Goal: Task Accomplishment & Management: Use online tool/utility

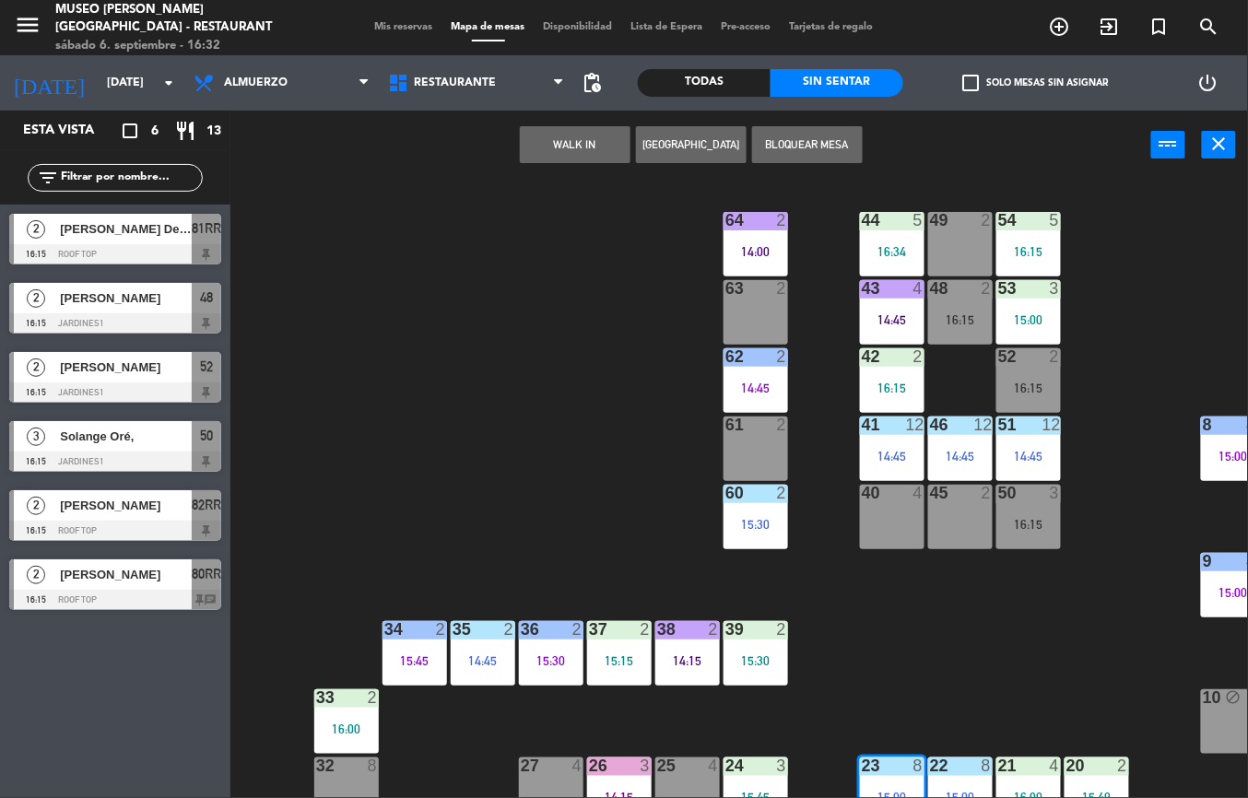
scroll to position [153, 216]
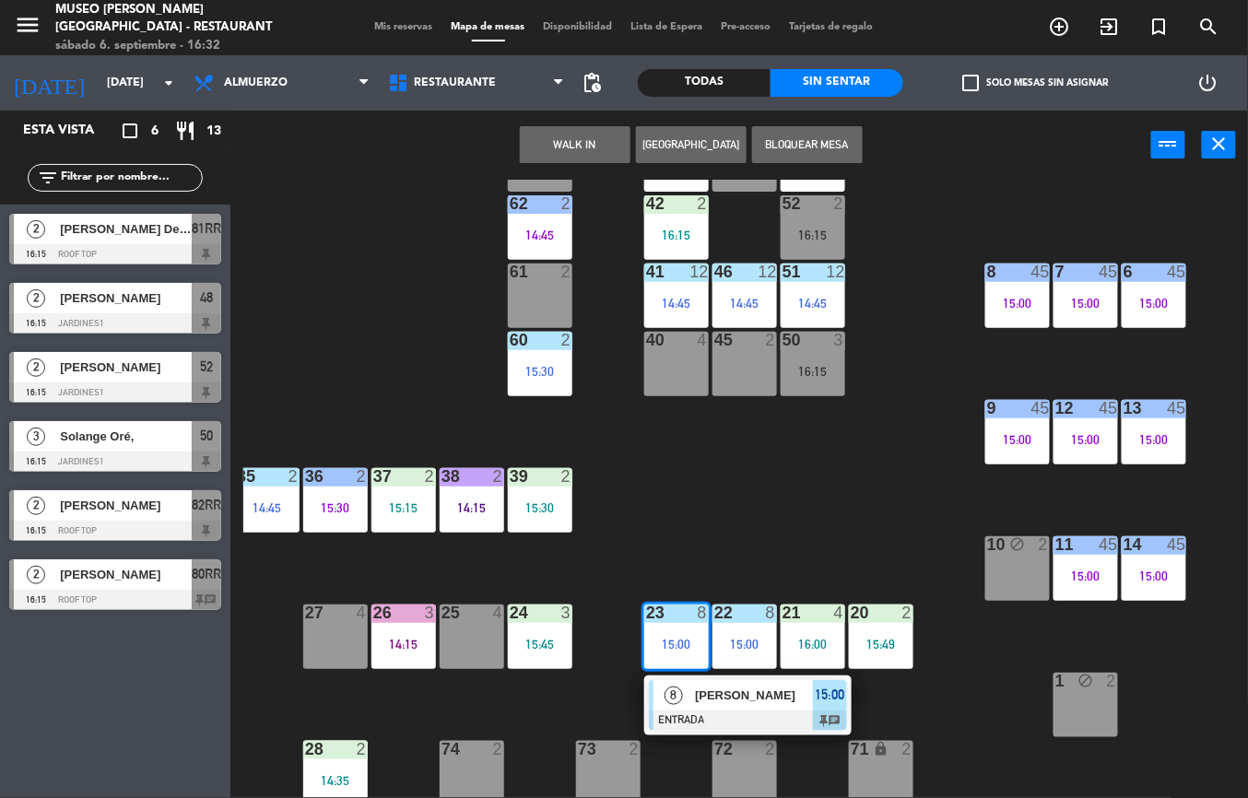
click at [732, 708] on div "[PERSON_NAME]" at bounding box center [753, 695] width 120 height 30
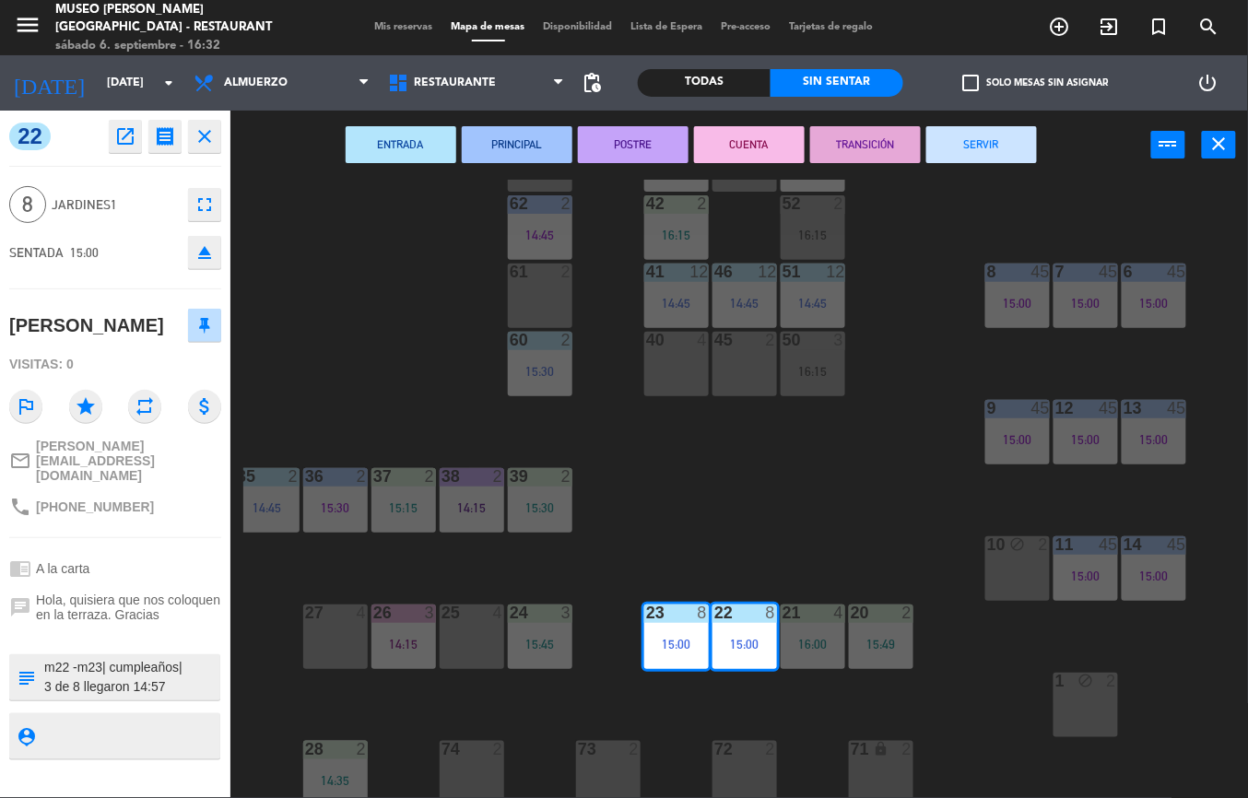
click at [112, 664] on textarea at bounding box center [130, 677] width 176 height 39
click at [146, 665] on textarea at bounding box center [130, 677] width 176 height 39
click at [149, 658] on textarea at bounding box center [130, 677] width 176 height 39
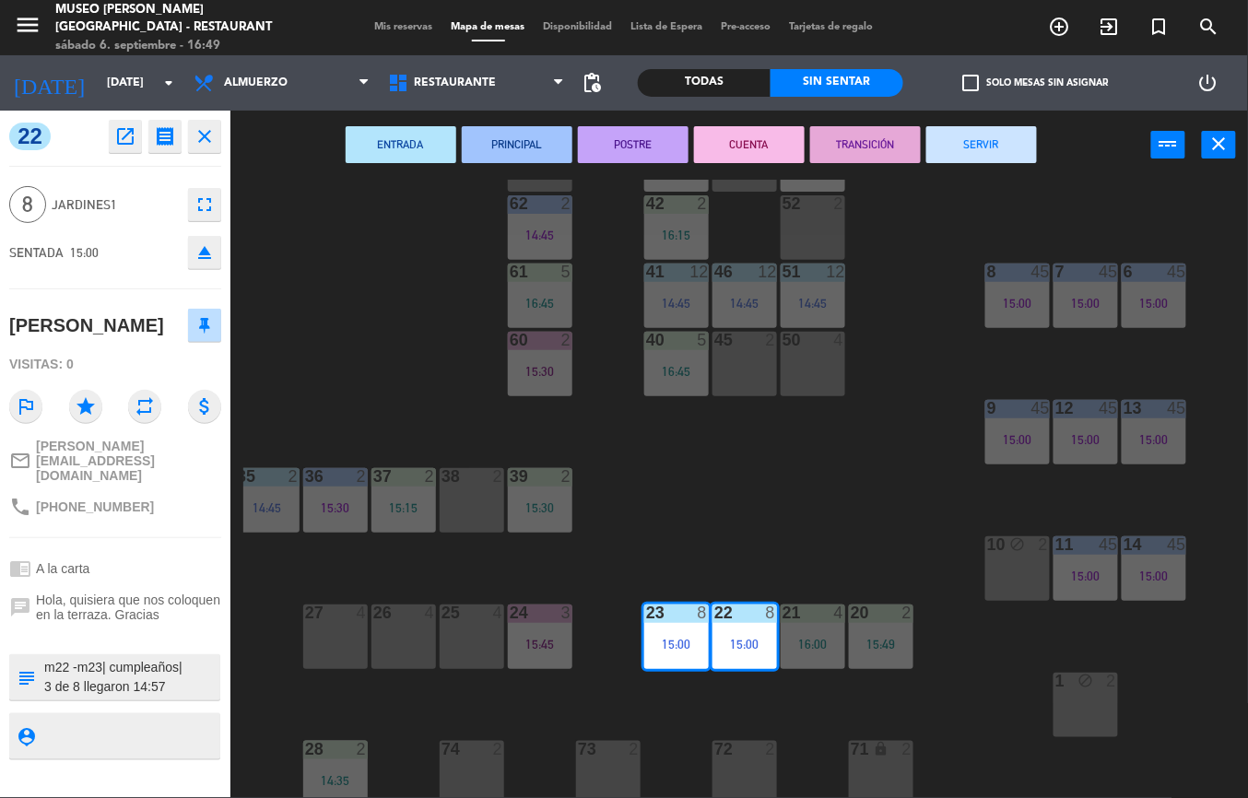
click at [752, 507] on div "44 5 49 2 16:42 54 5 16:15 64 2 14:00 48 2 53 3 15:00 63 2 43 4 14:45 62 2 14:4…" at bounding box center [745, 489] width 1005 height 619
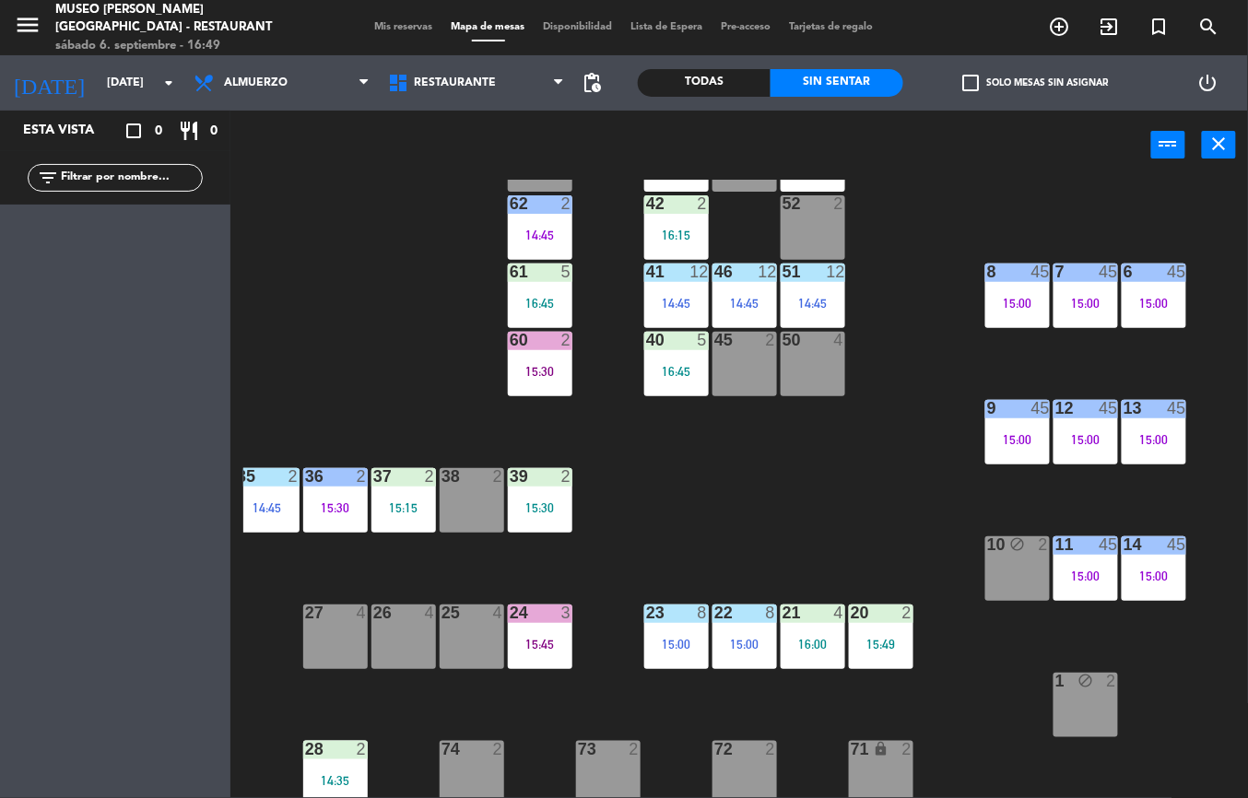
scroll to position [64, 216]
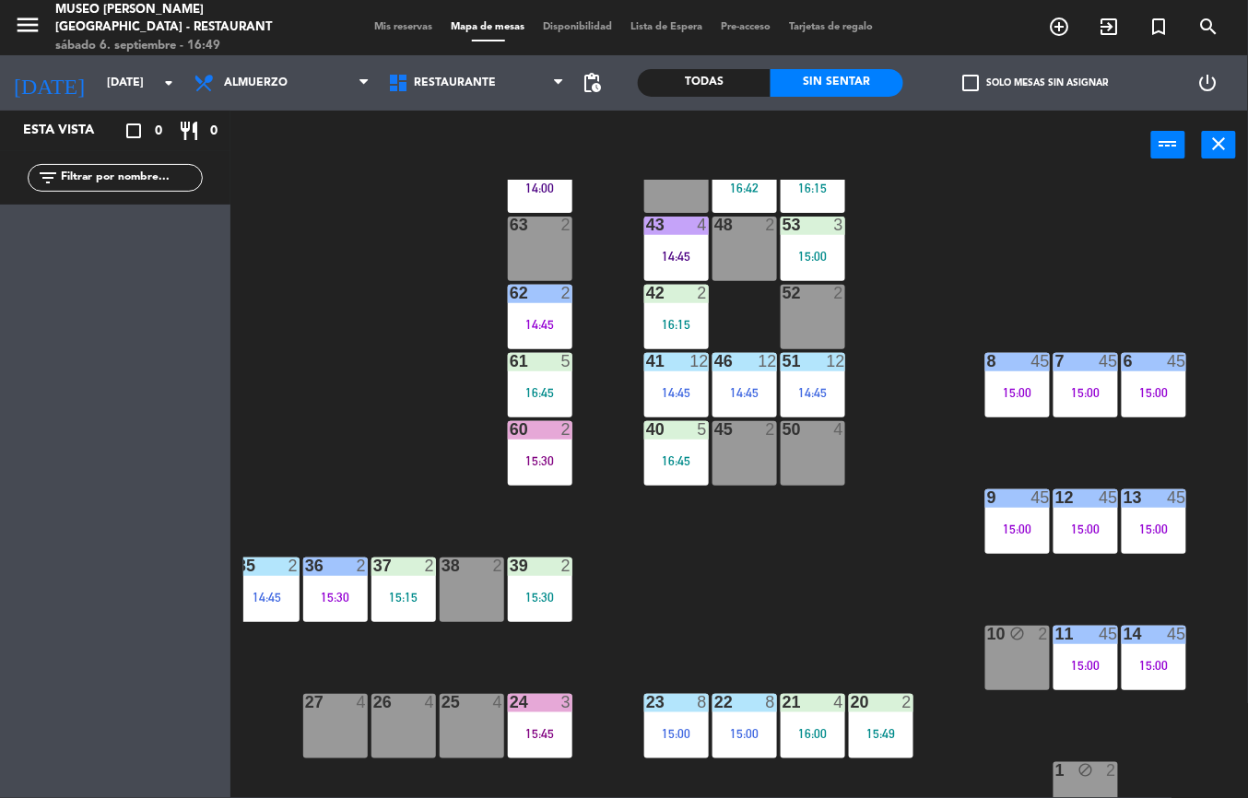
click at [654, 463] on div "16:45" at bounding box center [676, 460] width 65 height 13
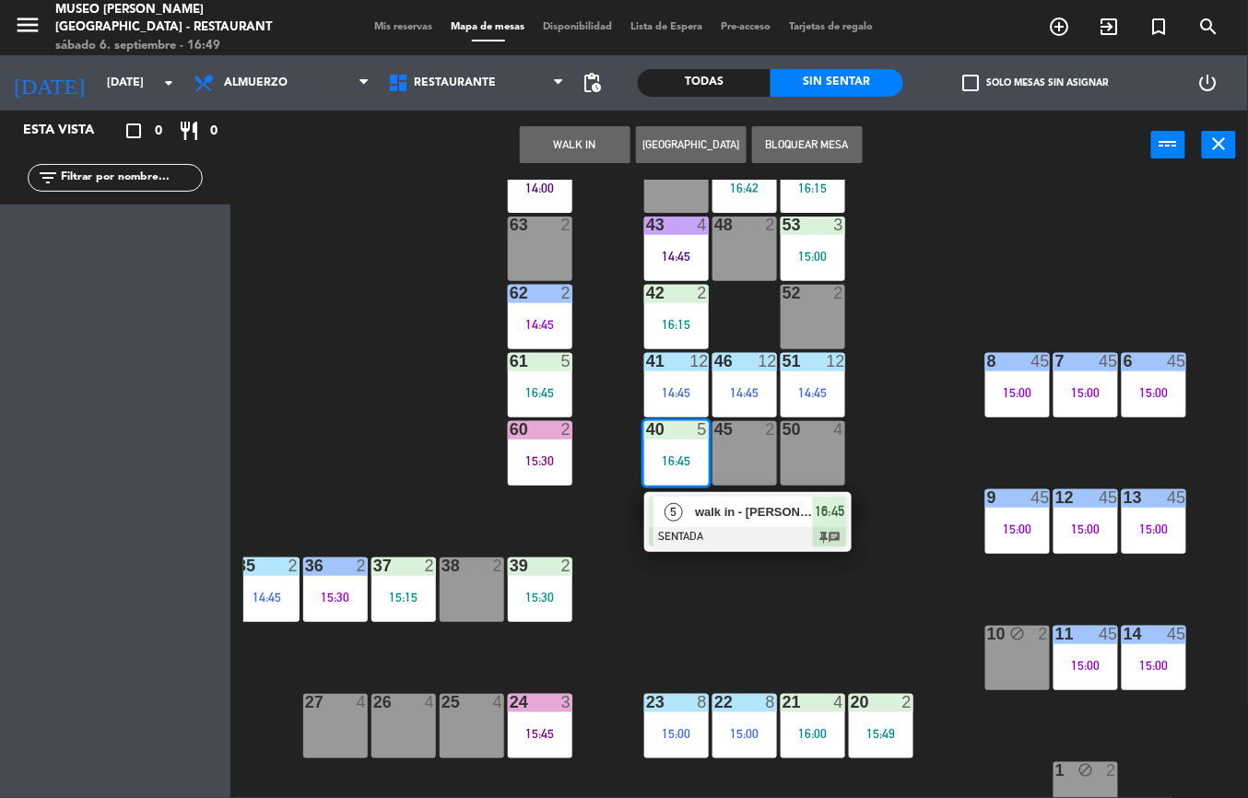
click at [745, 527] on div at bounding box center [748, 537] width 198 height 20
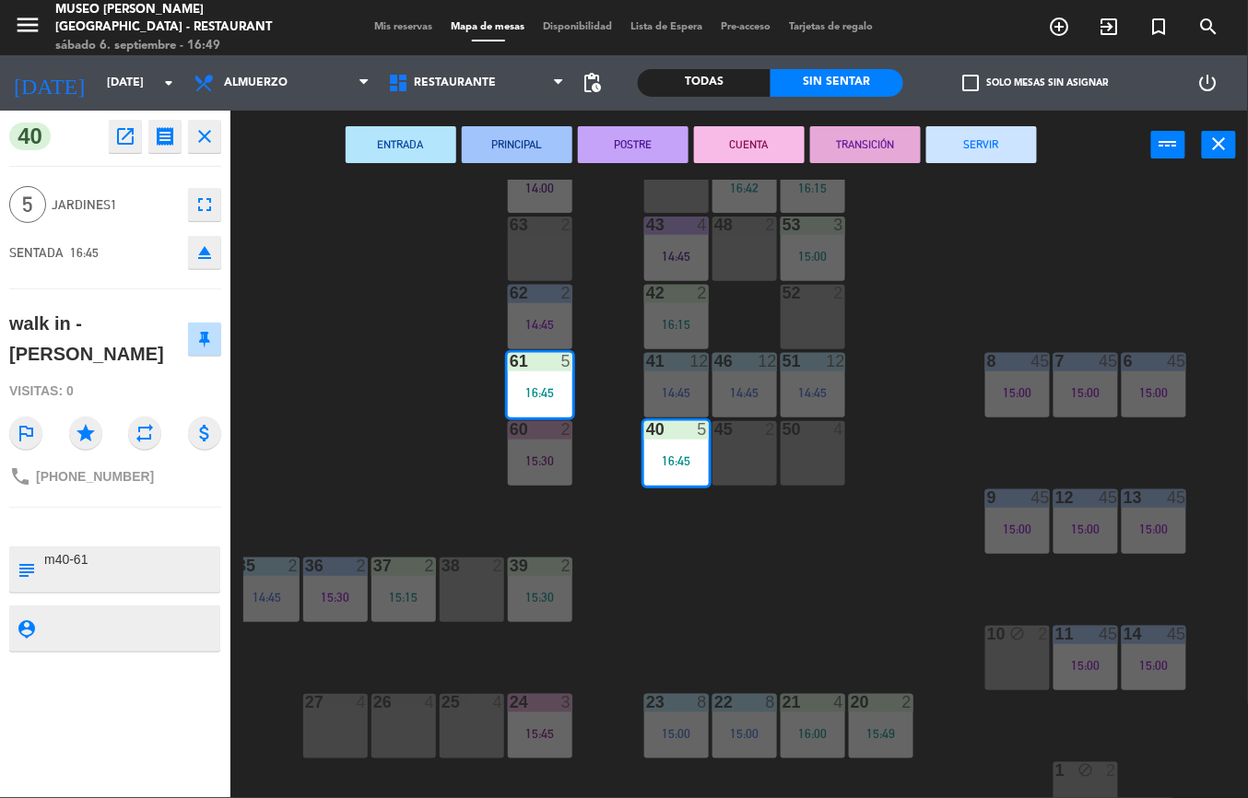
click at [782, 586] on div "44 5 49 2 16:42 54 5 16:15 64 2 14:00 48 2 53 3 15:00 63 2 43 4 14:45 62 2 14:4…" at bounding box center [745, 489] width 1005 height 619
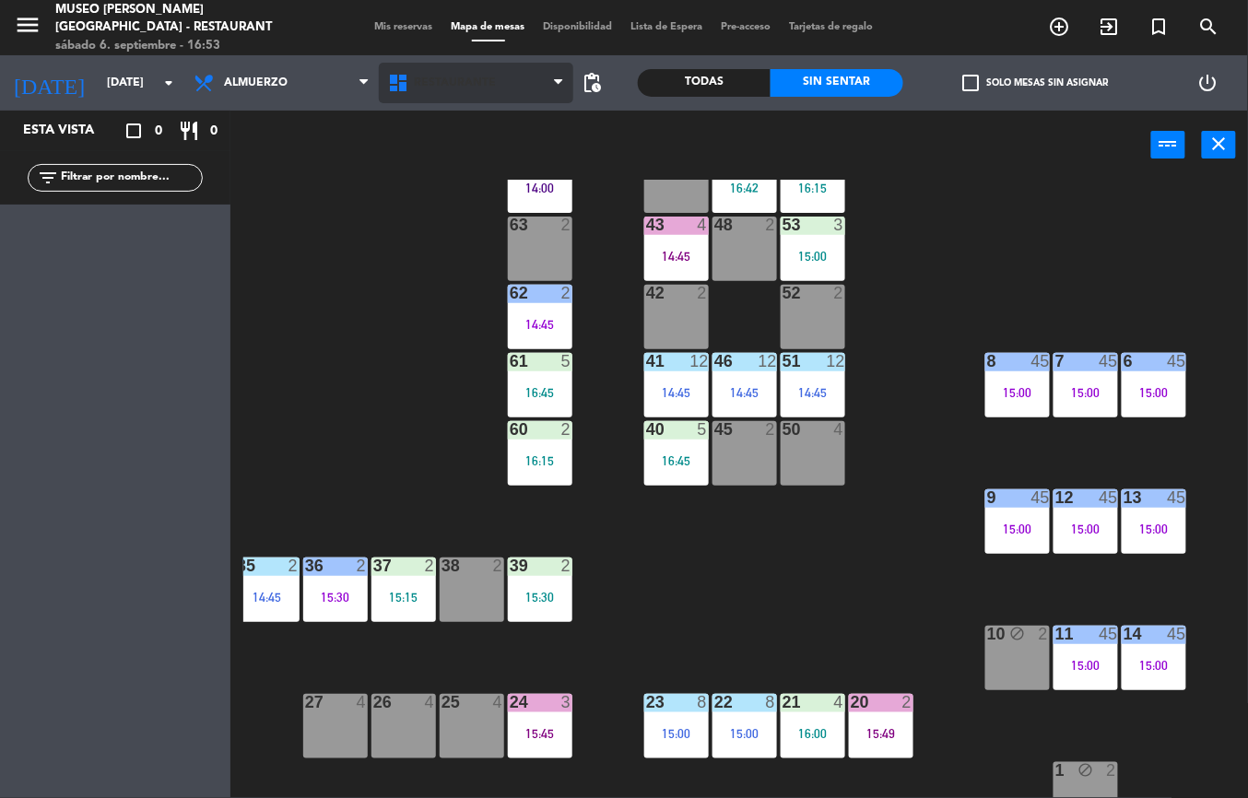
click at [463, 83] on span "Restaurante" at bounding box center [455, 83] width 82 height 13
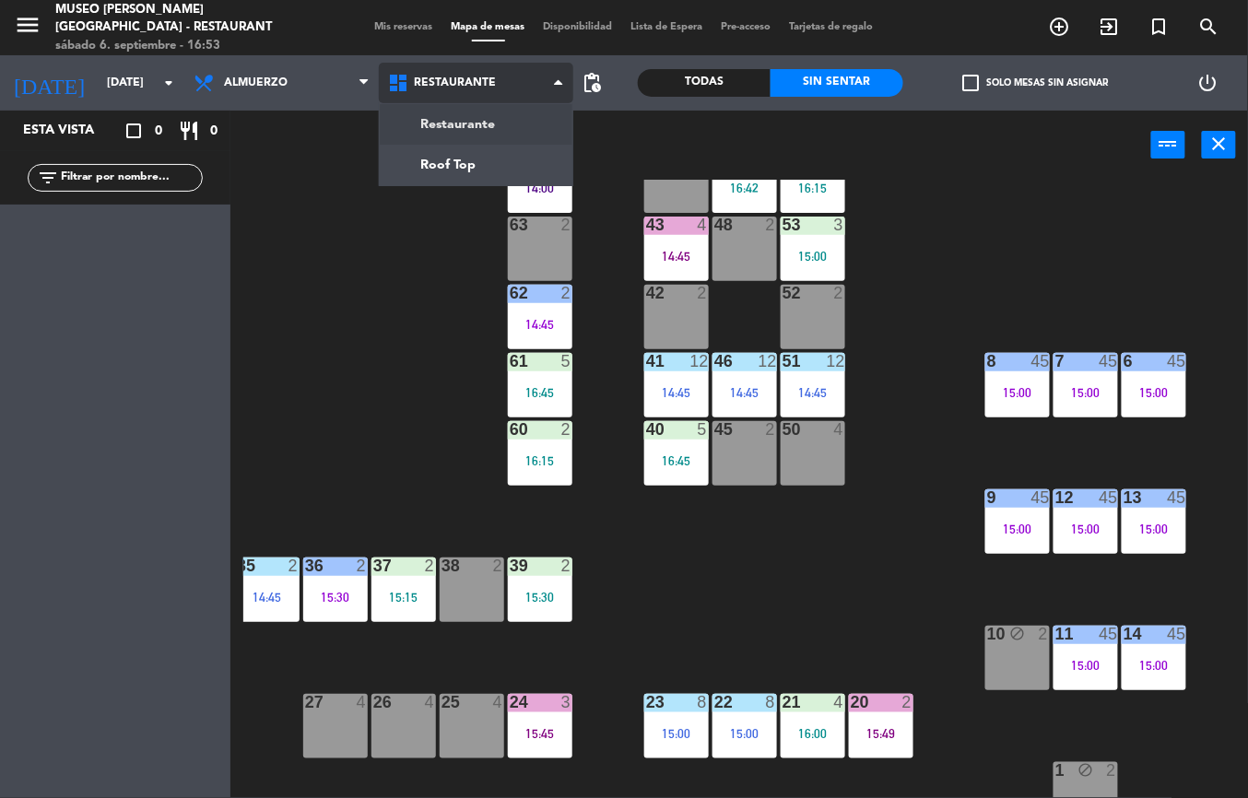
click at [494, 125] on ng-component "menu [GEOGRAPHIC_DATA][PERSON_NAME] - Restaurant [DATE] 6. septiembre - 16:53 M…" at bounding box center [624, 399] width 1248 height 798
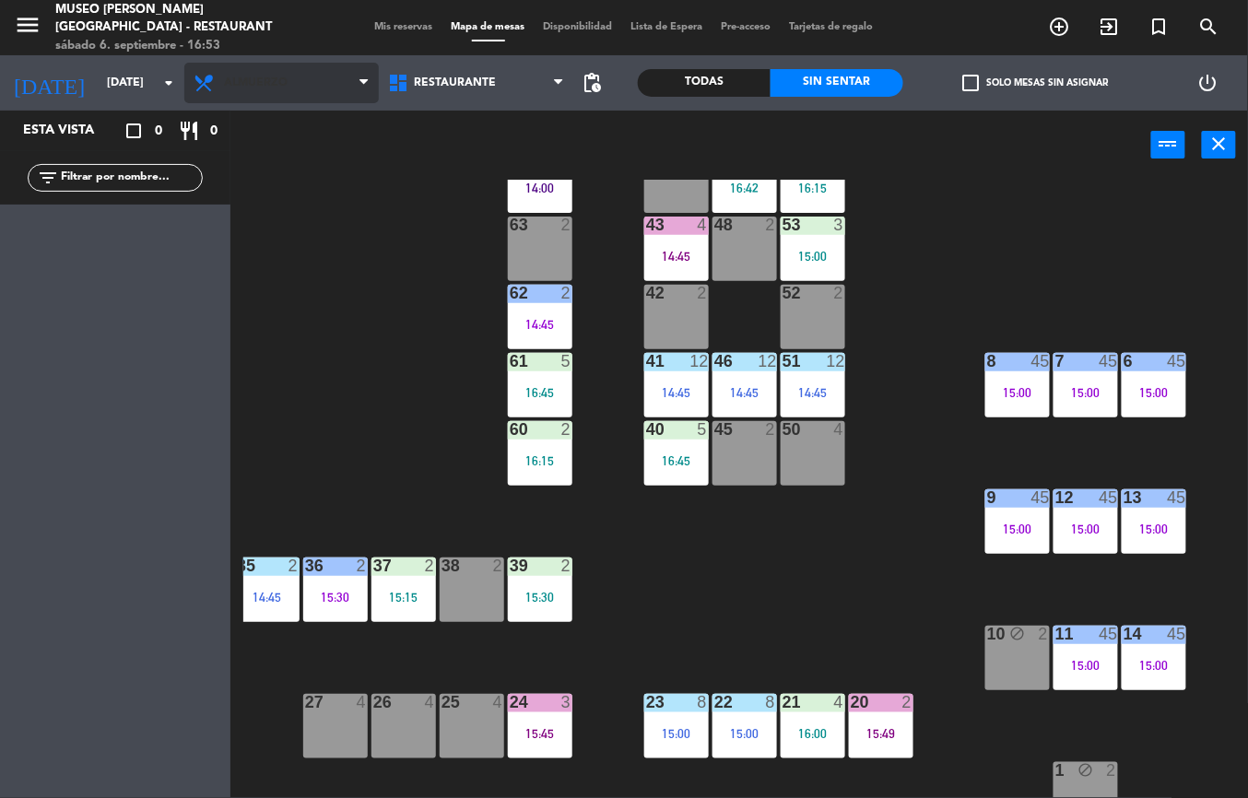
click at [315, 87] on span "Almuerzo" at bounding box center [281, 83] width 195 height 41
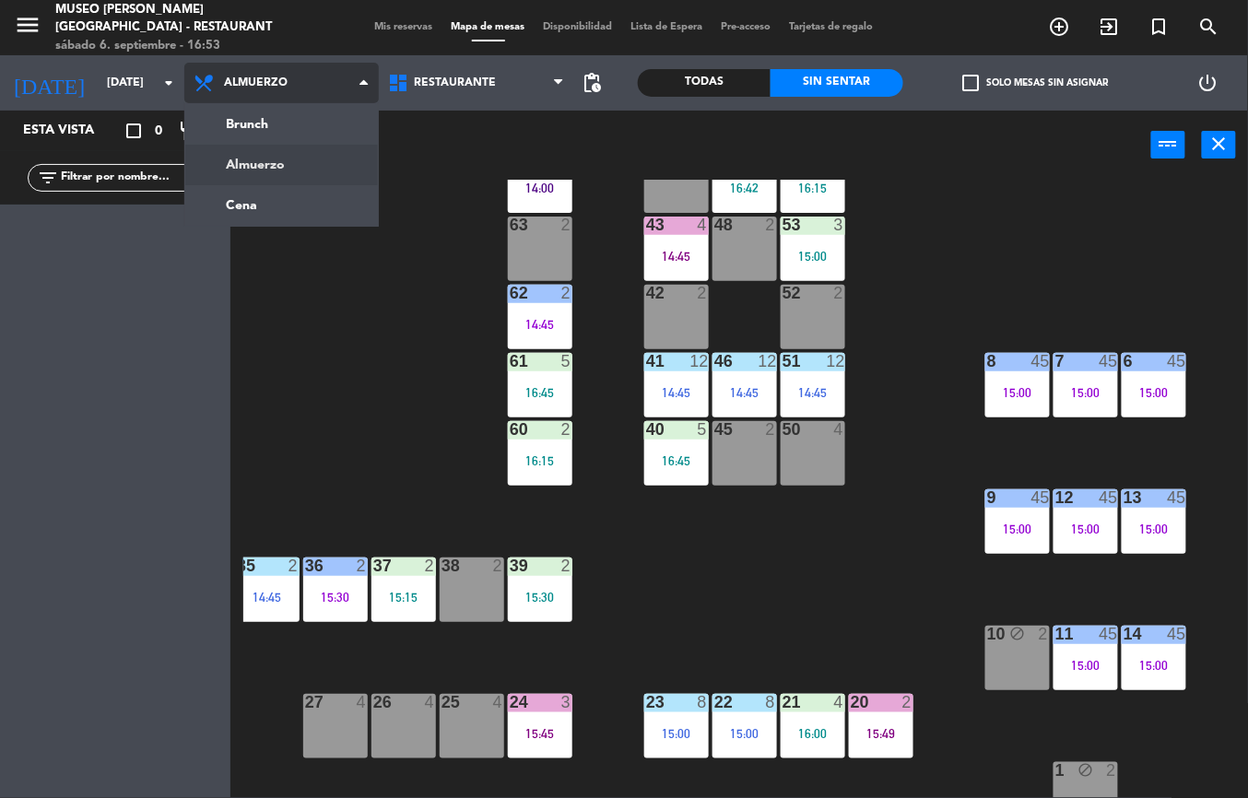
click at [289, 208] on ng-component "menu [GEOGRAPHIC_DATA][PERSON_NAME] - Restaurant [DATE] 6. septiembre - 16:53 M…" at bounding box center [624, 399] width 1248 height 798
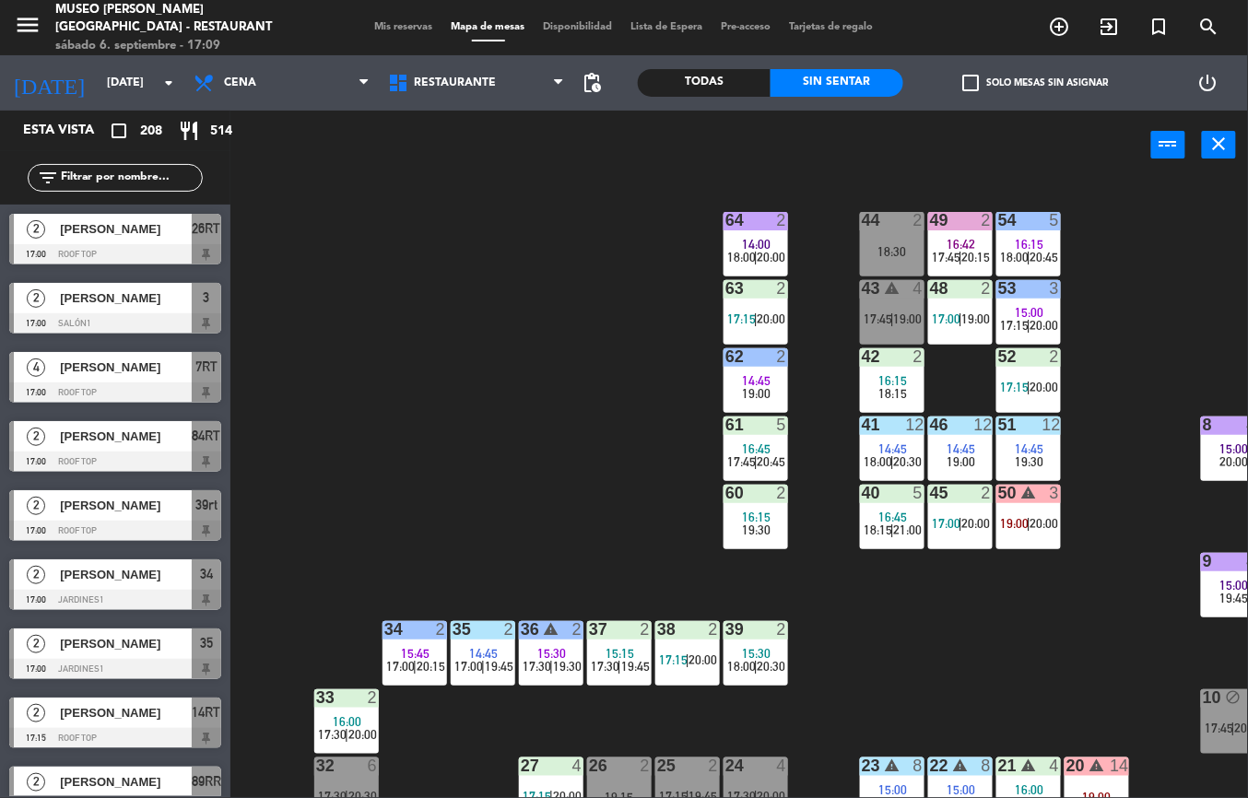
click at [1009, 668] on div "44 2 18:30 49 2 16:42 17:45 | 20:15 54 5 16:15 18:00 | 20:45 64 2 14:00 18:00 |…" at bounding box center [745, 489] width 1005 height 619
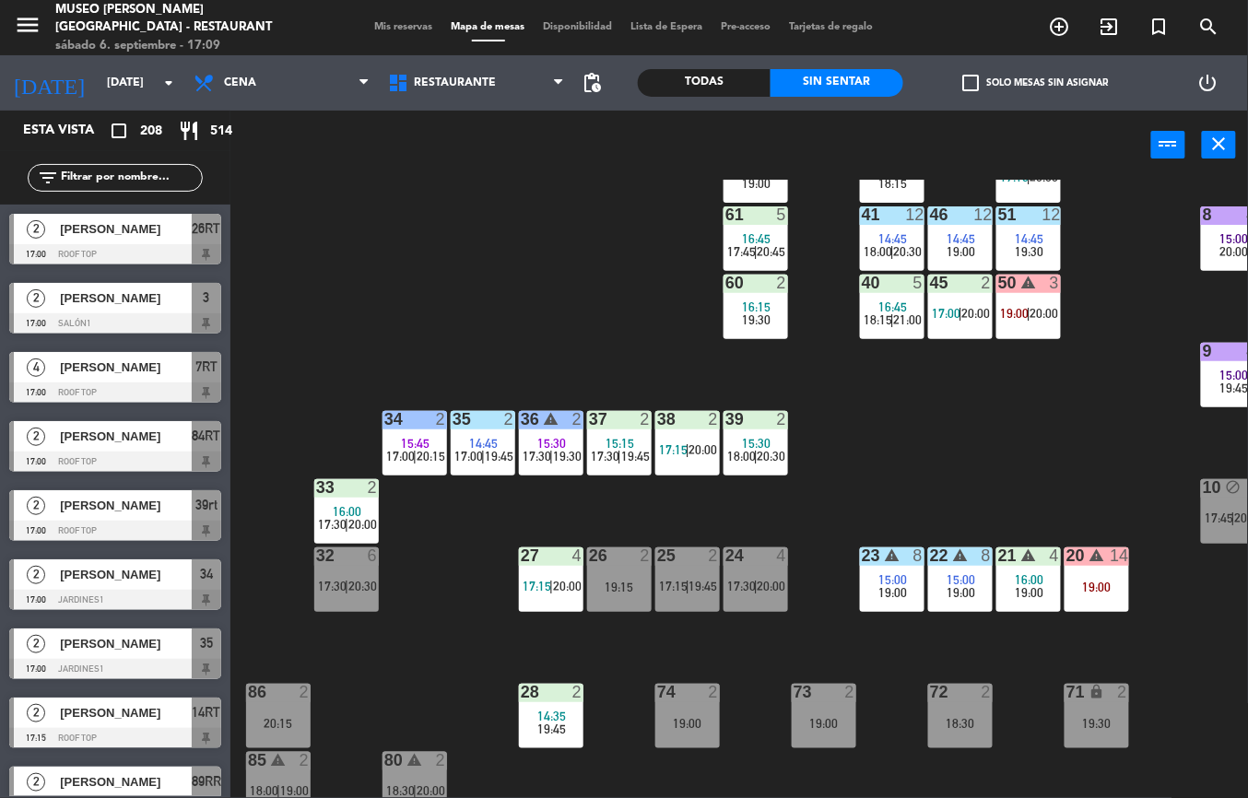
scroll to position [425, 0]
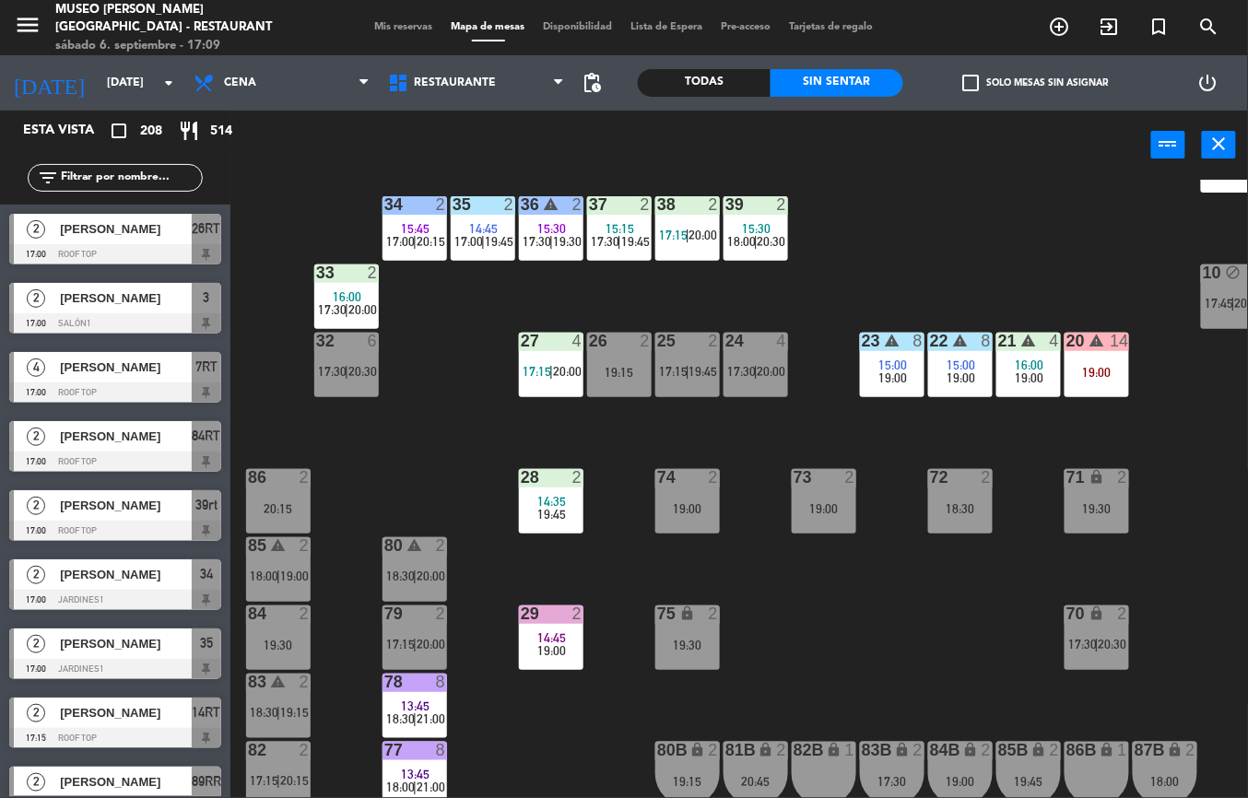
click at [1025, 365] on span "16:00" at bounding box center [1030, 365] width 29 height 15
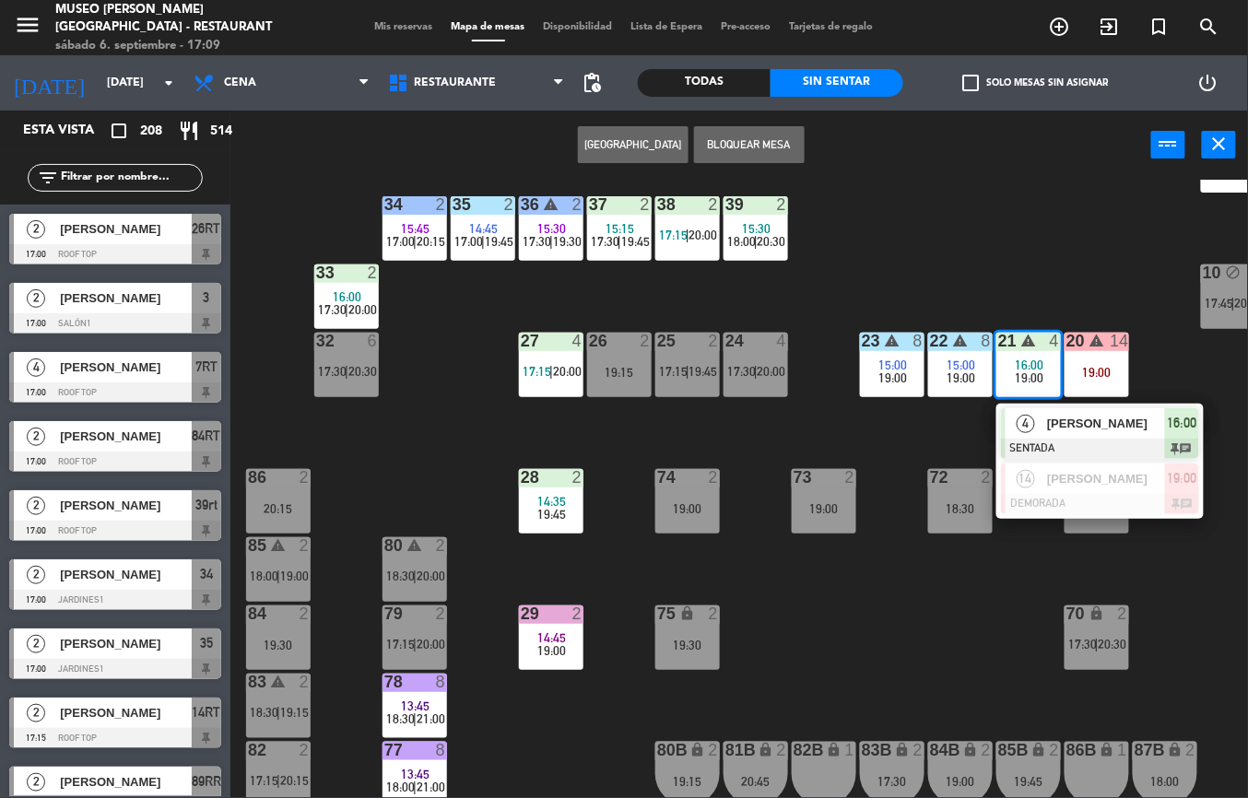
click at [1114, 431] on span "[PERSON_NAME]" at bounding box center [1106, 423] width 118 height 19
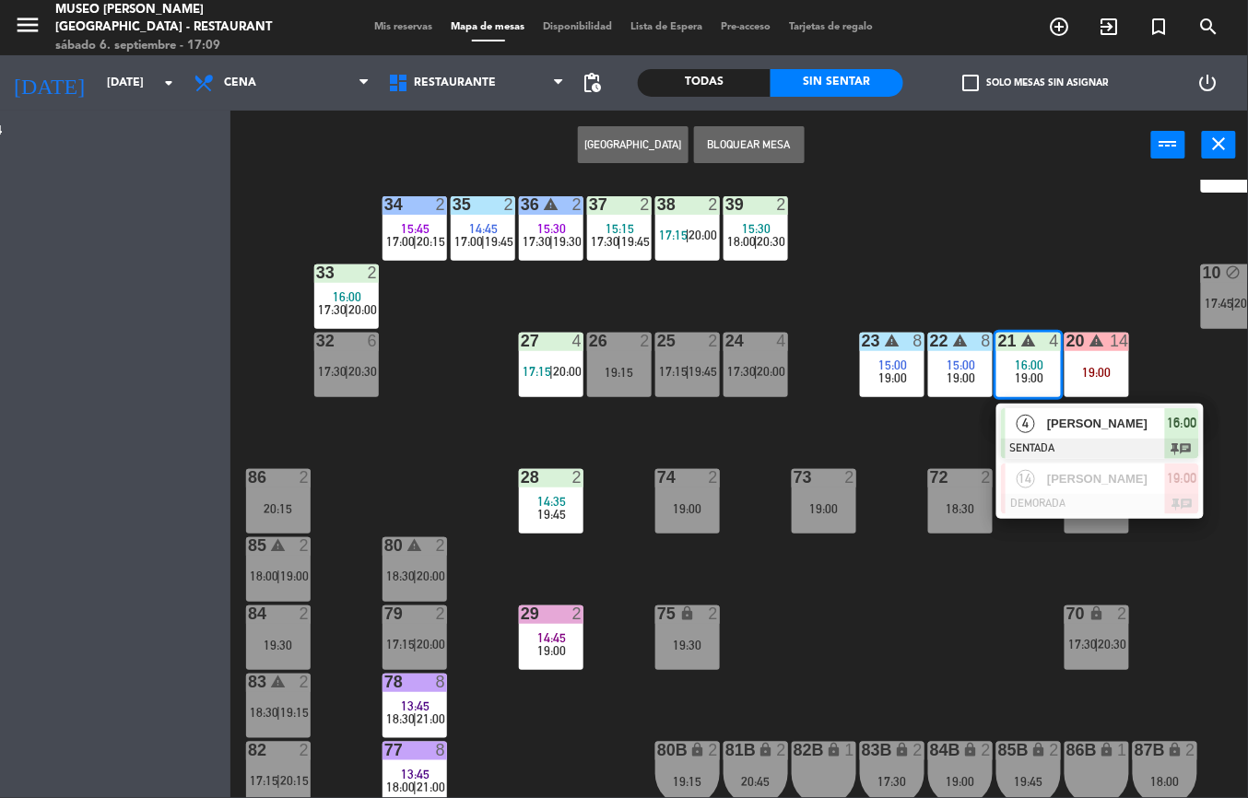
click at [1115, 429] on div "44 2 18:30 49 2 16:42 17:45 | 20:15 54 5 16:15 18:00 | 20:45 64 2 14:00 18:00 |…" at bounding box center [745, 489] width 1005 height 619
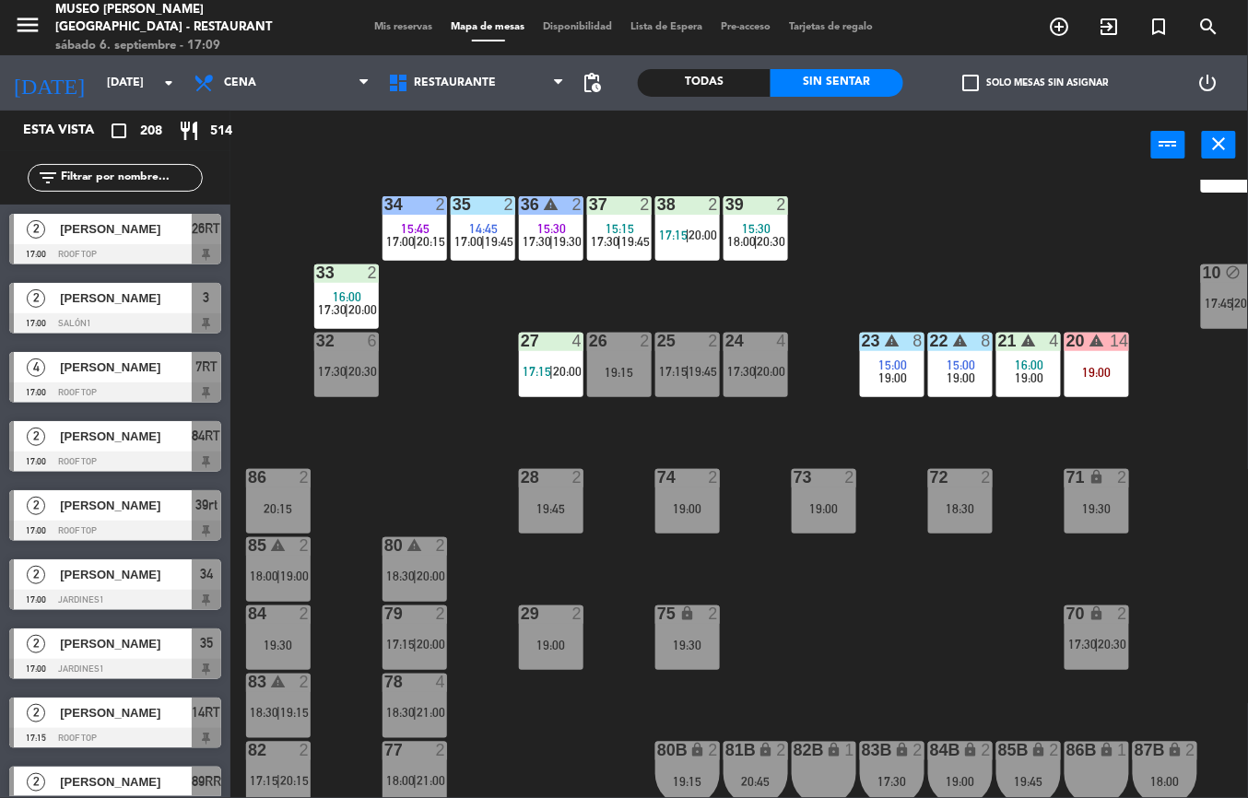
click at [1016, 376] on span "19:00" at bounding box center [1030, 378] width 29 height 15
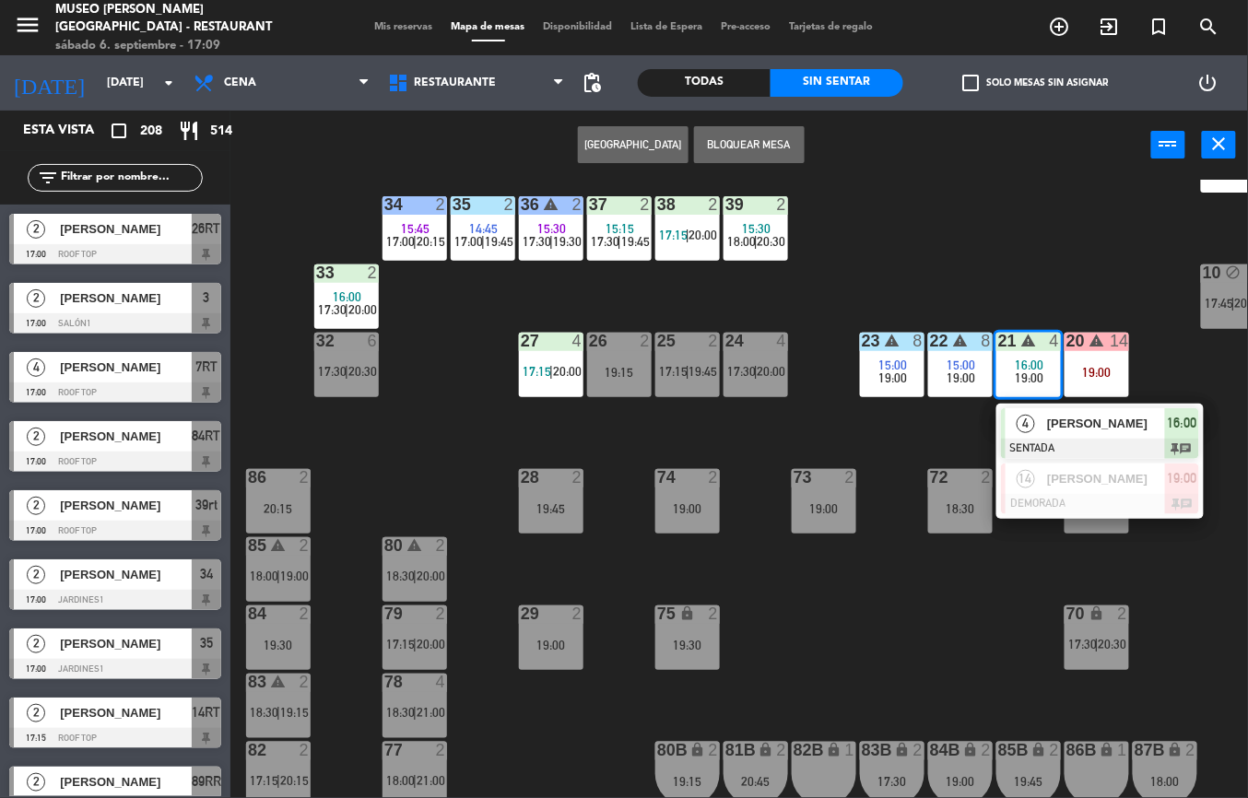
click at [1062, 454] on div at bounding box center [1100, 449] width 198 height 20
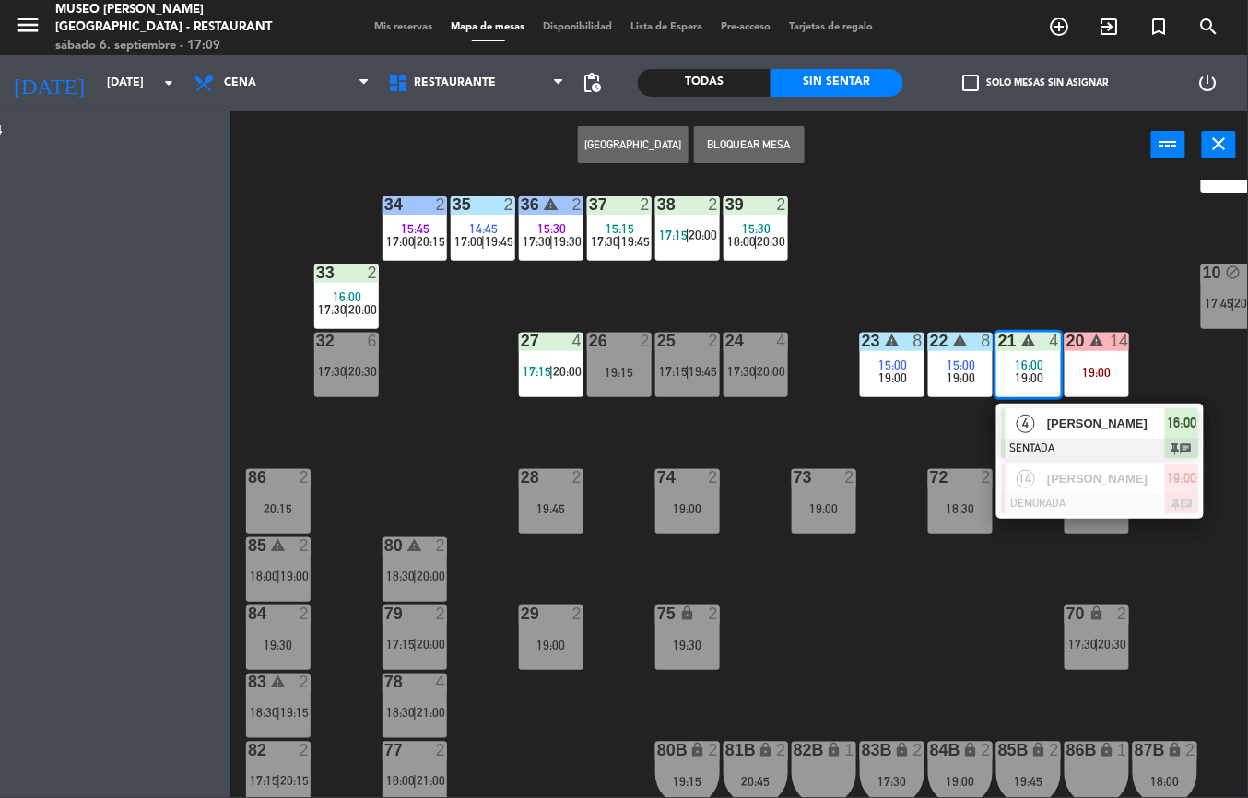
click at [1062, 457] on div "44 2 18:30 49 2 16:42 17:45 | 20:15 54 5 16:15 18:00 | 20:45 64 2 14:00 18:00 |…" at bounding box center [745, 489] width 1005 height 619
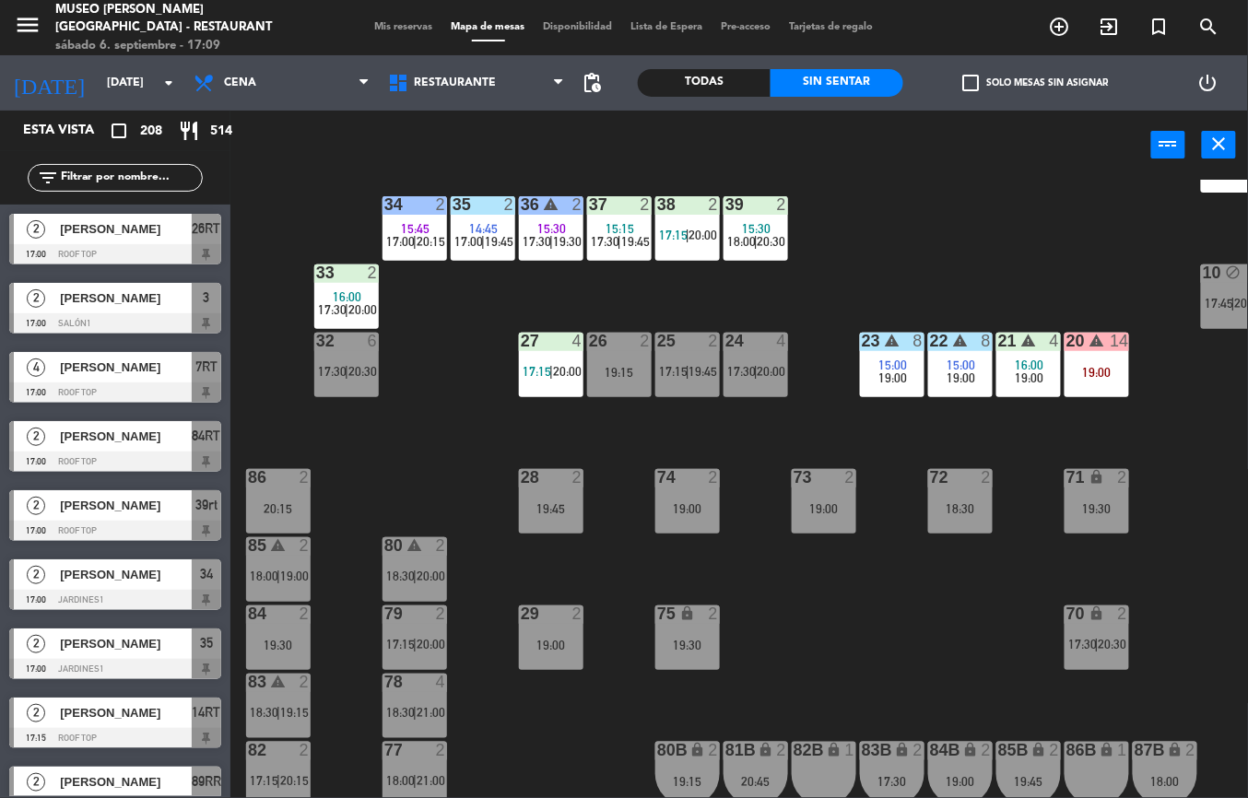
click at [1021, 367] on span "16:00" at bounding box center [1030, 365] width 29 height 15
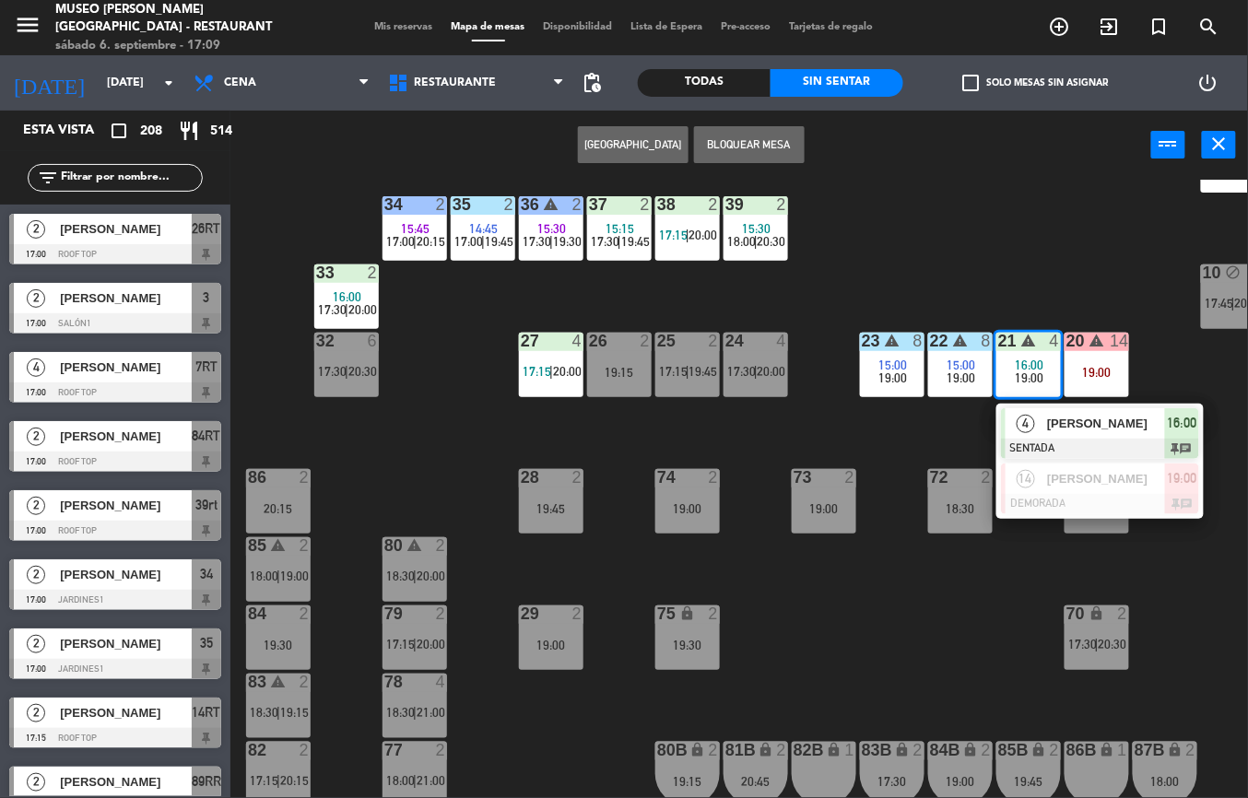
click at [1045, 432] on div "[PERSON_NAME]" at bounding box center [1105, 423] width 120 height 30
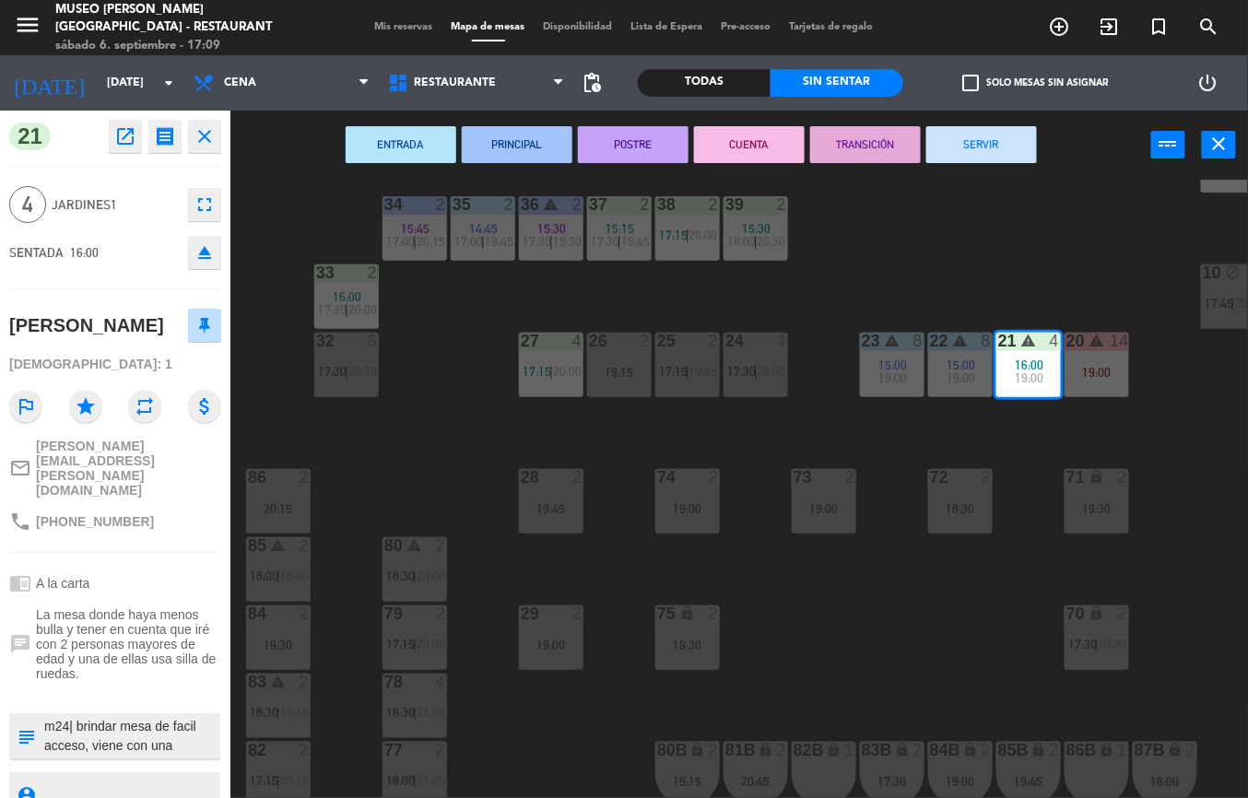
scroll to position [19, 0]
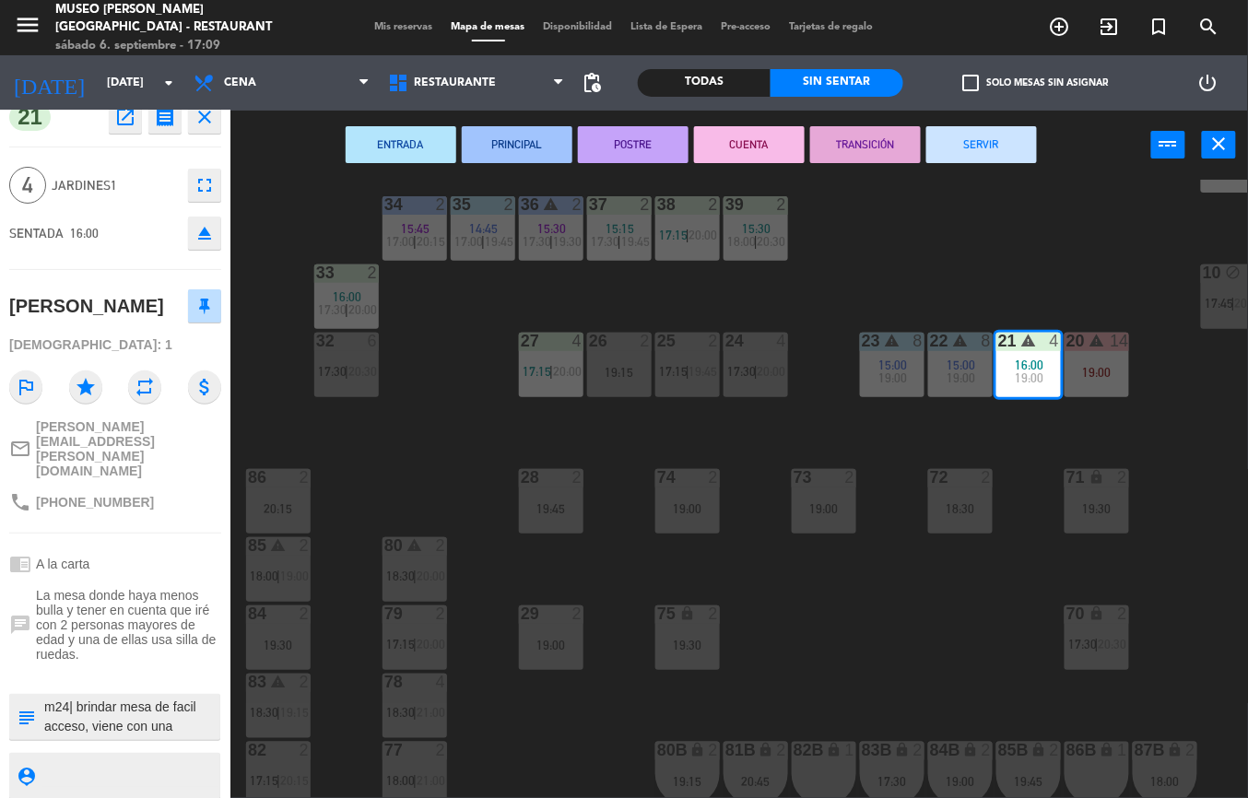
click at [101, 727] on div at bounding box center [130, 717] width 176 height 46
click at [114, 709] on textarea at bounding box center [130, 717] width 176 height 39
click at [49, 706] on textarea at bounding box center [130, 717] width 176 height 39
click at [48, 708] on textarea at bounding box center [130, 717] width 176 height 39
click at [19, 708] on icon "subject" at bounding box center [26, 717] width 20 height 20
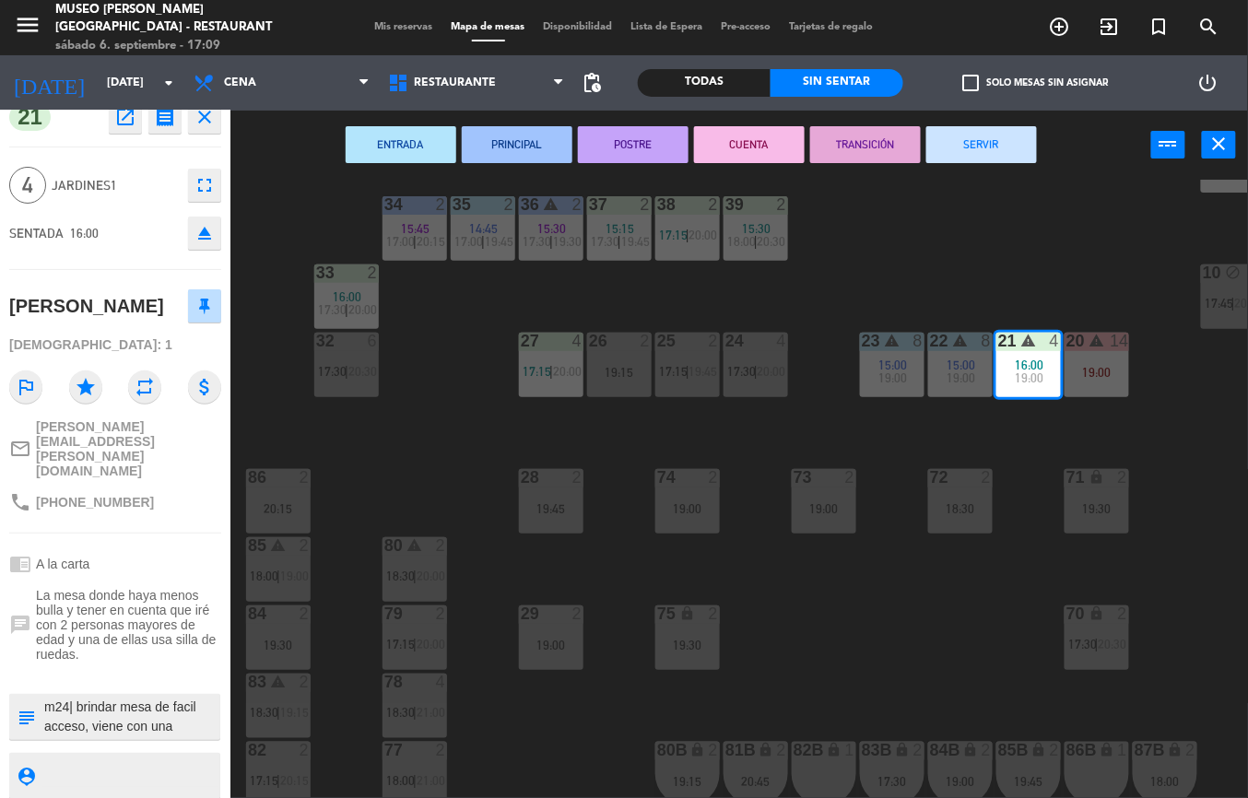
click at [28, 668] on div at bounding box center [115, 674] width 212 height 13
click at [148, 404] on icon "repeat" at bounding box center [144, 387] width 33 height 33
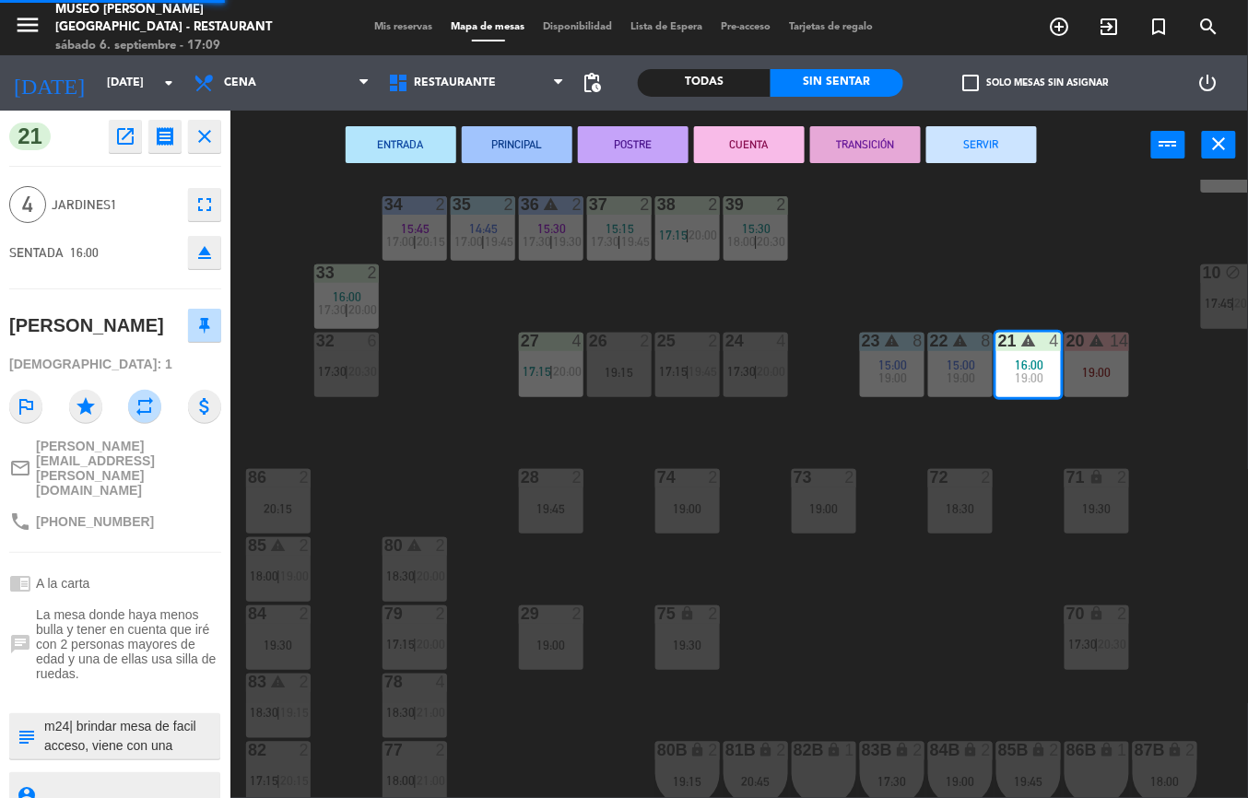
click at [175, 145] on icon "receipt" at bounding box center [165, 136] width 22 height 22
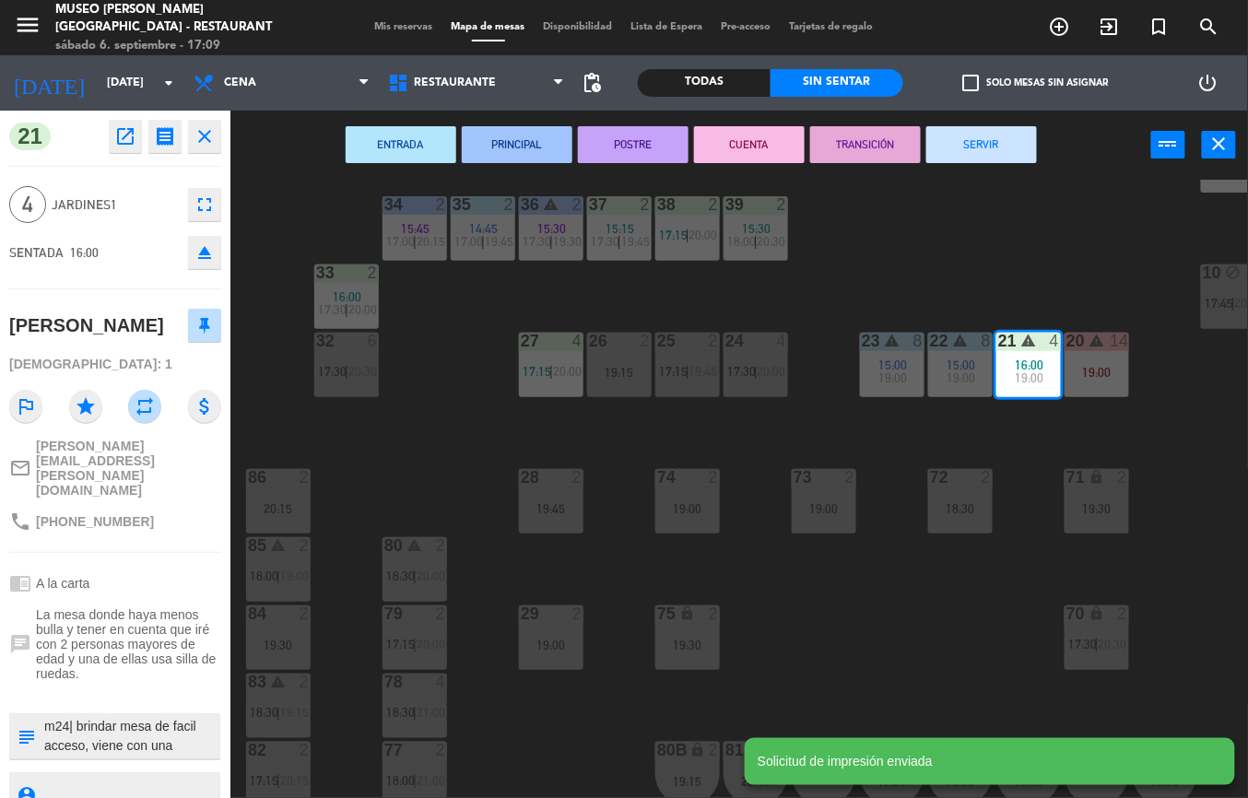
click at [134, 136] on icon "open_in_new" at bounding box center [125, 136] width 22 height 22
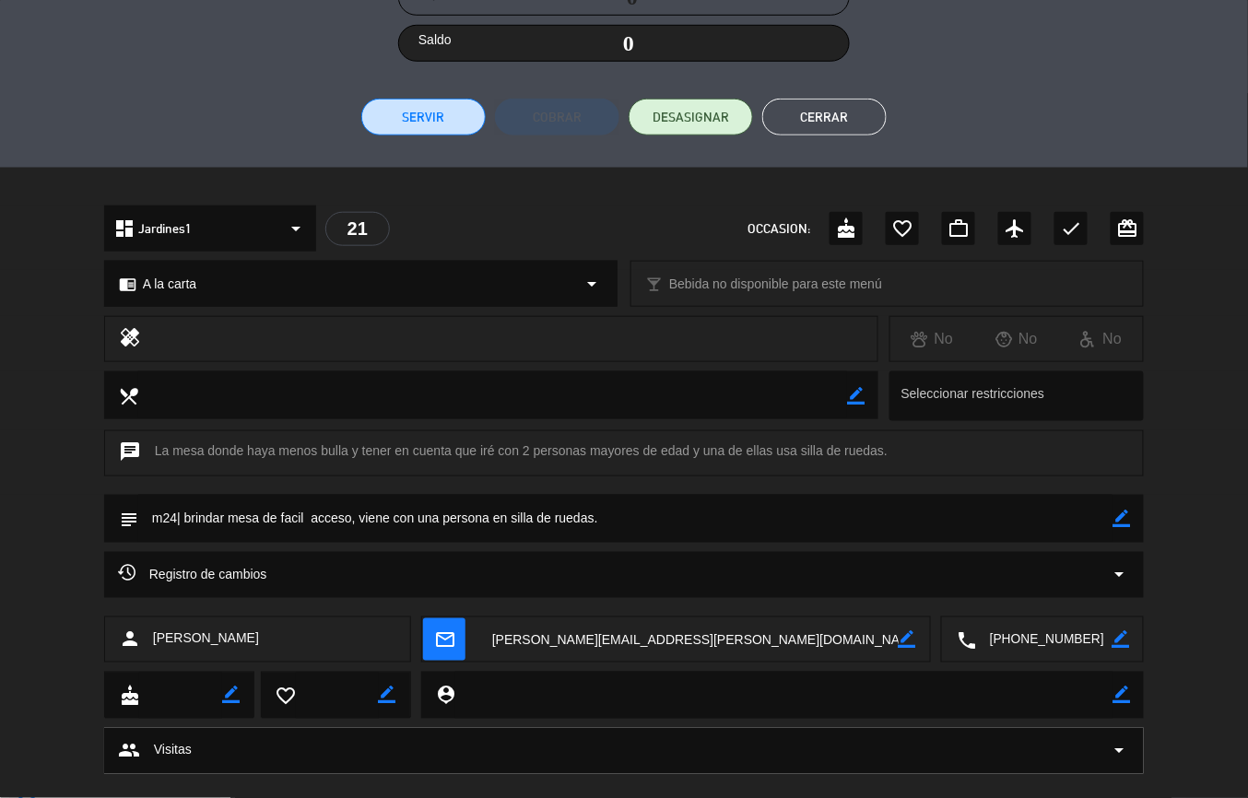
scroll to position [407, 0]
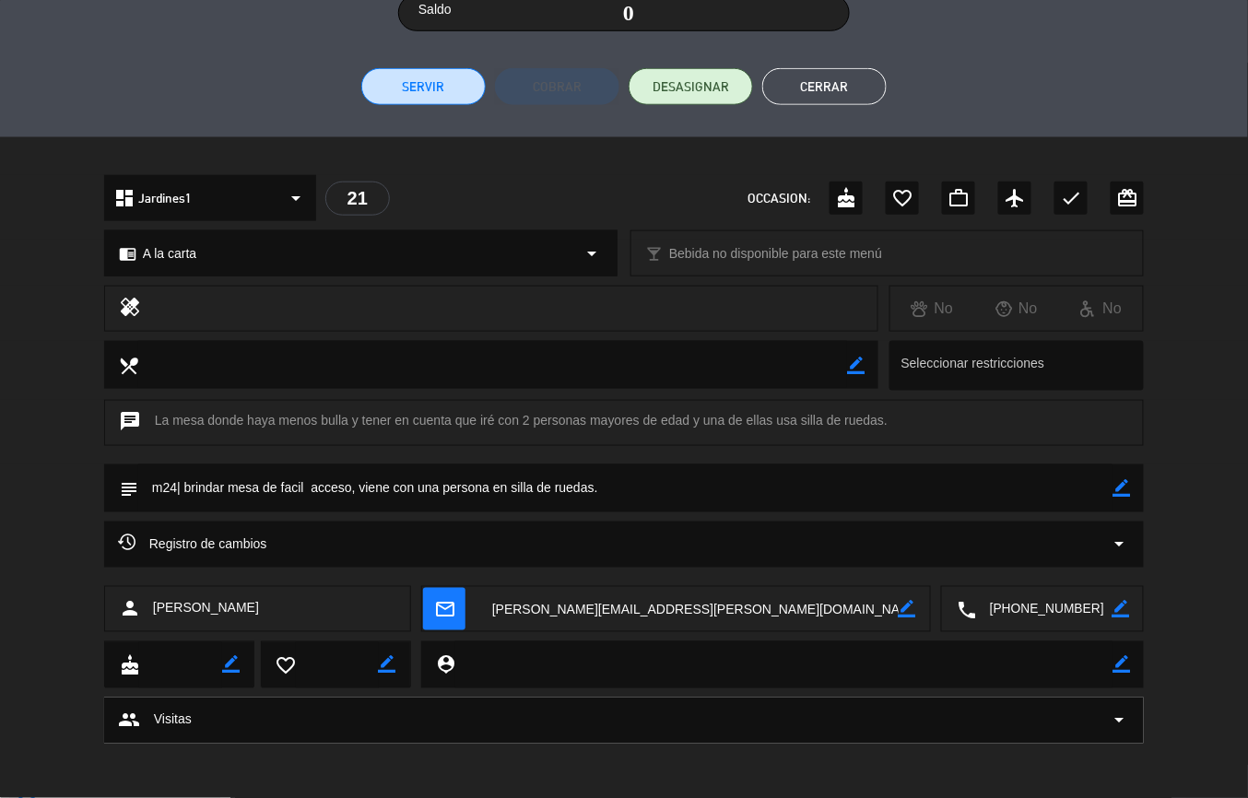
click at [572, 435] on div "chat La mesa donde haya menos bulla y tener en cuenta que iré con 2 personas ma…" at bounding box center [624, 423] width 1040 height 46
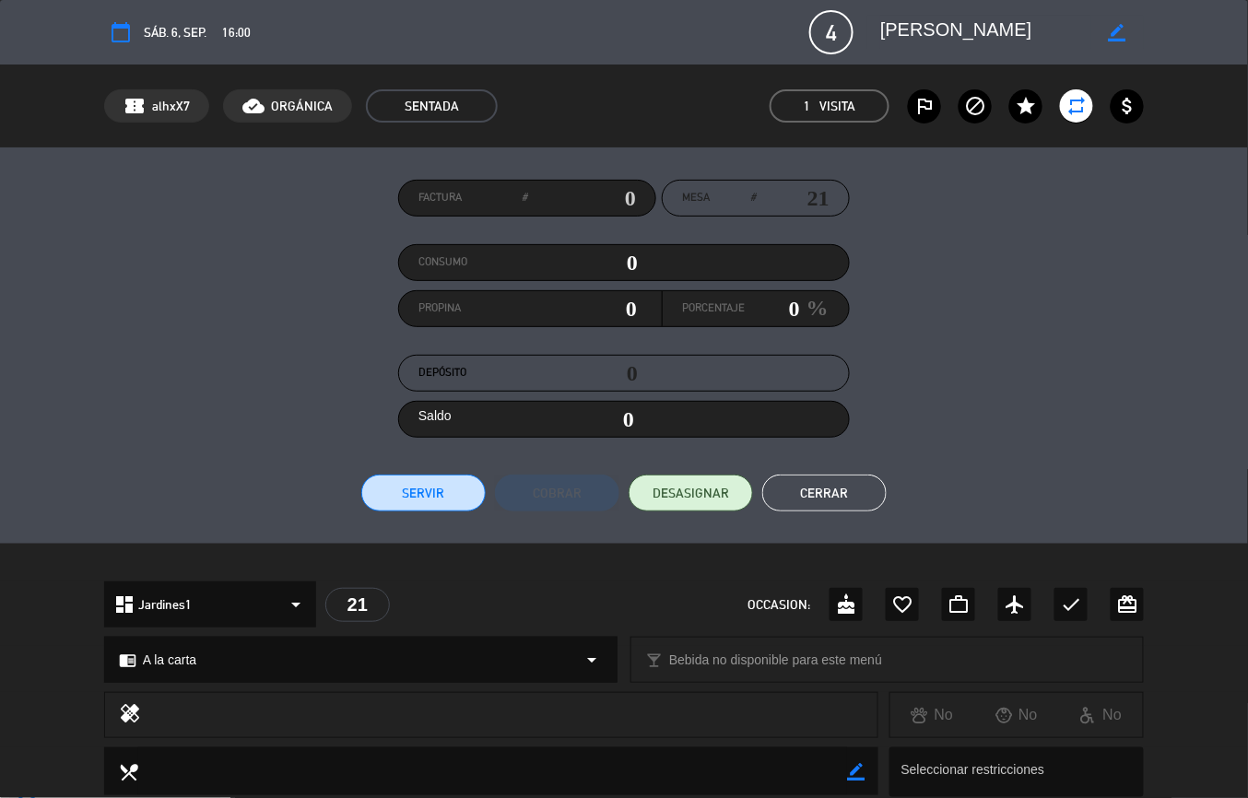
click at [168, 24] on span "sáb. 6, sep." at bounding box center [175, 32] width 63 height 20
click at [823, 27] on span "4" at bounding box center [831, 32] width 44 height 44
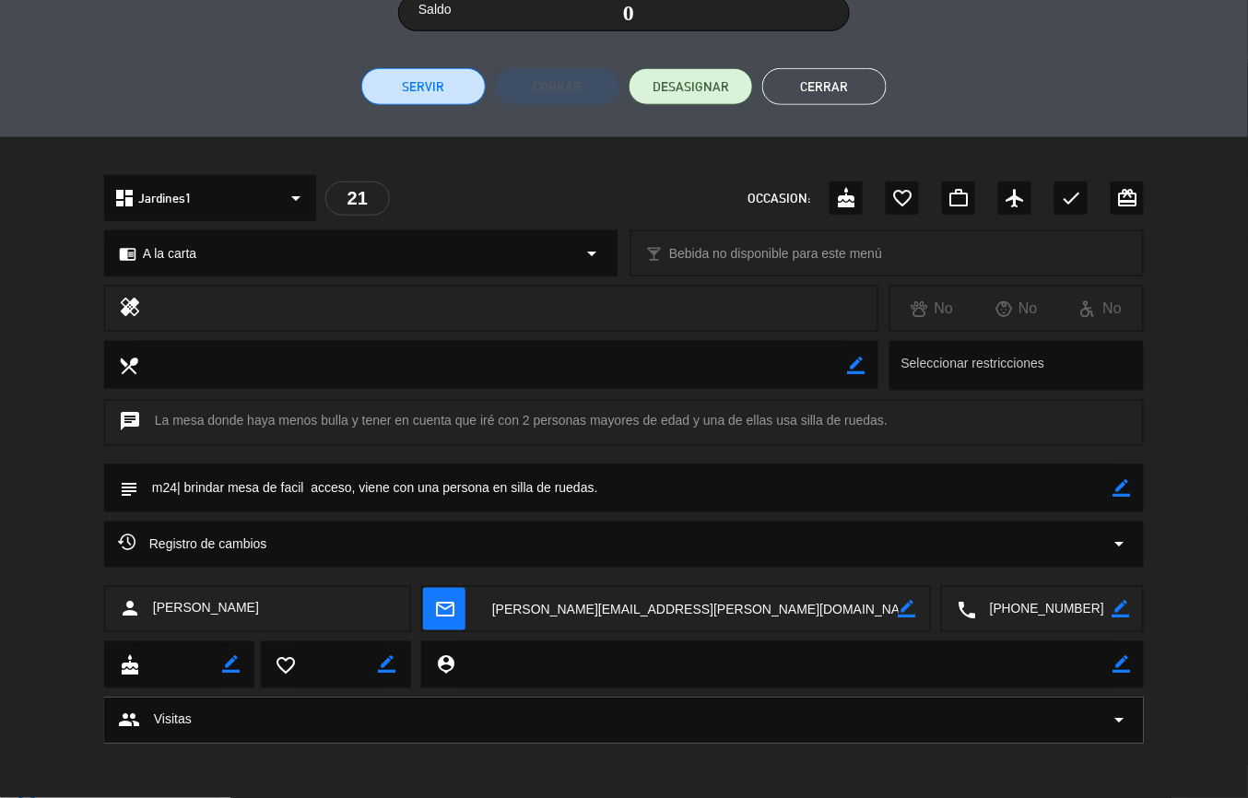
click at [1178, 330] on div "healing No No No" at bounding box center [624, 313] width 1248 height 55
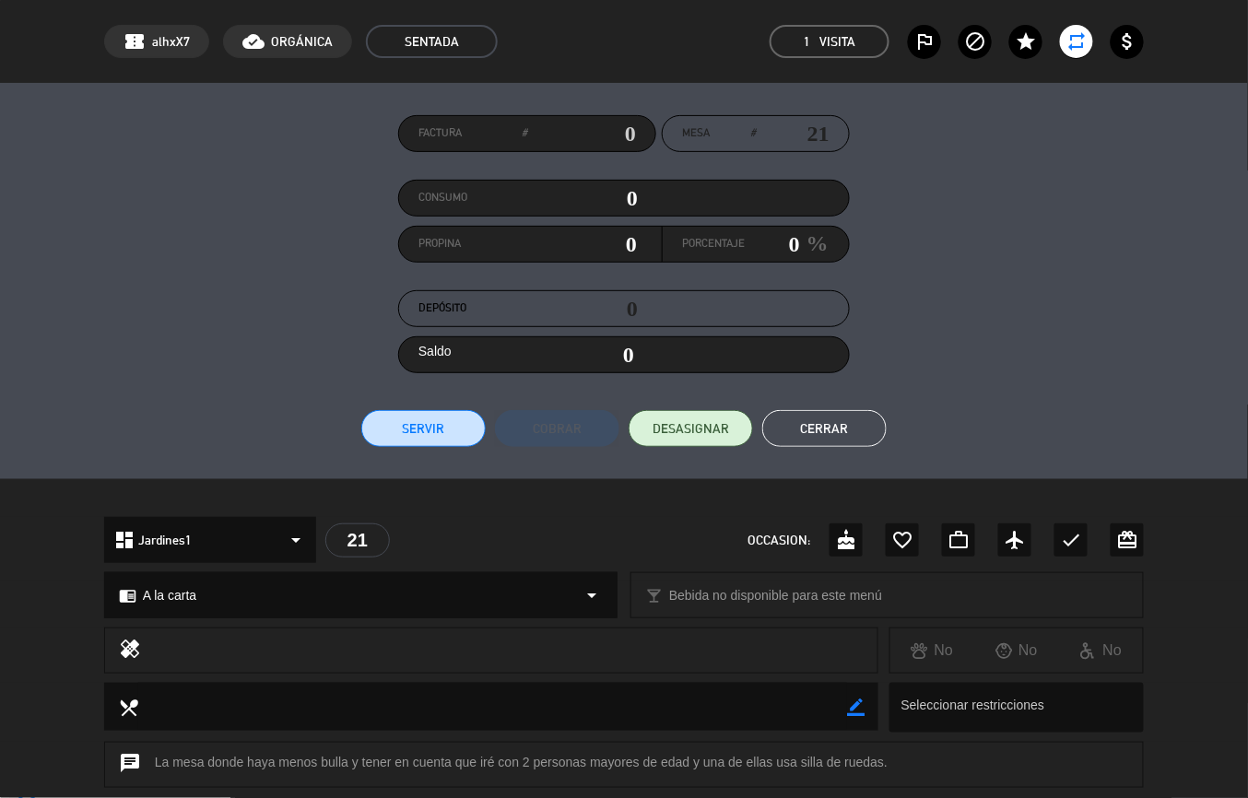
scroll to position [0, 0]
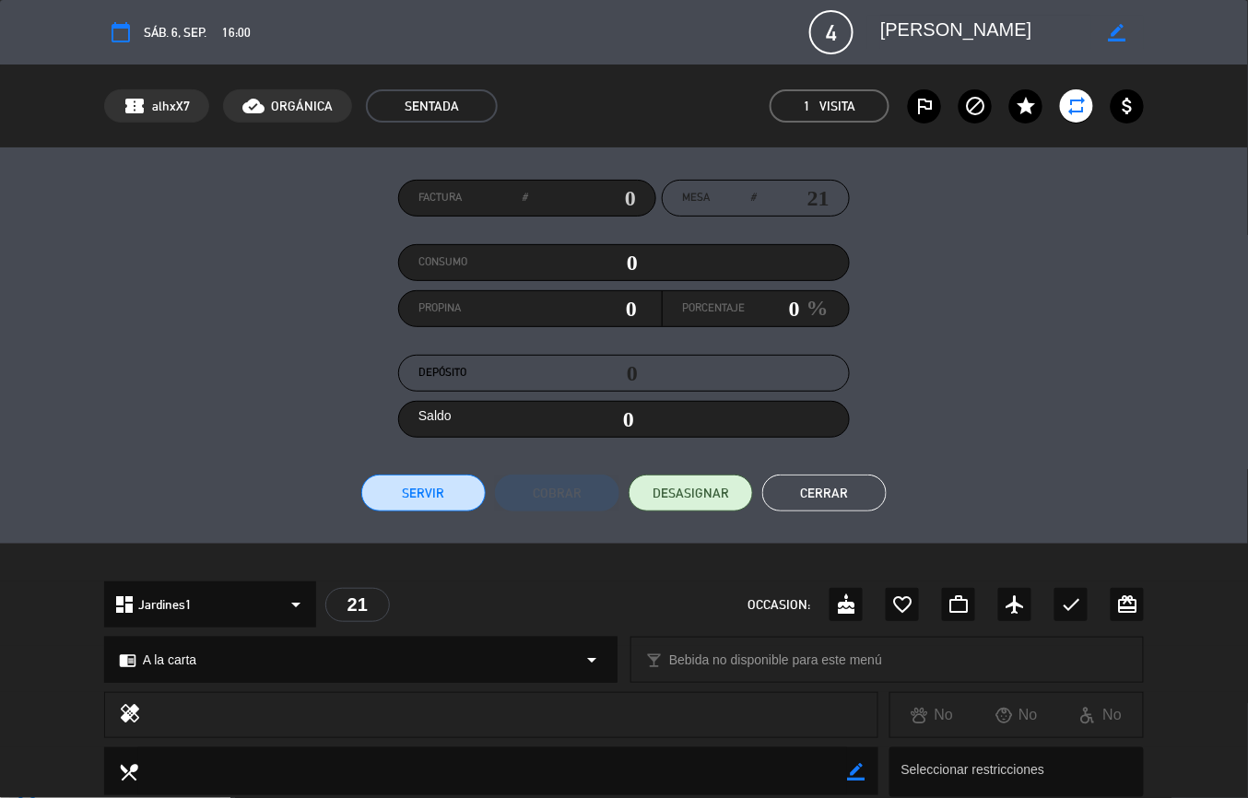
click at [850, 481] on button "Cerrar" at bounding box center [824, 493] width 124 height 37
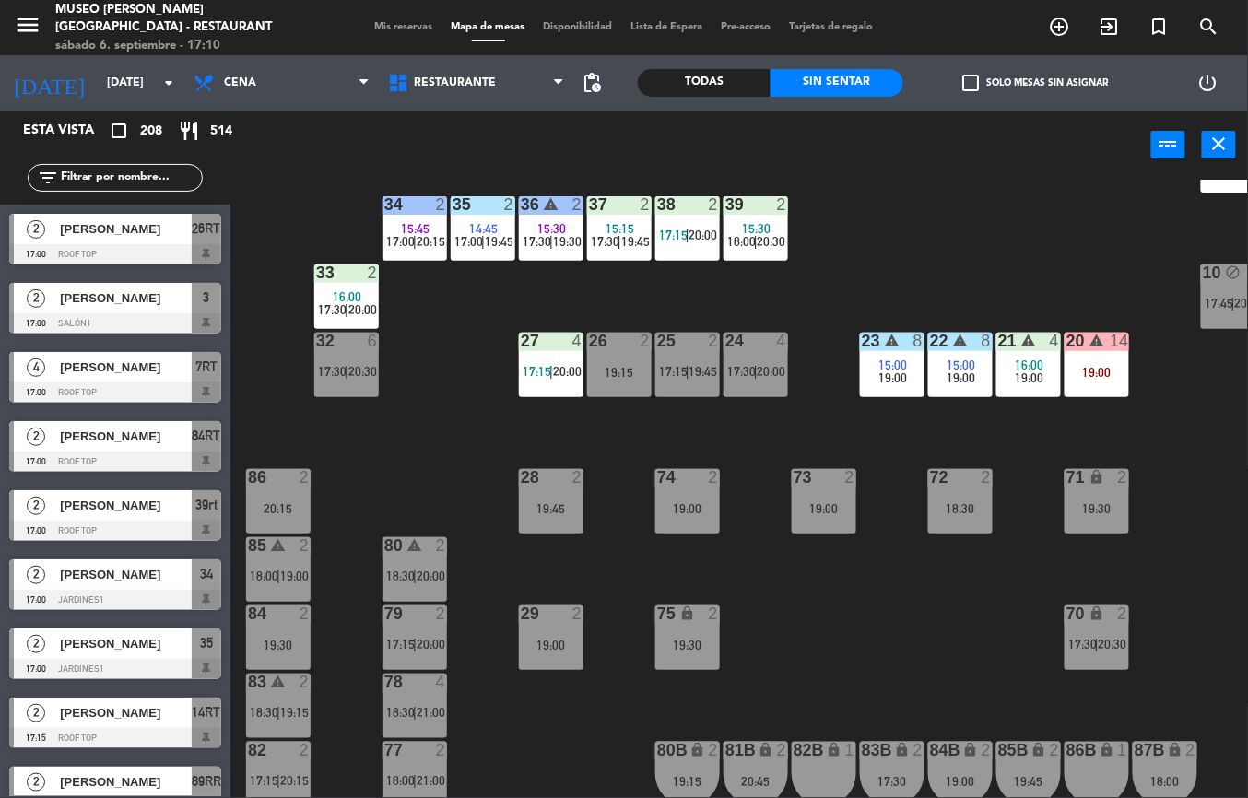
click at [218, 149] on div "Esta vista crop_square 208 restaurant 514" at bounding box center [115, 131] width 230 height 41
click at [833, 699] on div "44 2 18:30 49 2 16:42 17:45 | 20:15 54 5 16:15 18:00 | 20:45 64 2 14:00 18:00 |…" at bounding box center [745, 489] width 1005 height 619
click at [868, 645] on div "44 2 18:30 49 2 16:42 17:45 | 20:15 54 5 16:15 18:00 | 20:45 64 2 14:00 18:00 |…" at bounding box center [745, 489] width 1005 height 619
click at [861, 684] on div "44 2 18:30 49 2 16:42 17:45 | 20:15 54 5 16:15 18:00 | 20:45 64 2 14:00 18:00 |…" at bounding box center [745, 489] width 1005 height 619
click at [861, 709] on div "44 2 18:30 49 2 16:42 17:45 | 20:15 54 5 16:15 18:00 | 20:45 64 2 14:00 18:00 |…" at bounding box center [745, 489] width 1005 height 619
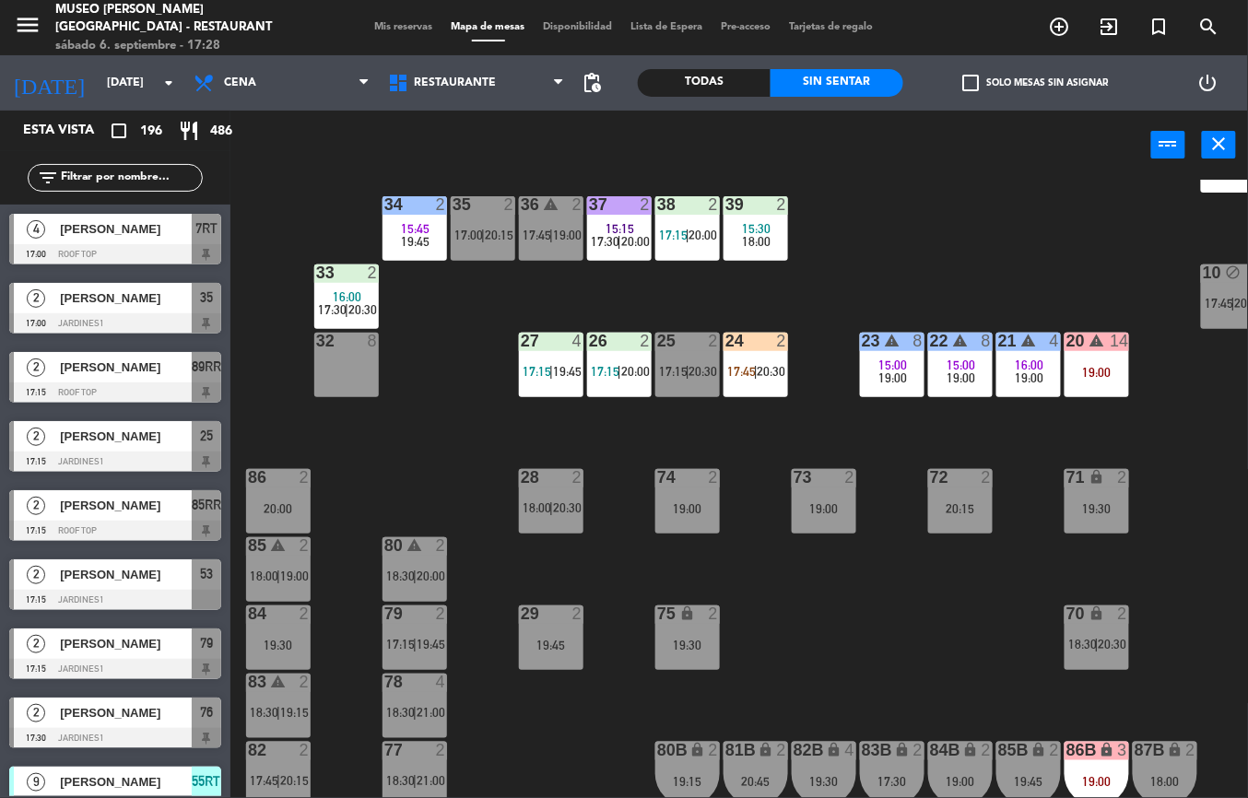
click at [465, 409] on div "44 5 17:30 | 20:00 49 2 19:30 54 5 16:15 18:00 64 2 17:00 | 20:00 48 2 17:00 | …" at bounding box center [745, 489] width 1005 height 619
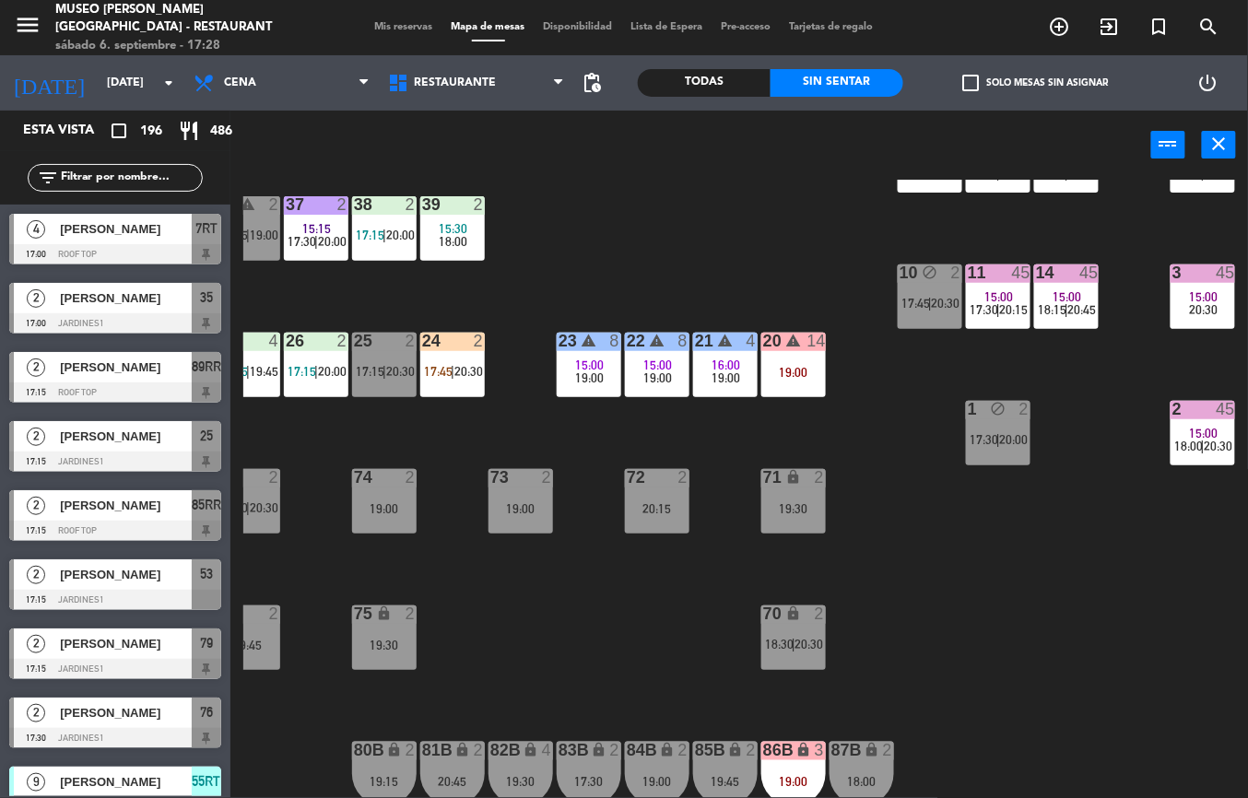
scroll to position [0, 303]
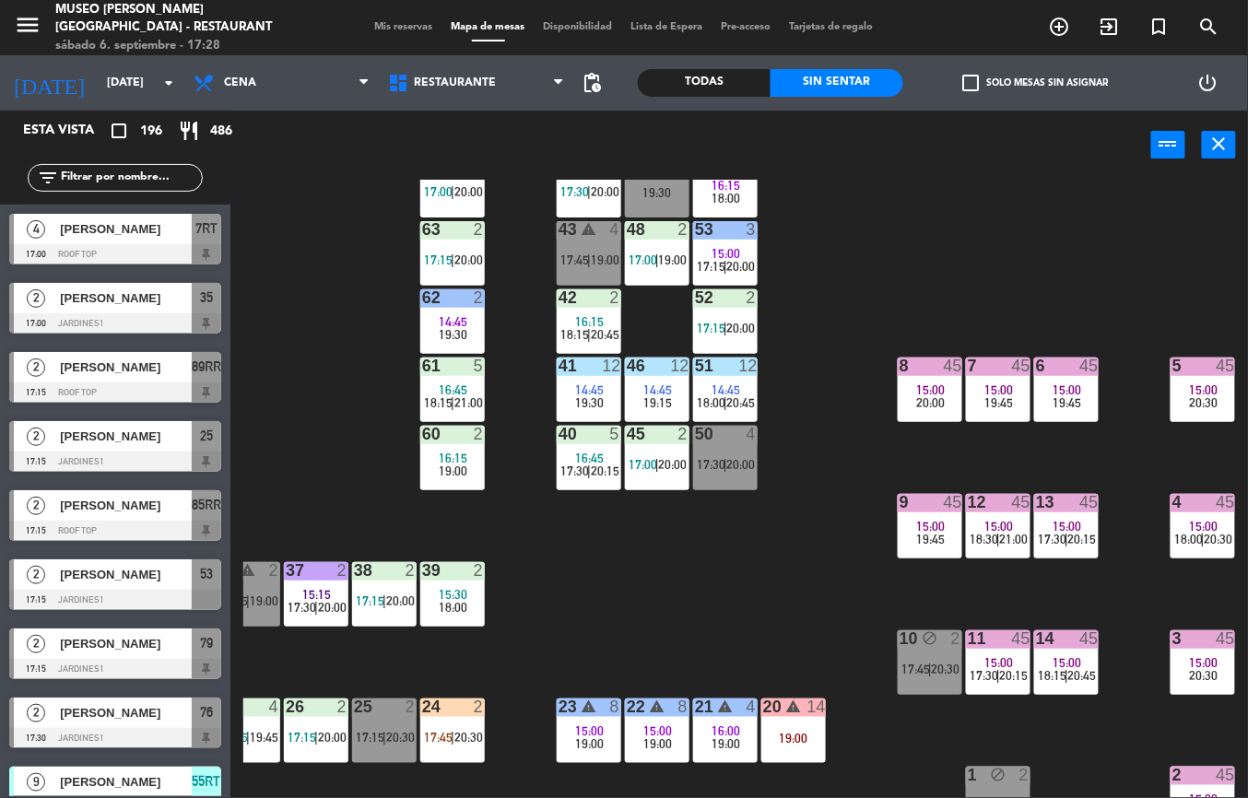
click at [842, 536] on div "44 5 17:30 | 20:00 49 2 19:30 54 5 16:15 18:00 64 2 17:00 | 20:00 48 2 17:00 | …" at bounding box center [745, 489] width 1005 height 619
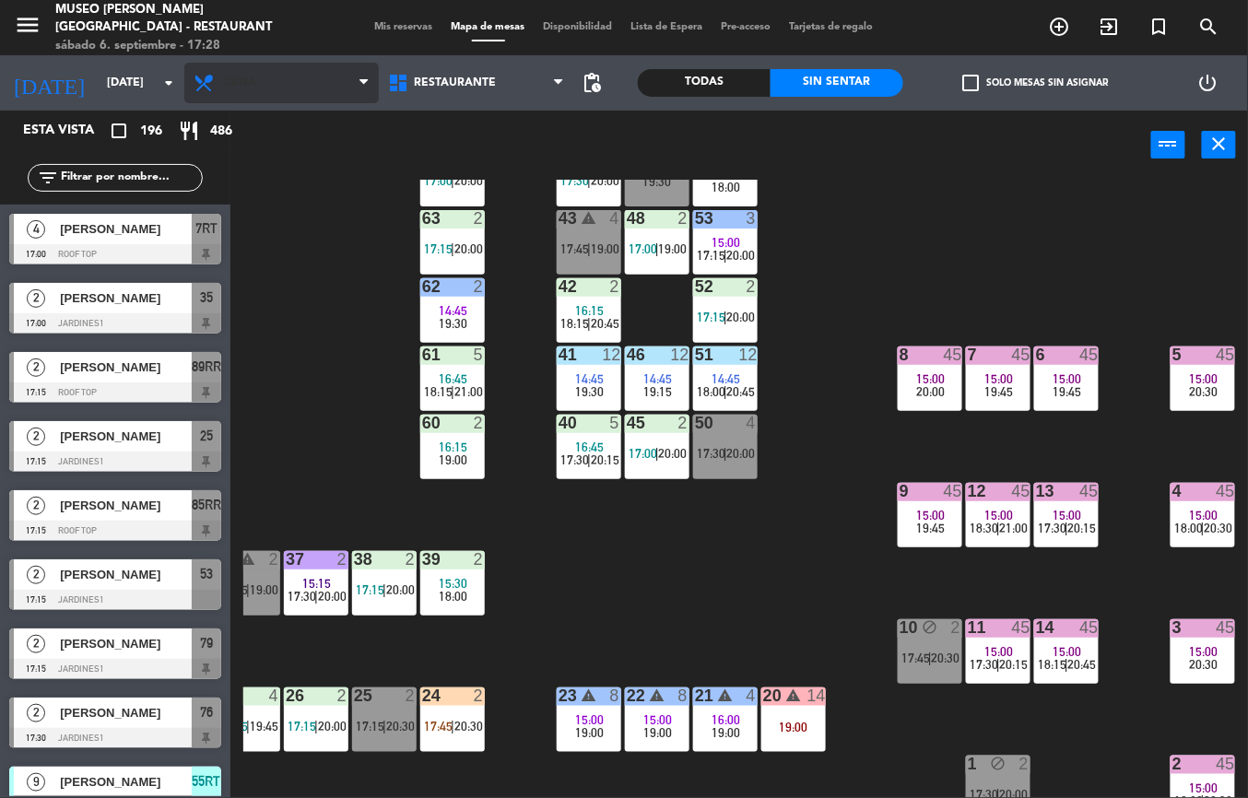
click at [274, 68] on span "Cena" at bounding box center [281, 83] width 195 height 41
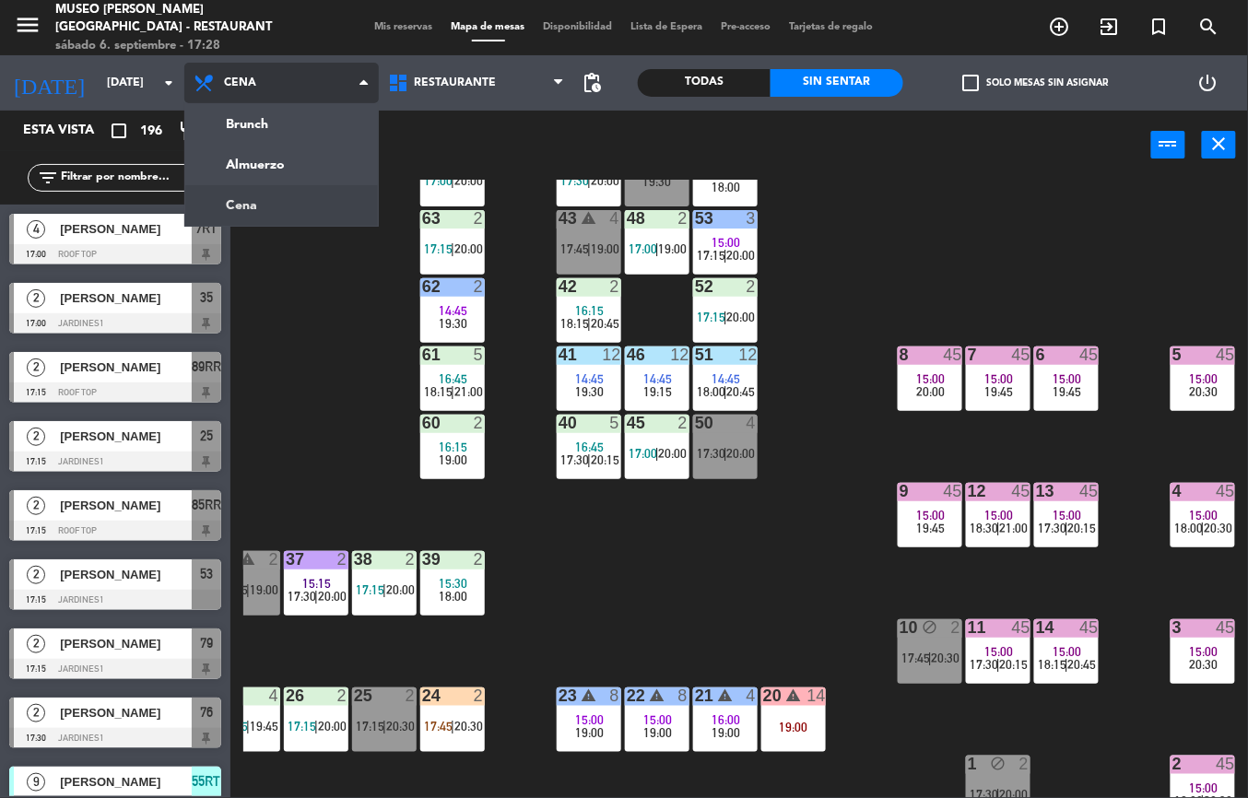
click at [300, 212] on ng-component "menu [GEOGRAPHIC_DATA][PERSON_NAME] - Restaurant [DATE] 6. septiembre - 17:28 M…" at bounding box center [624, 399] width 1248 height 798
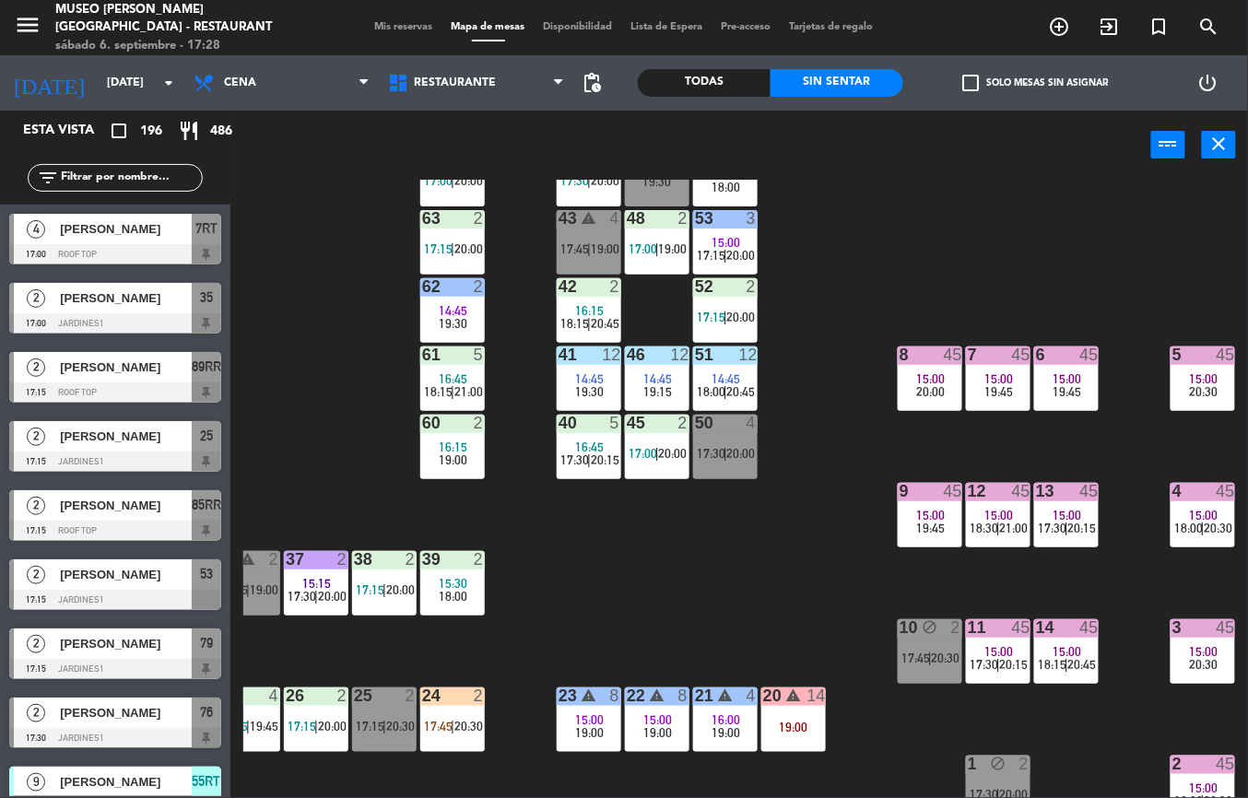
click at [1204, 381] on span "15:00" at bounding box center [1204, 379] width 29 height 15
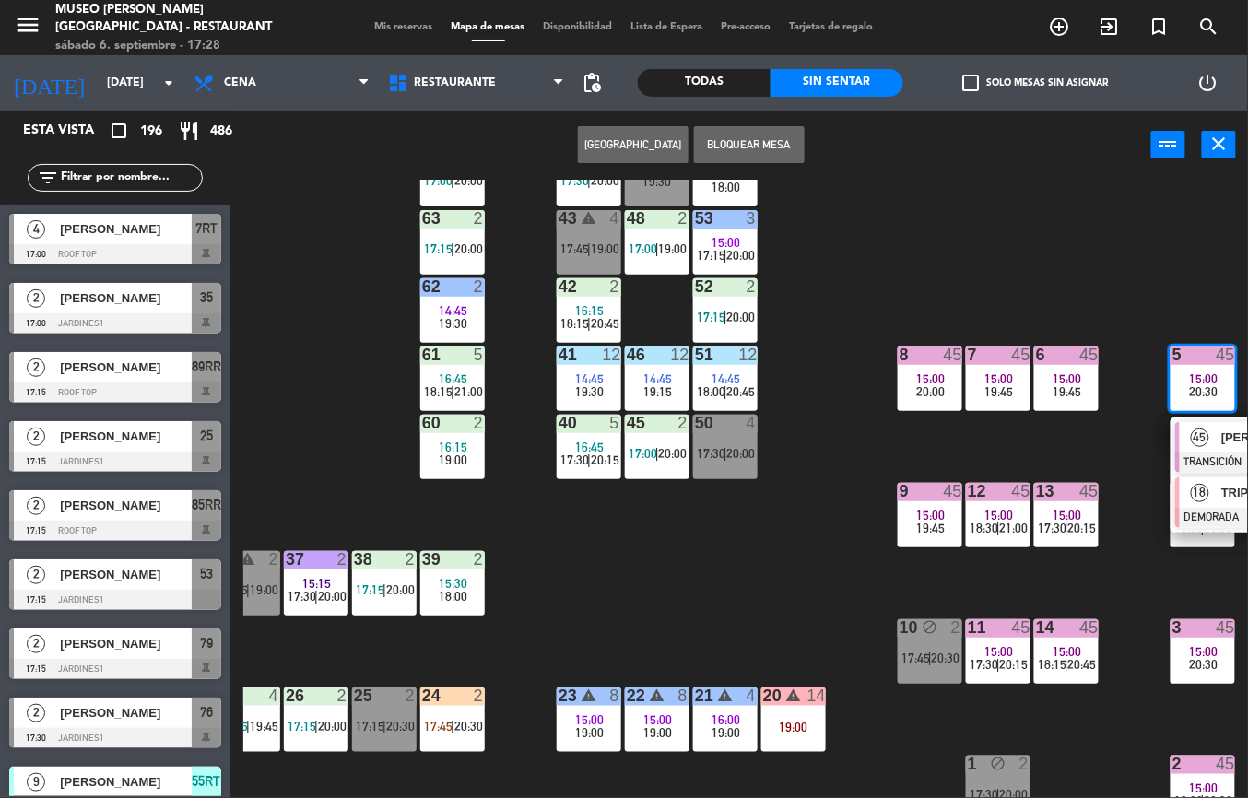
click at [1177, 494] on div at bounding box center [1177, 503] width 5 height 51
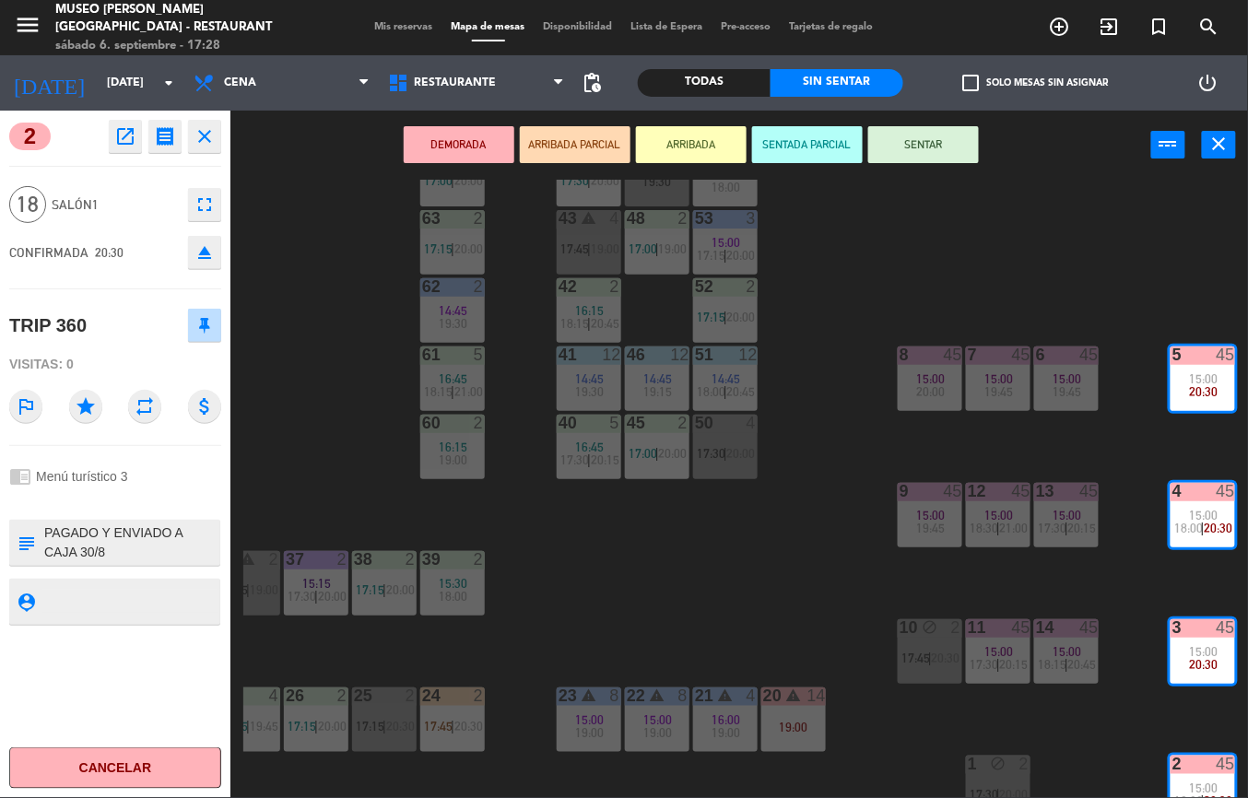
click at [118, 134] on icon "open_in_new" at bounding box center [125, 136] width 22 height 22
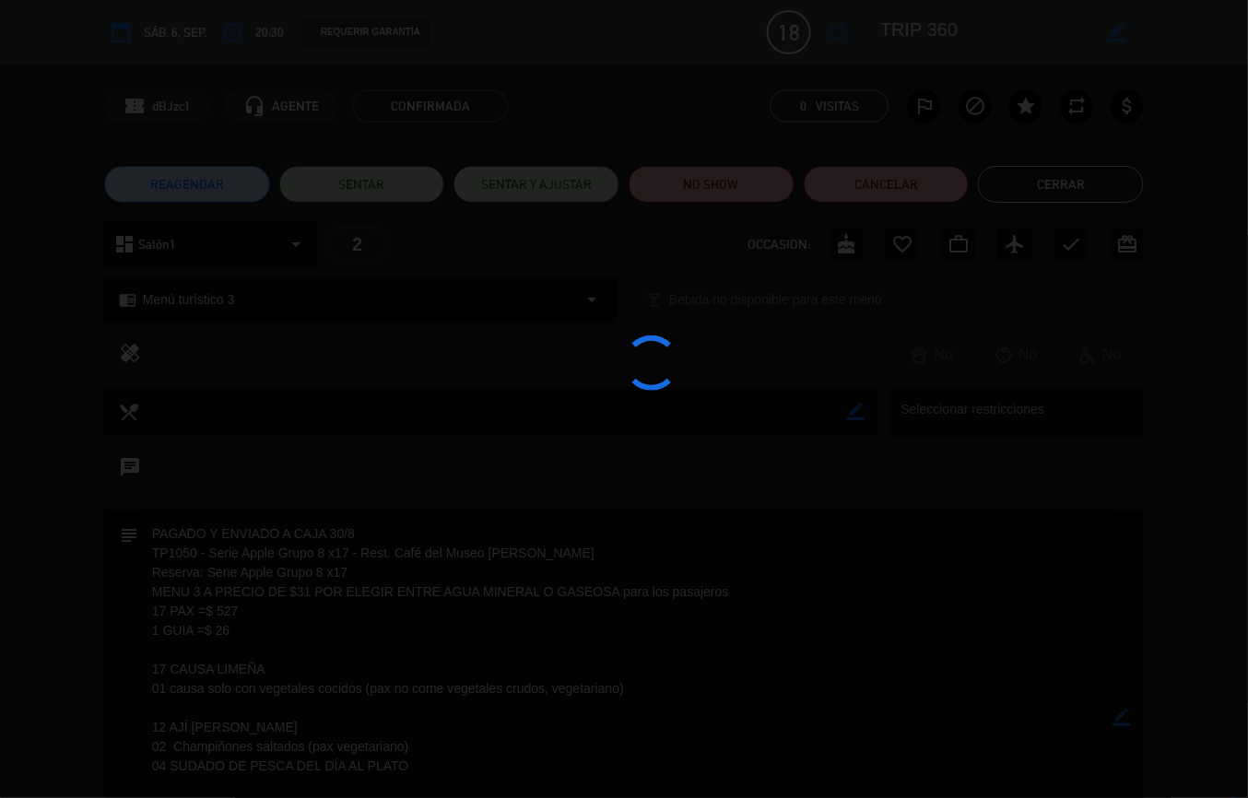
click at [79, 603] on div at bounding box center [624, 399] width 1248 height 798
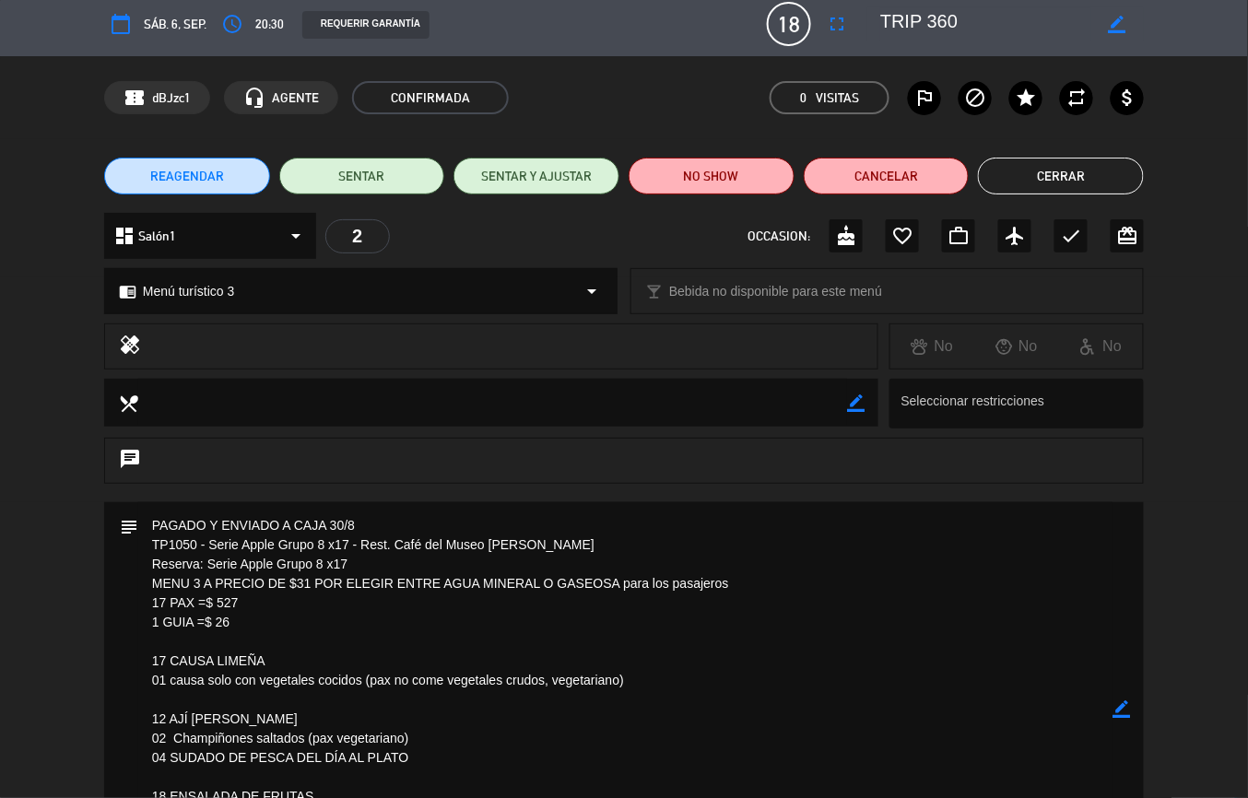
scroll to position [9, 0]
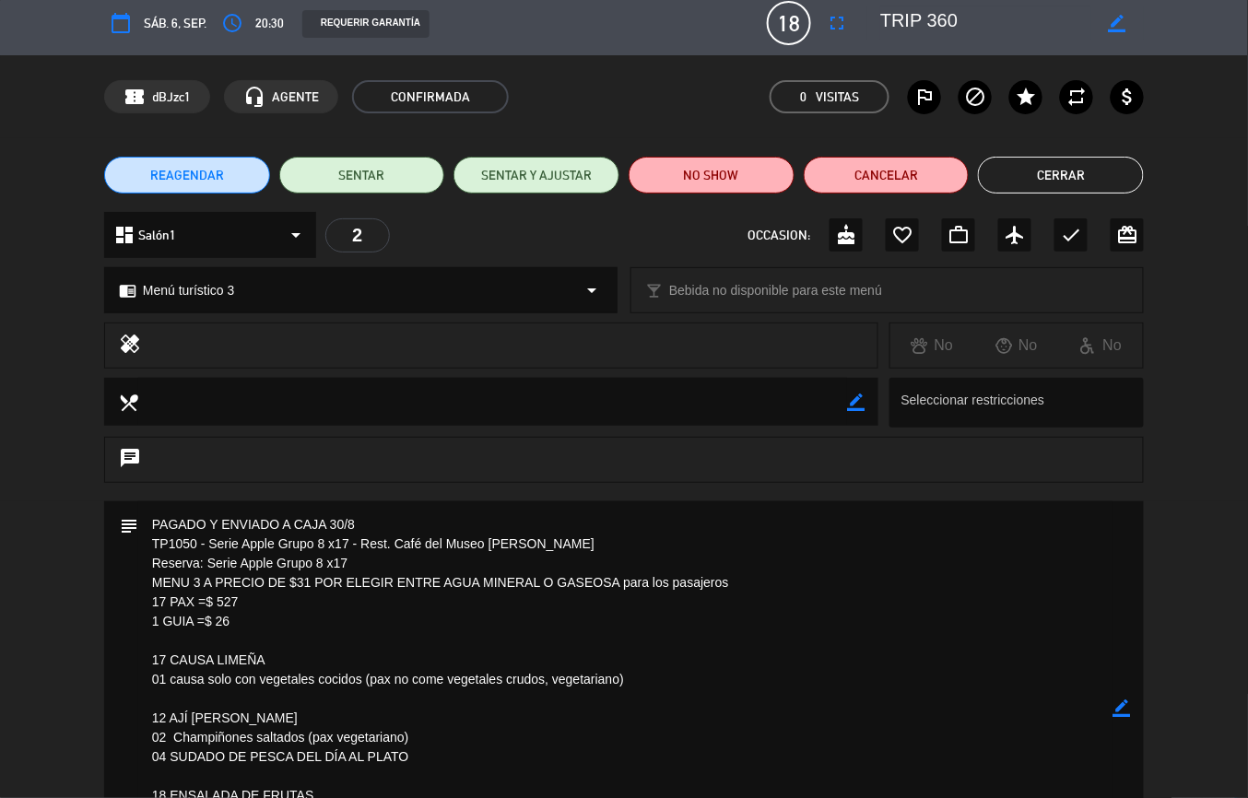
click at [1034, 164] on button "Cerrar" at bounding box center [1061, 175] width 166 height 37
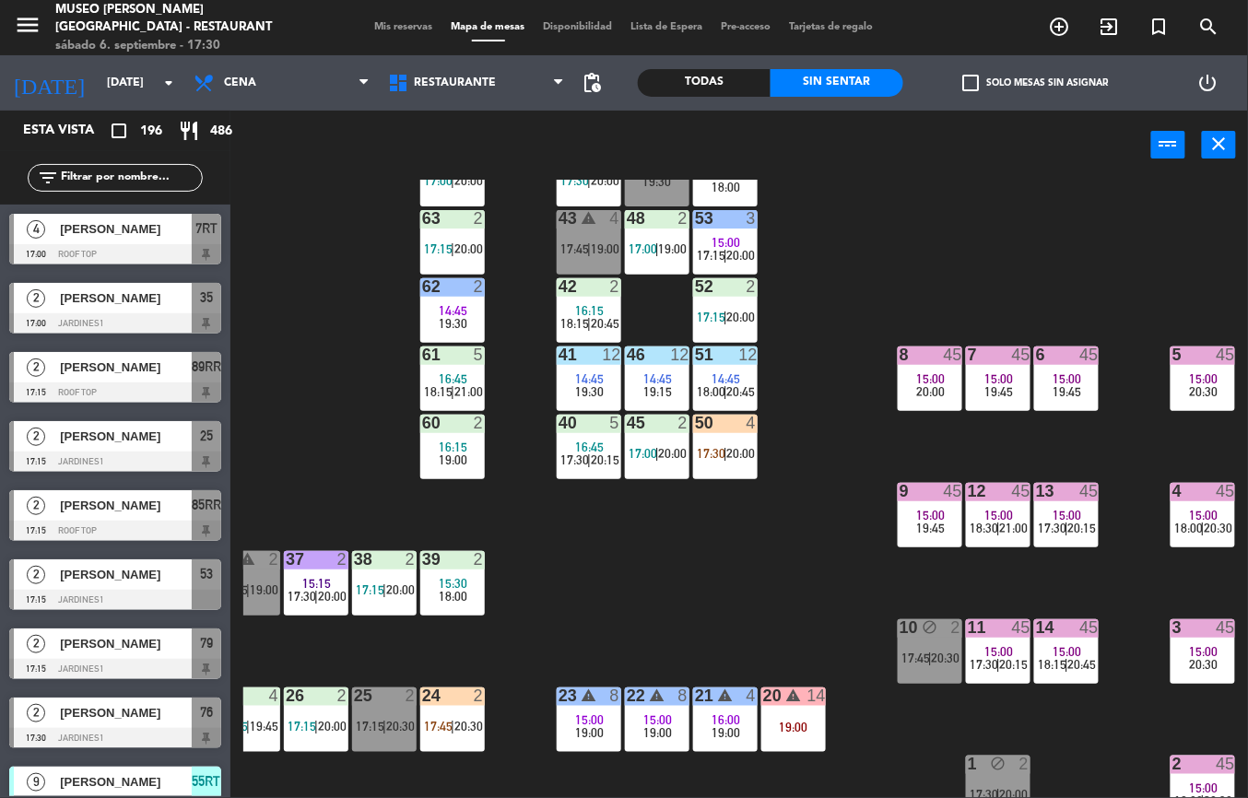
scroll to position [0, 0]
click at [742, 452] on span "20:00" at bounding box center [741, 453] width 29 height 15
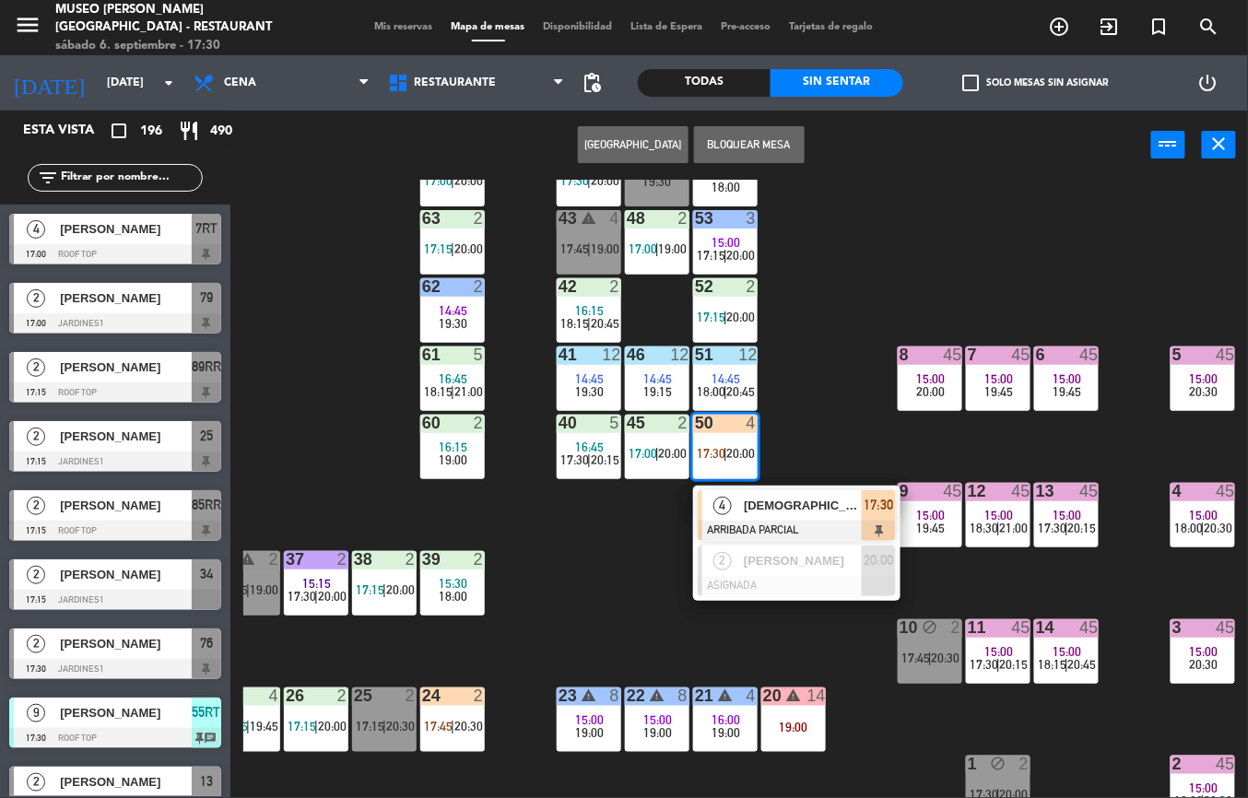
scroll to position [2815, 0]
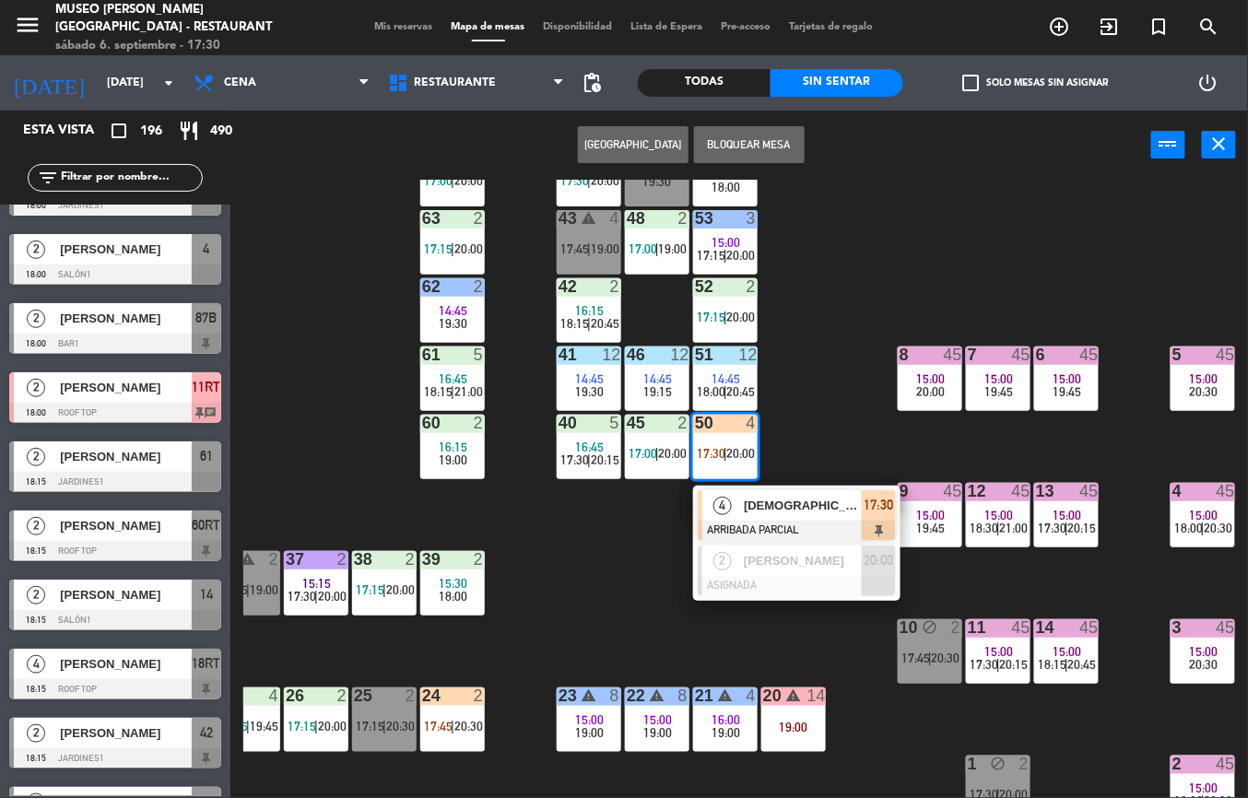
click at [988, 271] on div "44 5 17:30 | 20:00 49 2 19:30 54 5 16:15 18:00 64 2 17:00 | 20:00 48 2 17:00 | …" at bounding box center [745, 489] width 1005 height 619
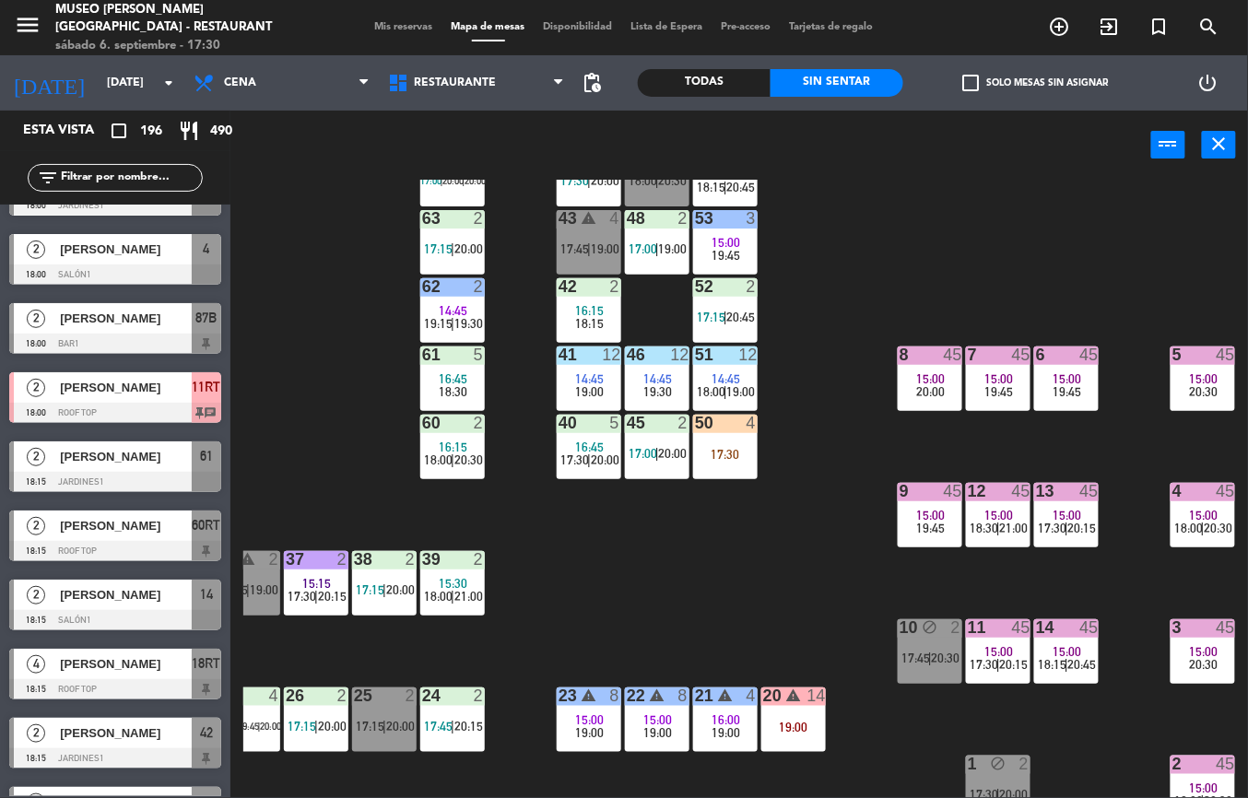
click at [1197, 395] on span "20:30" at bounding box center [1204, 391] width 29 height 15
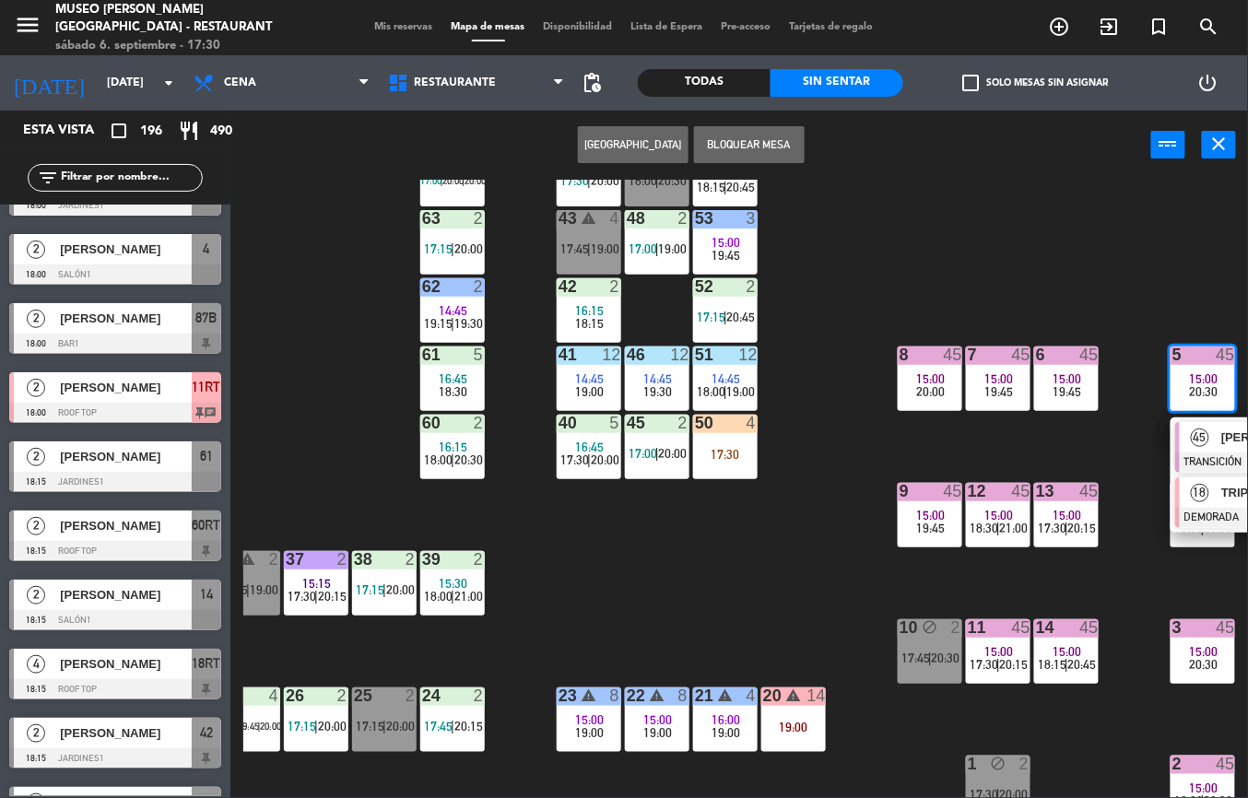
click at [1199, 491] on span "18" at bounding box center [1200, 493] width 18 height 18
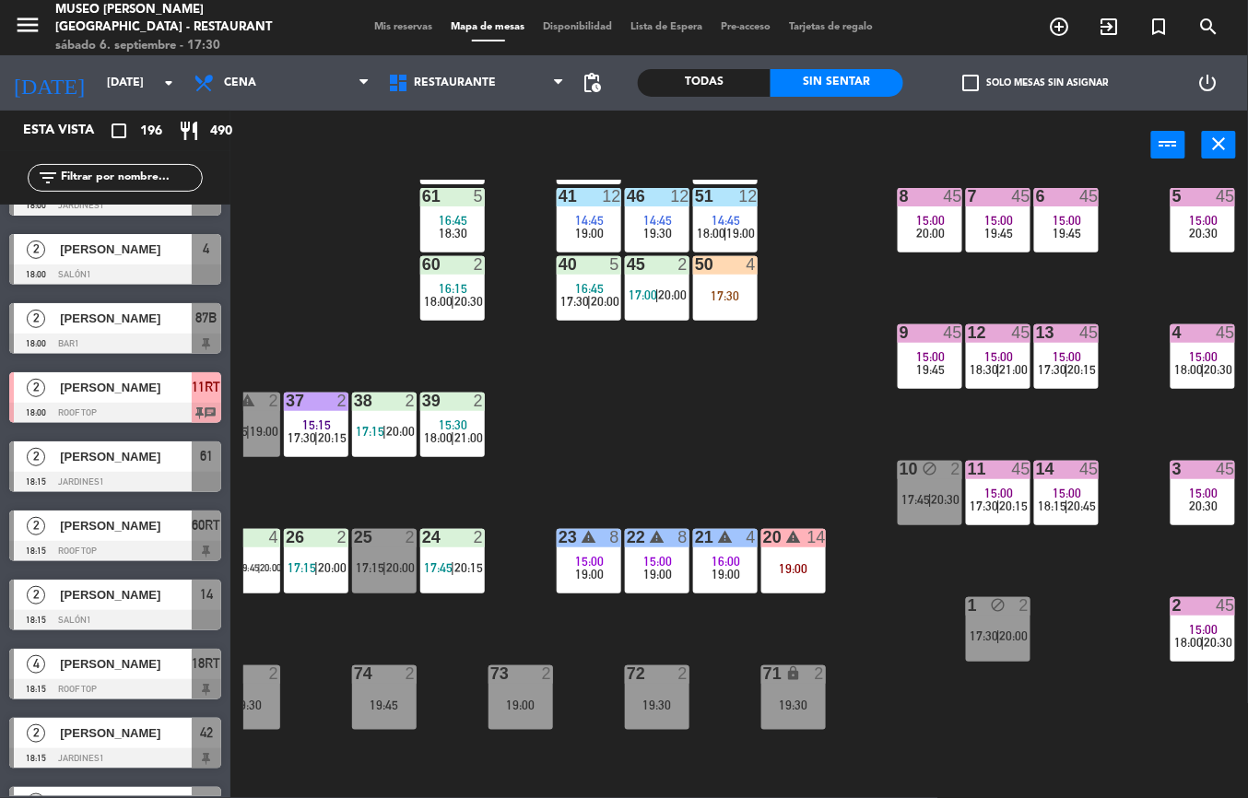
click at [1208, 642] on span "20:30" at bounding box center [1219, 642] width 29 height 15
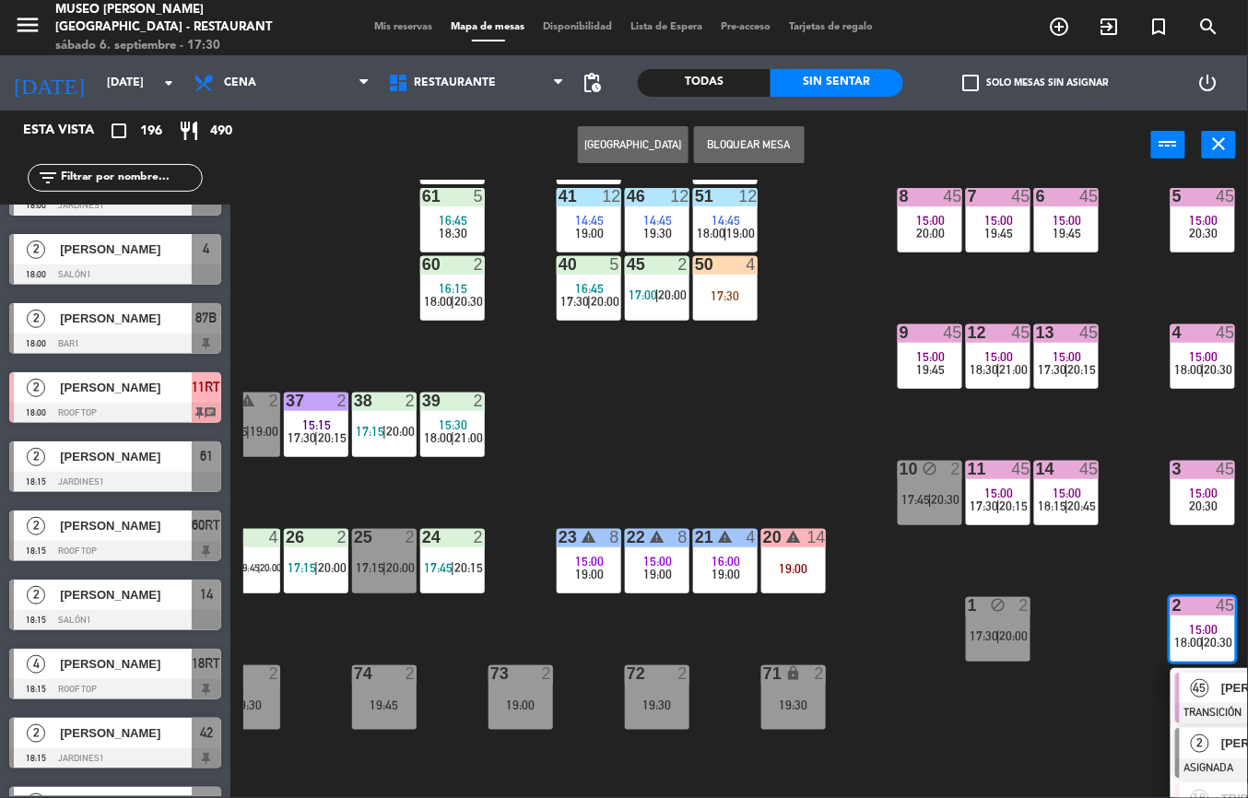
click at [1204, 747] on span "2" at bounding box center [1200, 744] width 18 height 18
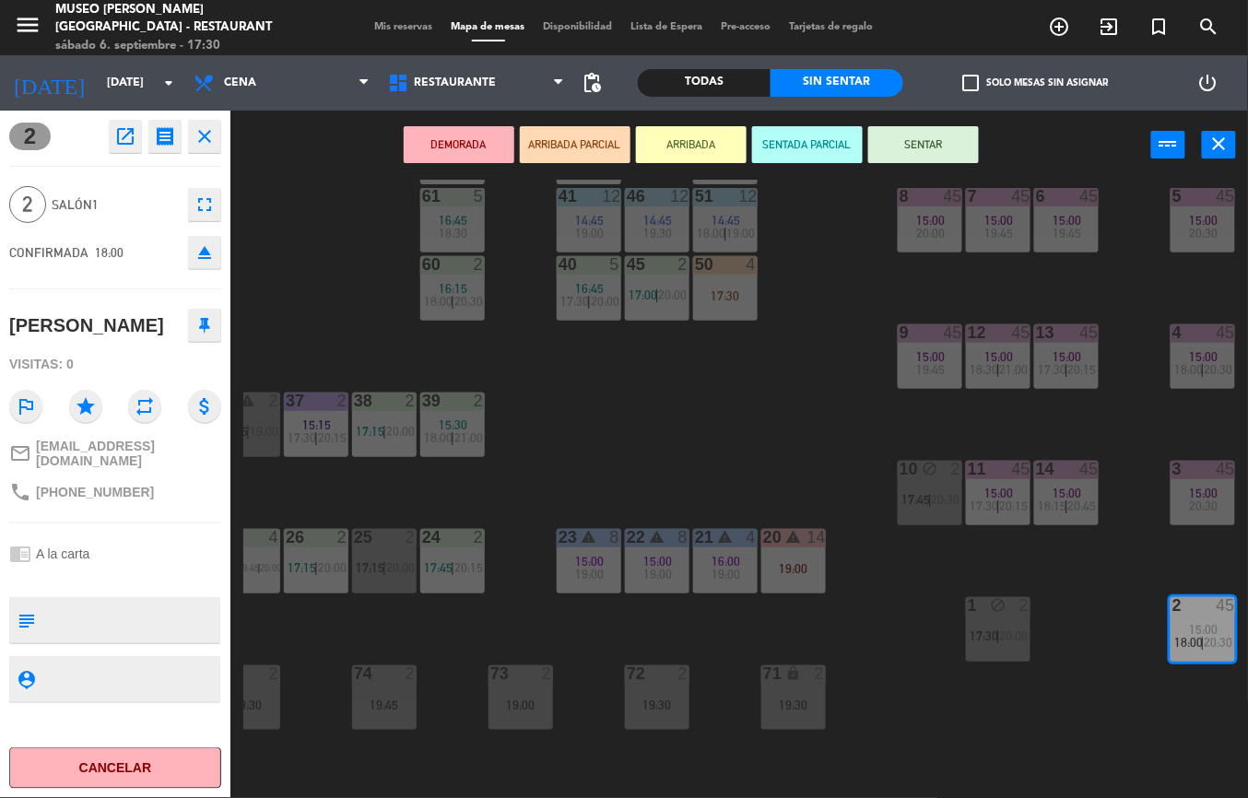
click at [979, 738] on div "44 5 17:30 | 20:00 49 2 18:00 | 20:30 54 5 16:15 18:15 | 20:45 64 2 17:00 | 20:…" at bounding box center [745, 489] width 1005 height 619
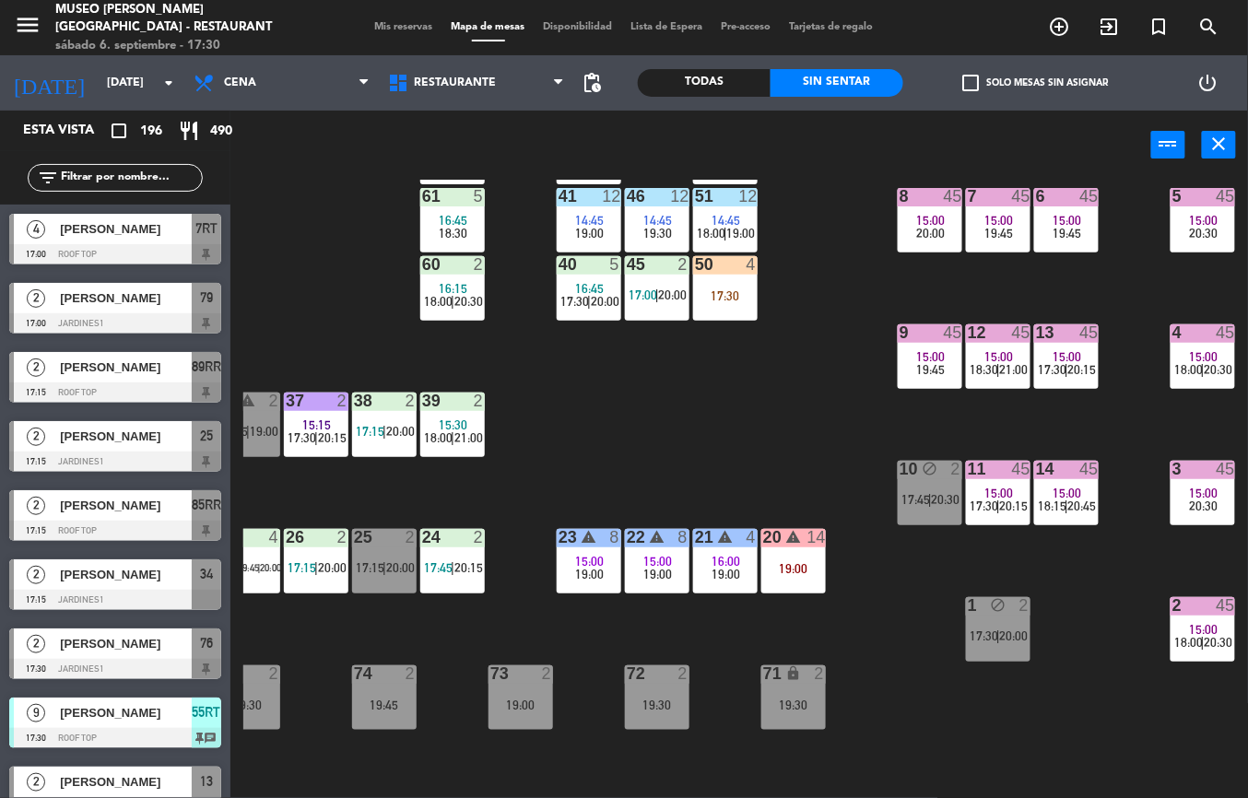
click at [1073, 496] on span "15:00" at bounding box center [1068, 493] width 29 height 15
click at [957, 726] on div "44 5 17:30 | 20:00 49 2 18:00 | 20:30 54 5 16:15 18:15 | 20:45 64 2 17:00 | 20:…" at bounding box center [745, 489] width 1005 height 619
click at [890, 697] on div "44 5 17:30 | 20:00 49 2 18:00 | 20:30 54 5 16:15 18:15 | 20:45 64 2 17:00 | 20:…" at bounding box center [745, 489] width 1005 height 619
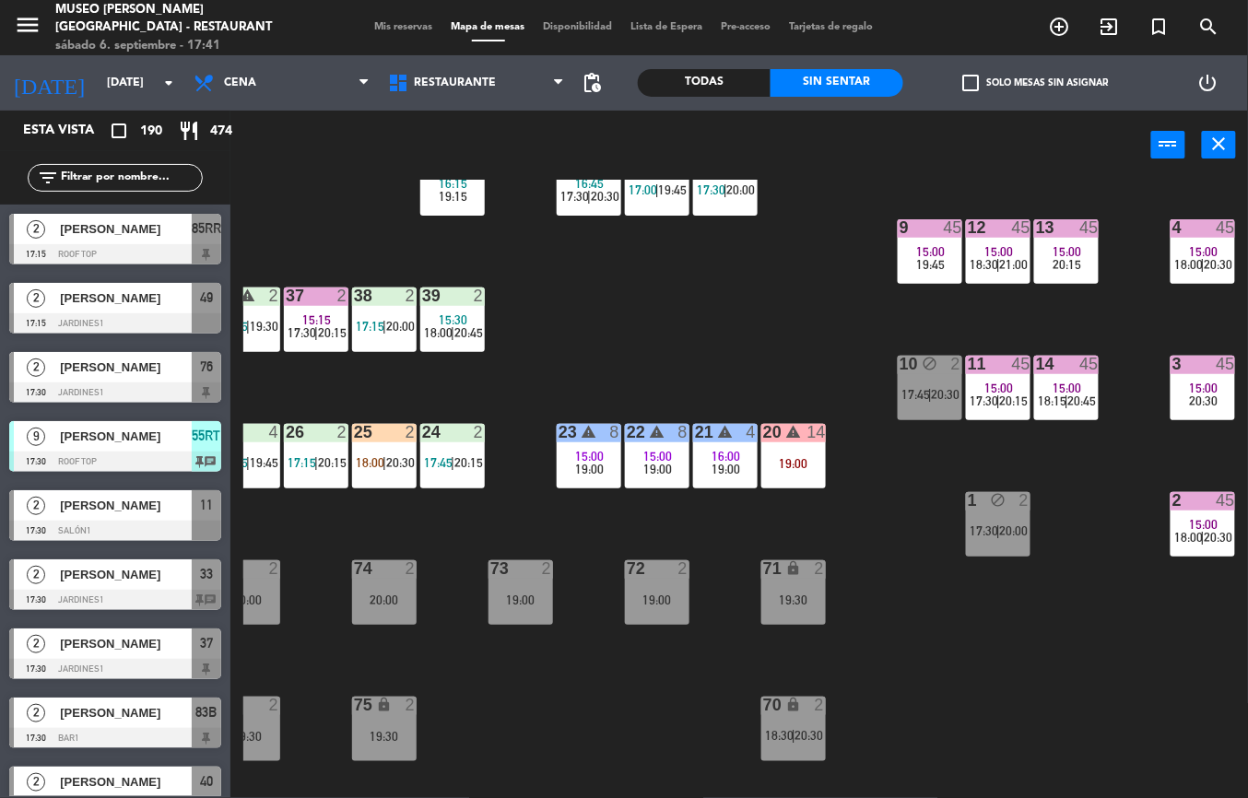
scroll to position [204, 303]
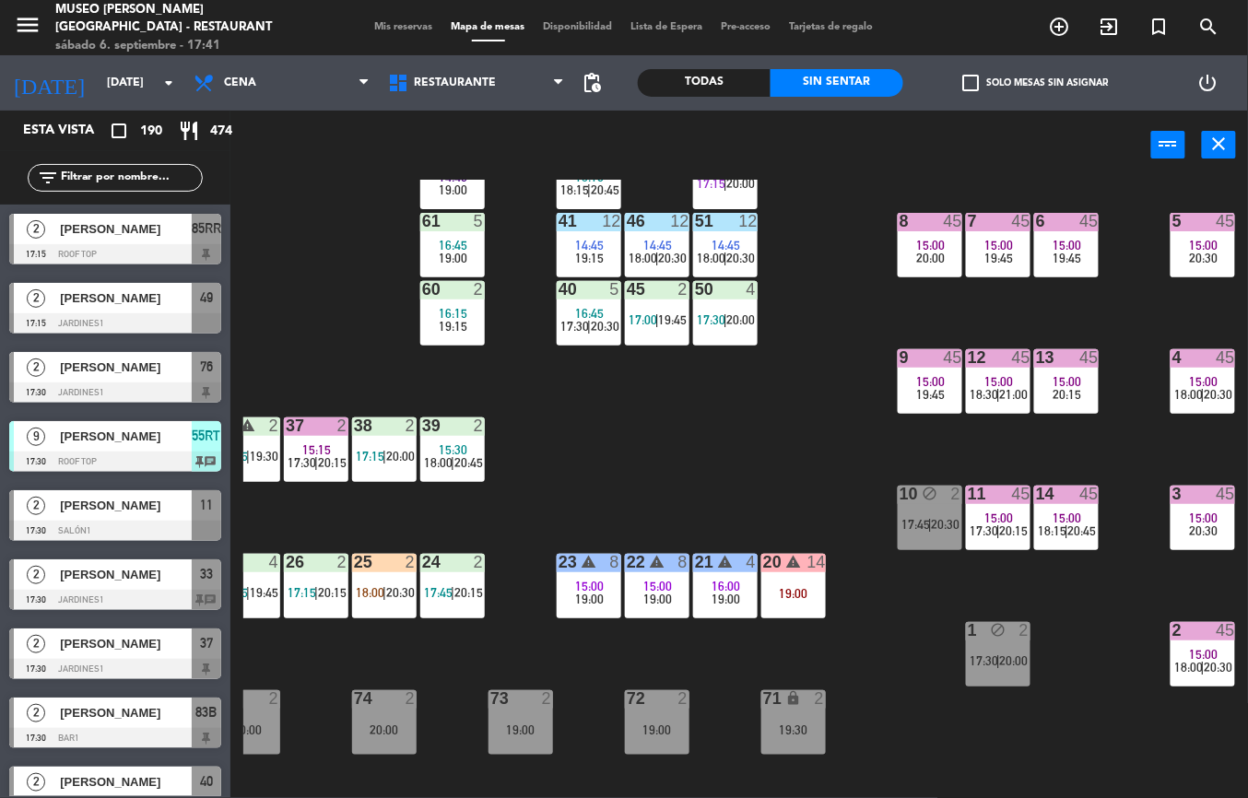
click at [915, 673] on div "44 5 17:30 | 20:00 49 2 17:15 | 19:45 54 5 16:15 19:45 64 2 17:00 | 19:30 48 2 …" at bounding box center [745, 489] width 1005 height 619
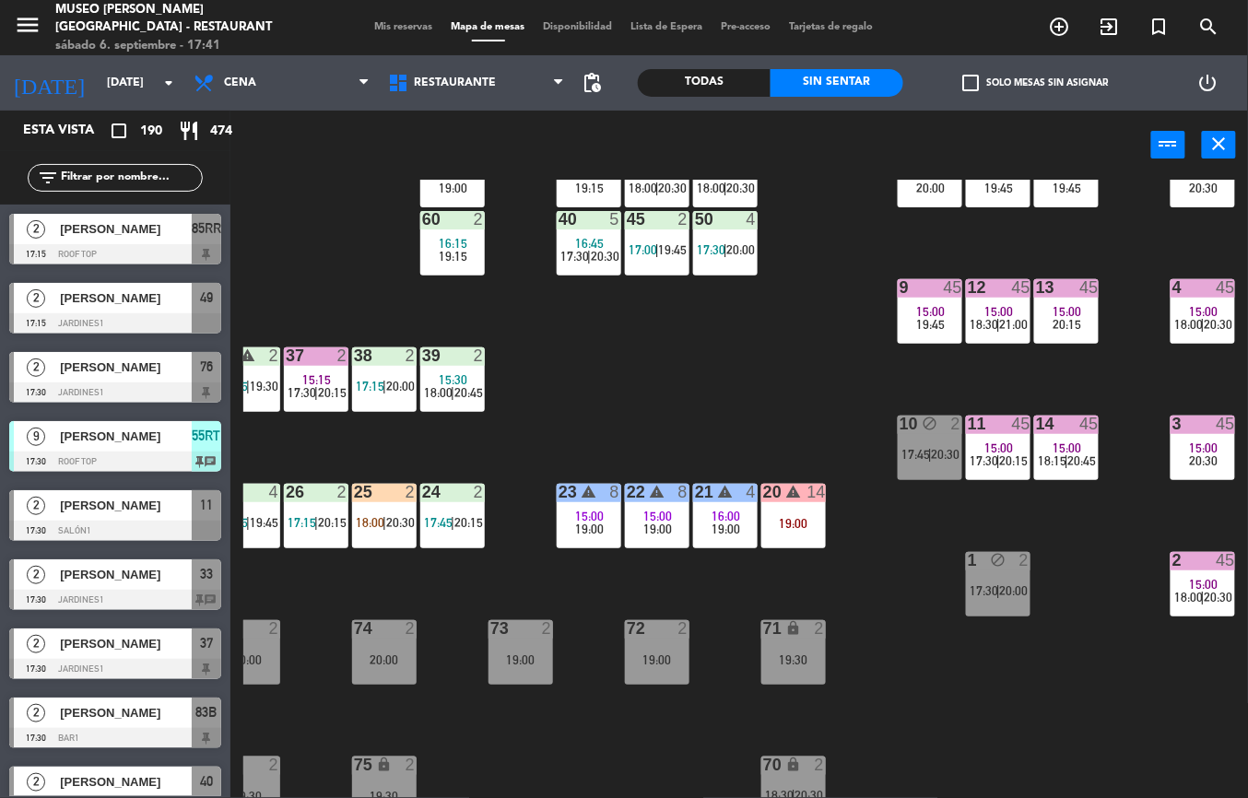
click at [905, 592] on div "44 5 17:30 | 20:00 49 2 17:15 | 19:45 54 5 16:15 19:45 64 2 17:00 | 19:30 48 2 …" at bounding box center [745, 489] width 1005 height 619
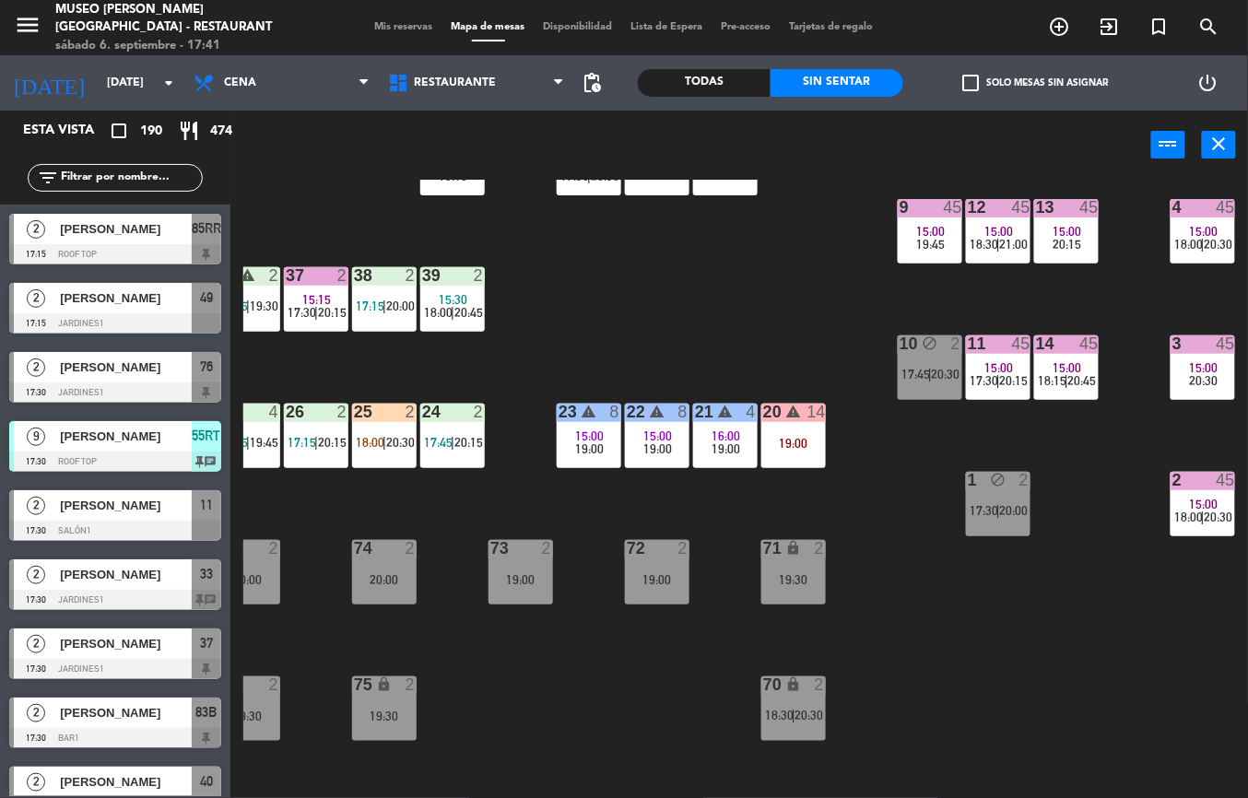
scroll to position [354, 296]
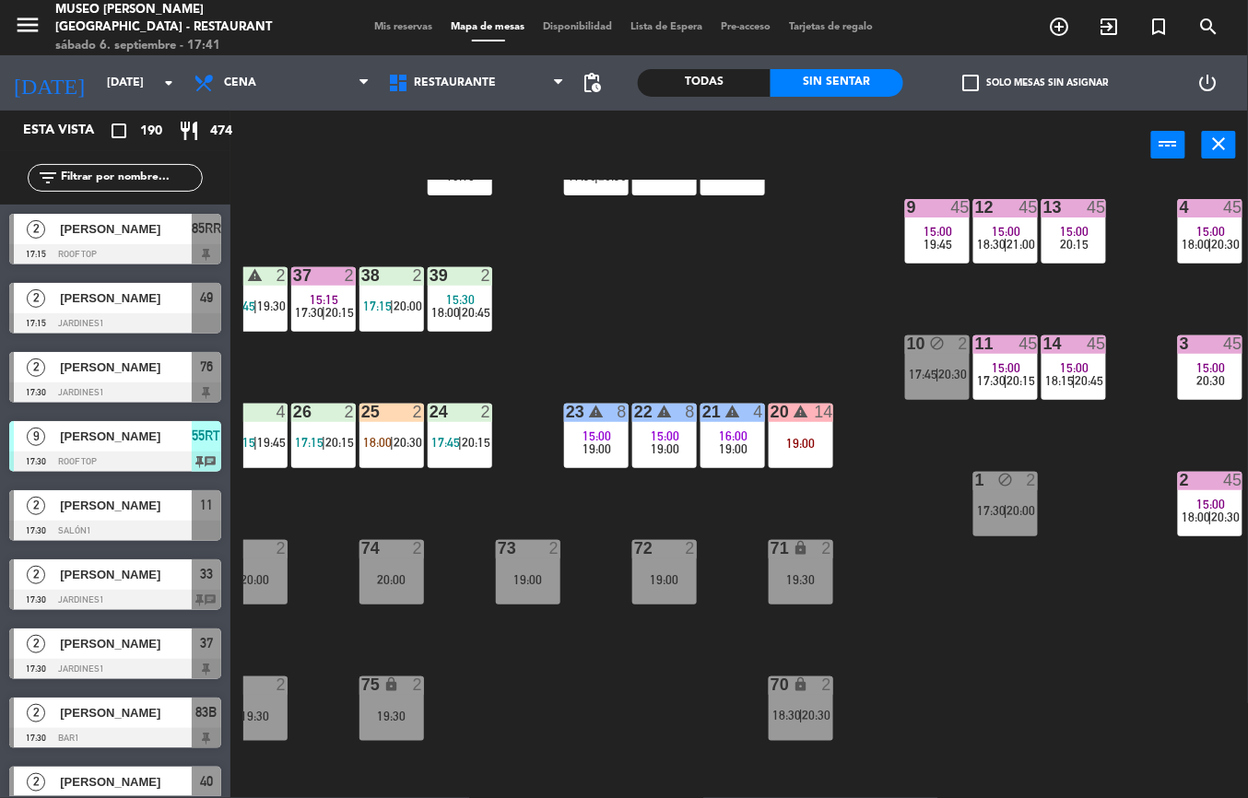
click at [573, 448] on div "19:00" at bounding box center [596, 449] width 65 height 13
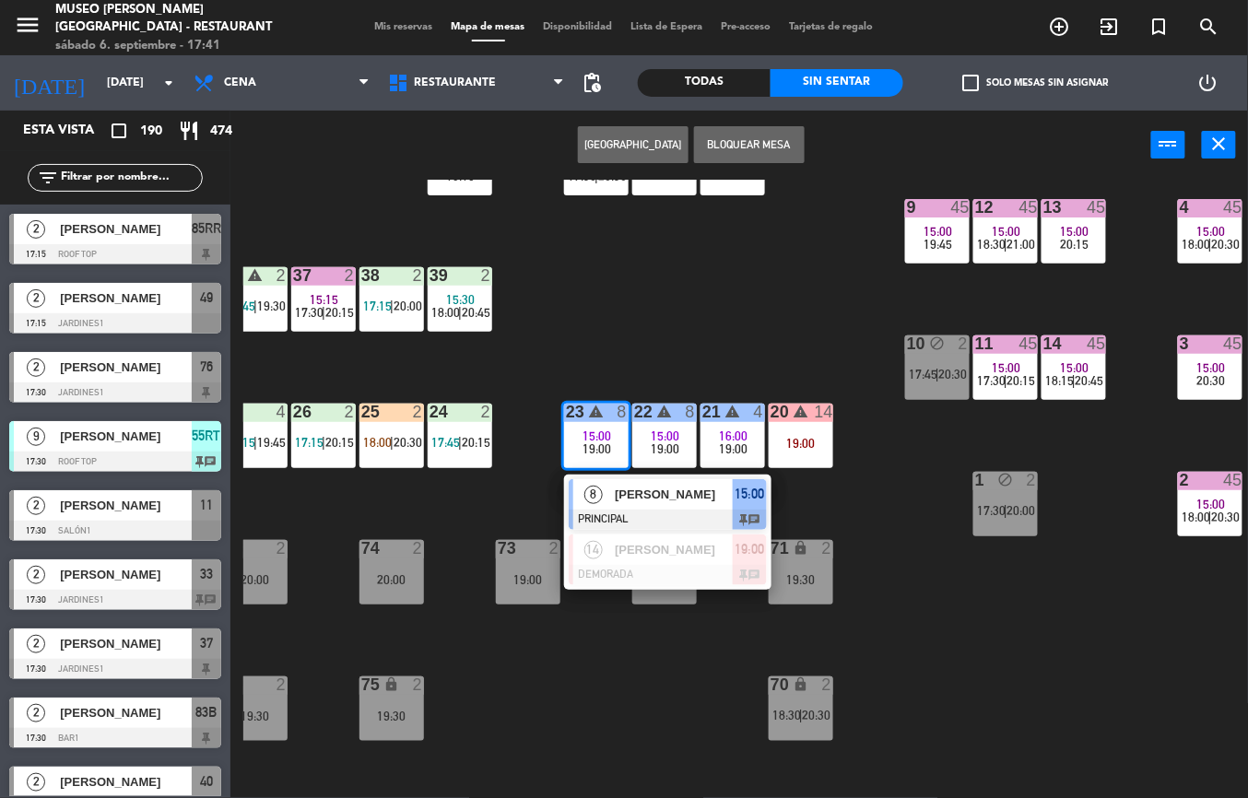
click at [638, 521] on div at bounding box center [668, 520] width 198 height 20
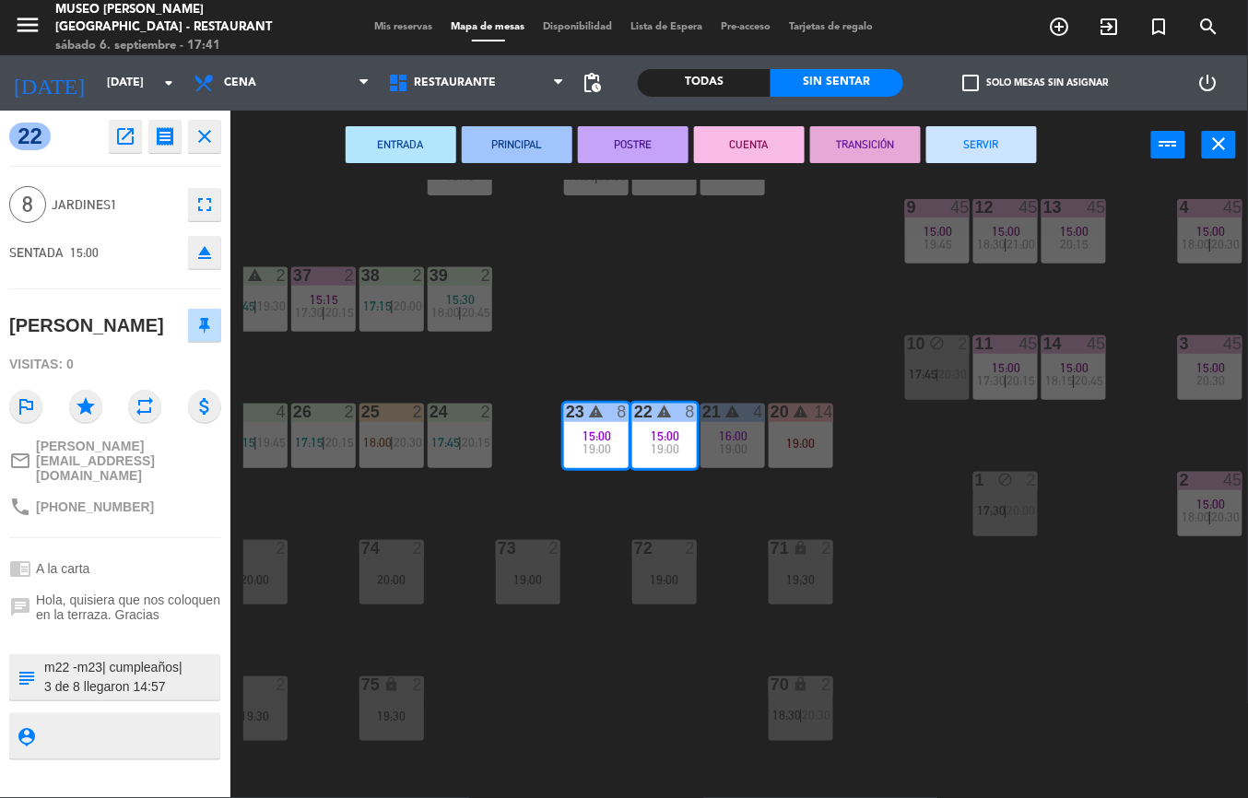
click at [606, 168] on div "ENTRADA PRINCIPAL POSTRE CUENTA TRANSICIÓN SERVIR power_input close" at bounding box center [690, 146] width 921 height 70
click at [525, 494] on div "44 5 17:30 | 20:00 49 2 17:15 | 19:45 54 5 16:15 19:45 64 2 17:00 | 19:30 48 2 …" at bounding box center [745, 489] width 1005 height 619
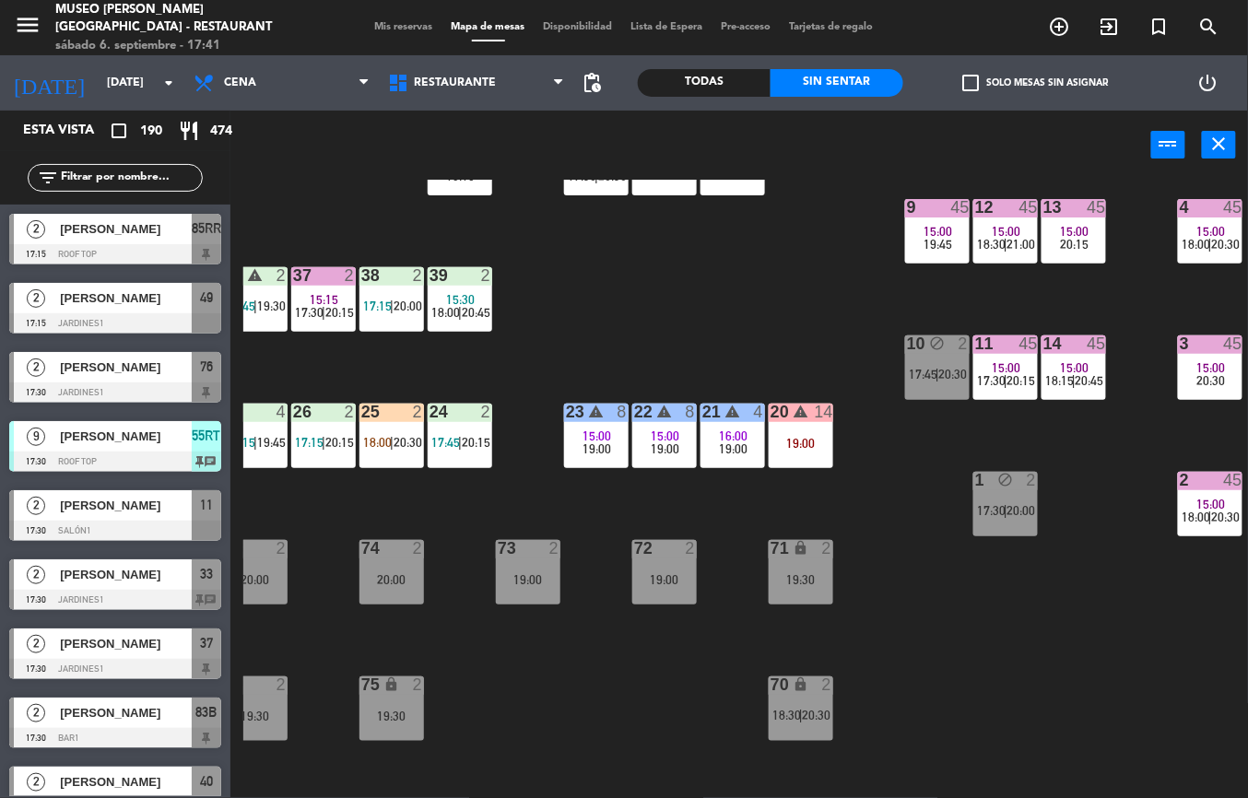
click at [406, 507] on div "44 5 17:30 | 20:00 49 2 17:15 | 19:45 54 5 16:15 19:45 64 2 17:00 | 19:30 48 2 …" at bounding box center [745, 489] width 1005 height 619
click at [422, 517] on div "44 5 17:30 | 20:00 49 2 17:15 | 19:45 54 5 16:15 19:45 64 2 17:00 | 19:30 48 2 …" at bounding box center [745, 489] width 1005 height 619
click at [468, 520] on div "44 5 17:30 | 20:00 49 2 17:15 | 19:45 54 5 16:15 19:45 64 2 17:00 | 19:30 48 2 …" at bounding box center [745, 489] width 1005 height 619
click at [491, 543] on div "73" at bounding box center [497, 548] width 30 height 17
click at [498, 546] on div "73" at bounding box center [498, 548] width 1 height 17
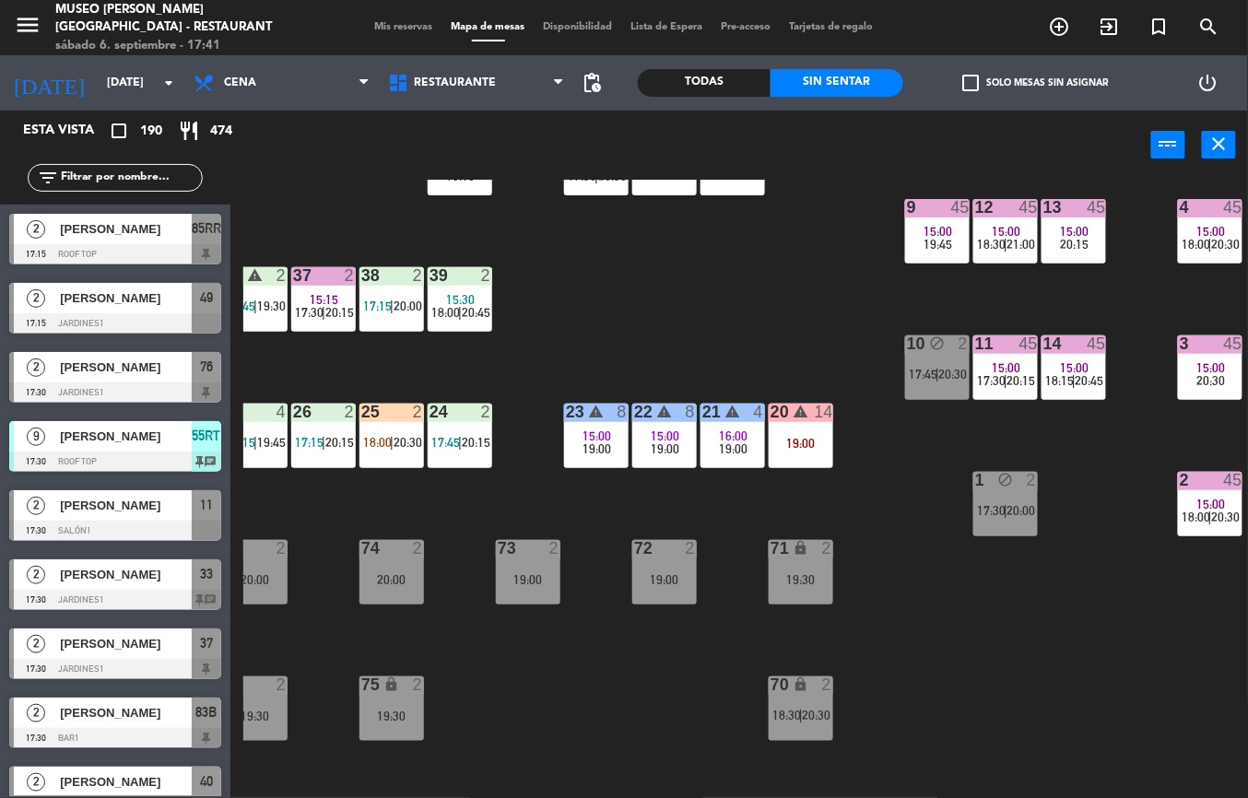
click at [499, 547] on div "73" at bounding box center [498, 548] width 1 height 17
click at [499, 546] on div "73" at bounding box center [498, 548] width 1 height 17
click at [499, 544] on div "73" at bounding box center [498, 548] width 1 height 17
click at [499, 546] on div "73" at bounding box center [498, 548] width 1 height 17
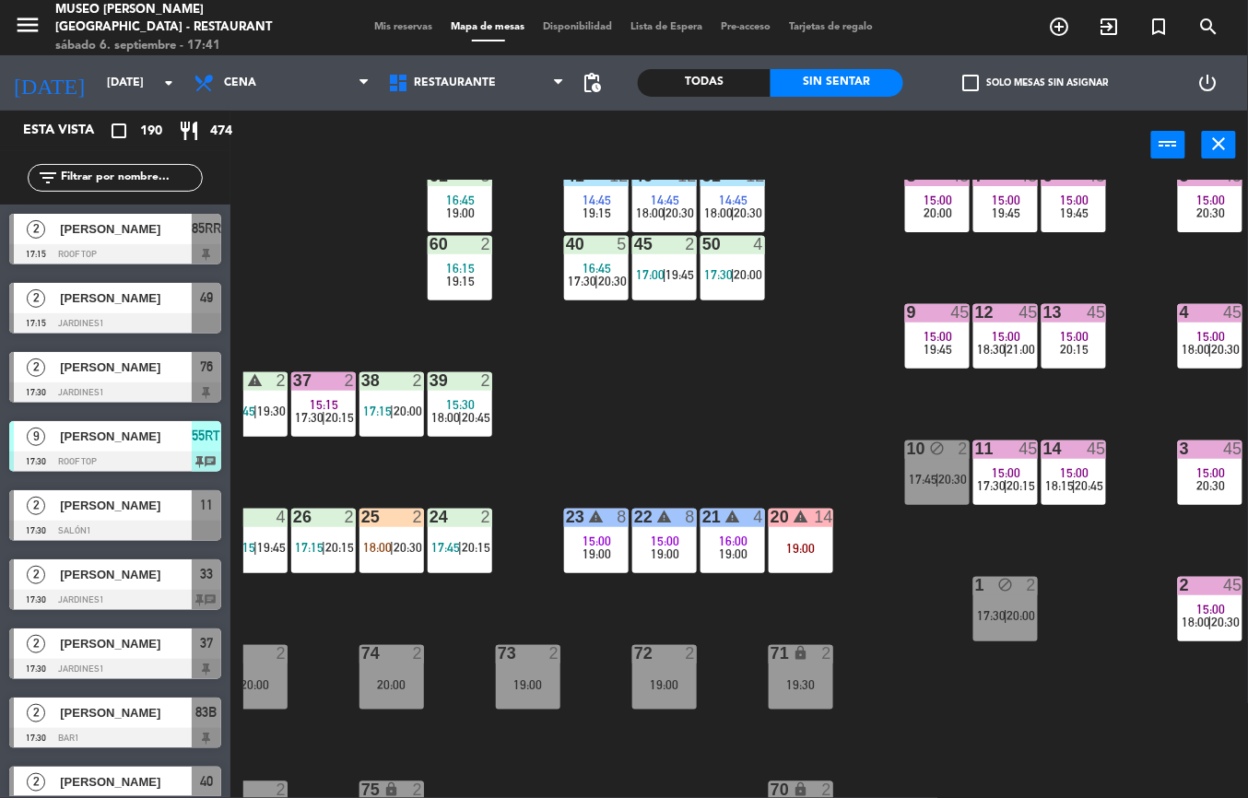
scroll to position [245, 296]
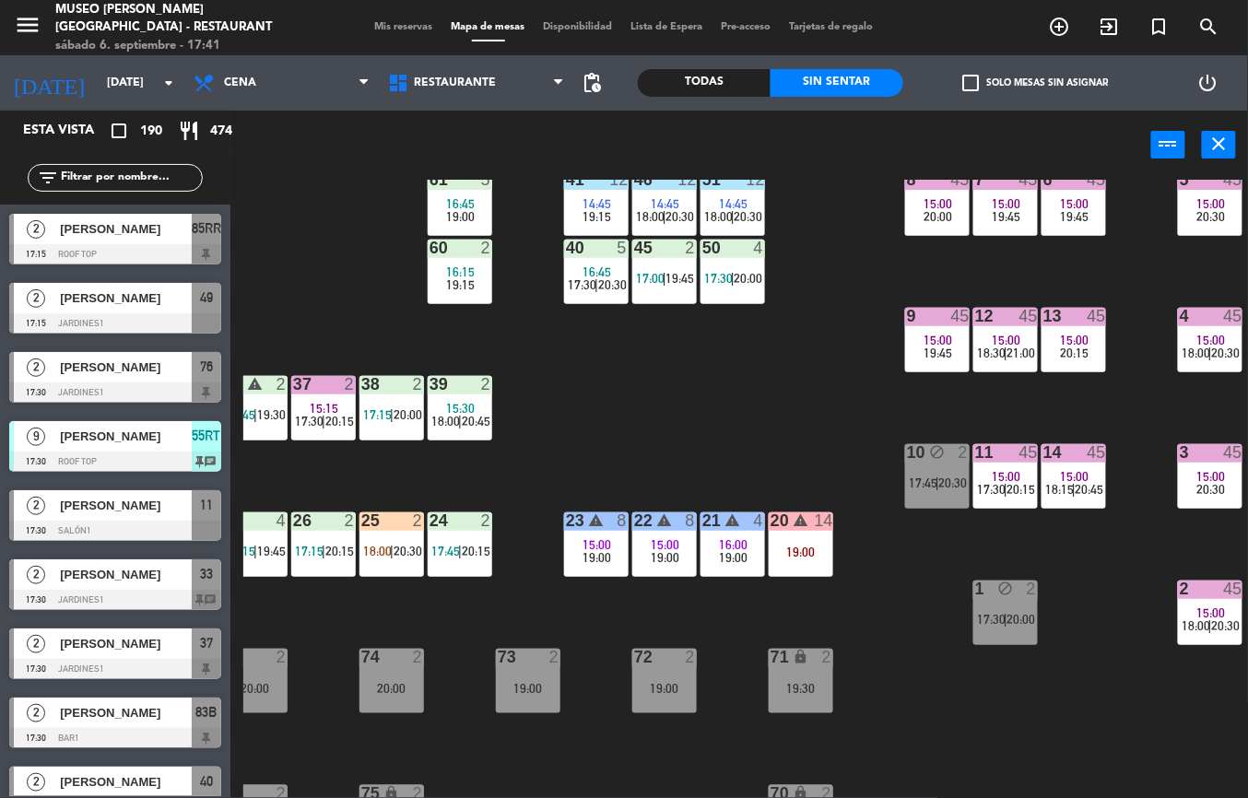
click at [613, 487] on div "44 5 17:30 | 20:00 49 2 17:15 | 19:45 54 5 16:15 19:45 64 2 17:00 | 19:30 48 2 …" at bounding box center [745, 489] width 1005 height 619
click at [610, 480] on div "44 5 17:30 | 20:00 49 2 17:15 | 19:45 54 5 16:15 19:45 64 2 17:00 | 19:30 48 2 …" at bounding box center [745, 489] width 1005 height 619
click at [789, 638] on div "44 5 17:30 | 20:00 49 2 17:15 | 19:45 54 5 16:15 19:45 64 2 17:00 | 19:30 48 2 …" at bounding box center [745, 489] width 1005 height 619
click at [790, 668] on div "44 5 17:30 | 20:00 49 2 17:15 | 19:45 54 5 16:15 19:45 64 2 17:00 | 19:30 48 2 …" at bounding box center [745, 489] width 1005 height 619
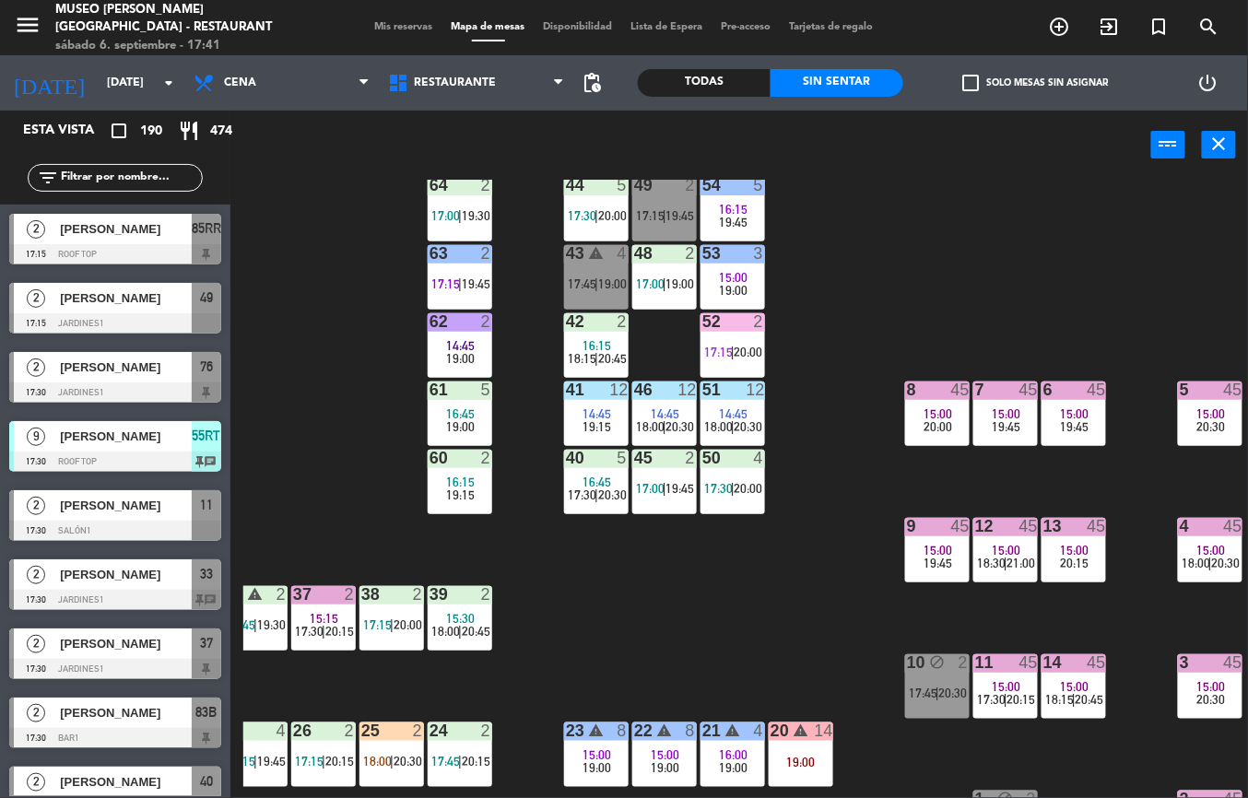
click at [842, 596] on div "44 5 17:30 | 20:00 49 2 17:15 | 19:45 54 5 16:15 19:45 64 2 17:00 | 19:30 48 2 …" at bounding box center [745, 489] width 1005 height 619
click at [846, 605] on div "44 5 17:30 | 20:00 49 2 17:15 | 19:45 54 5 16:15 19:45 64 2 17:00 | 19:30 48 2 …" at bounding box center [745, 489] width 1005 height 619
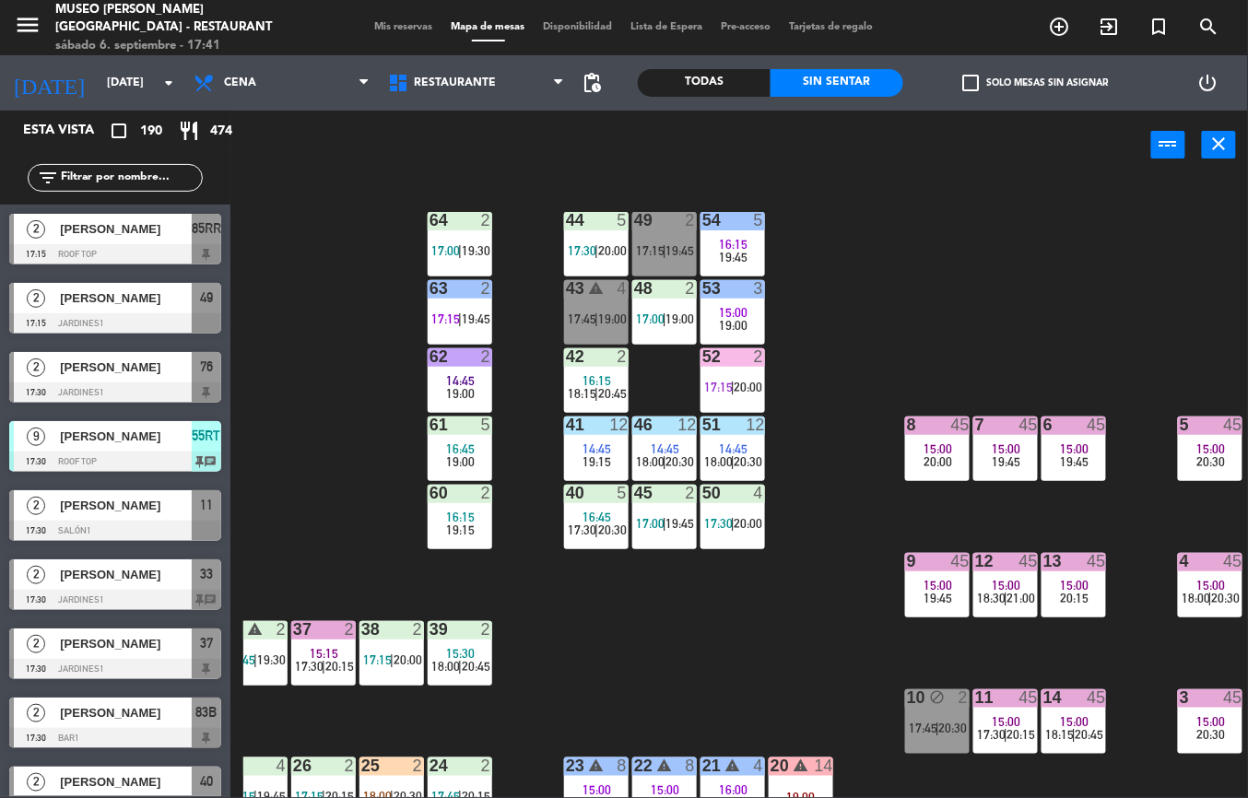
click at [466, 533] on span "19:15" at bounding box center [461, 530] width 29 height 15
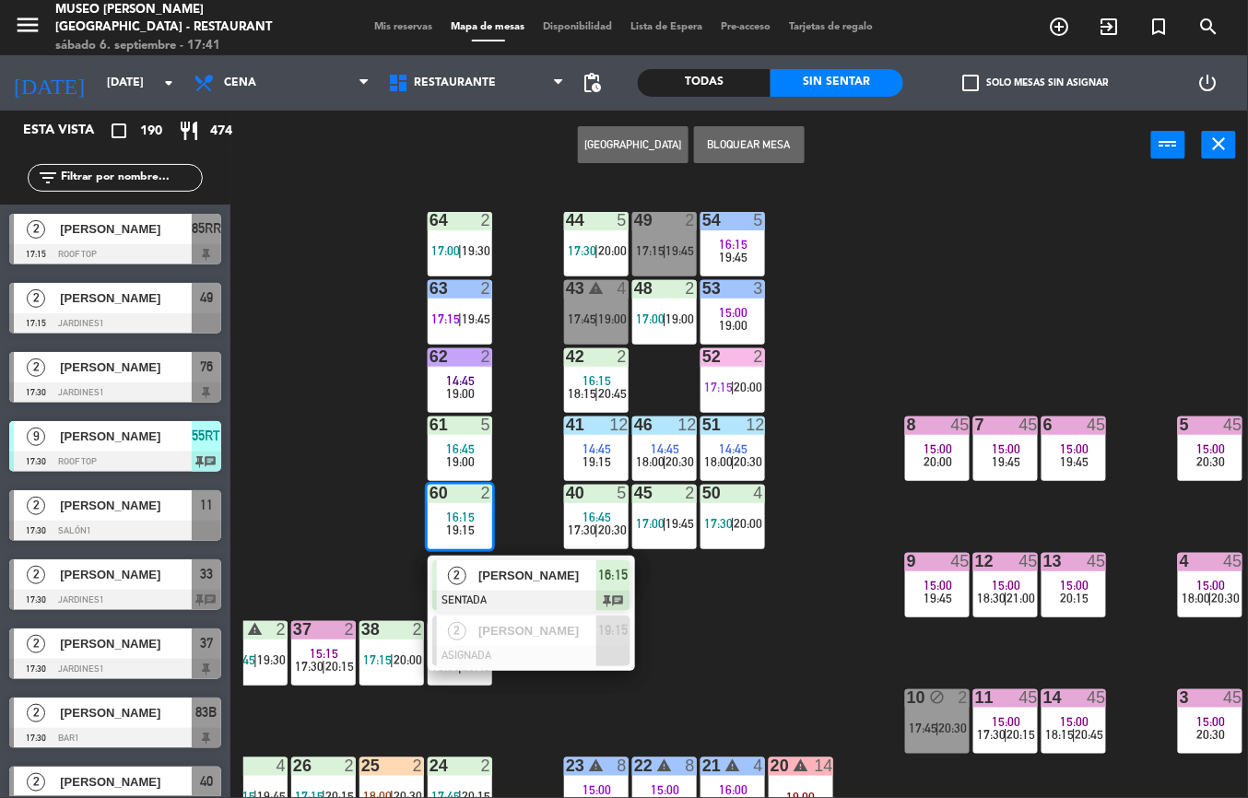
click at [503, 591] on div at bounding box center [531, 601] width 198 height 20
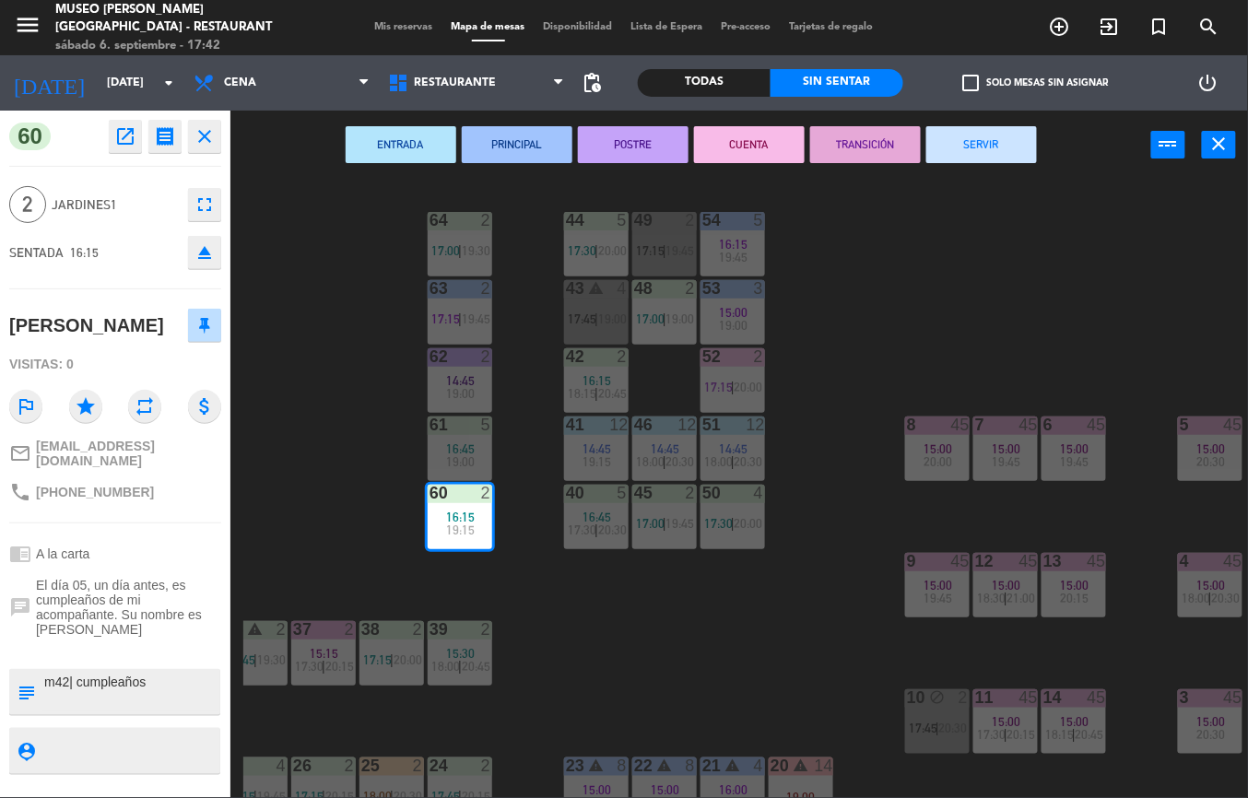
click at [421, 148] on button "ENTRADA" at bounding box center [401, 144] width 111 height 37
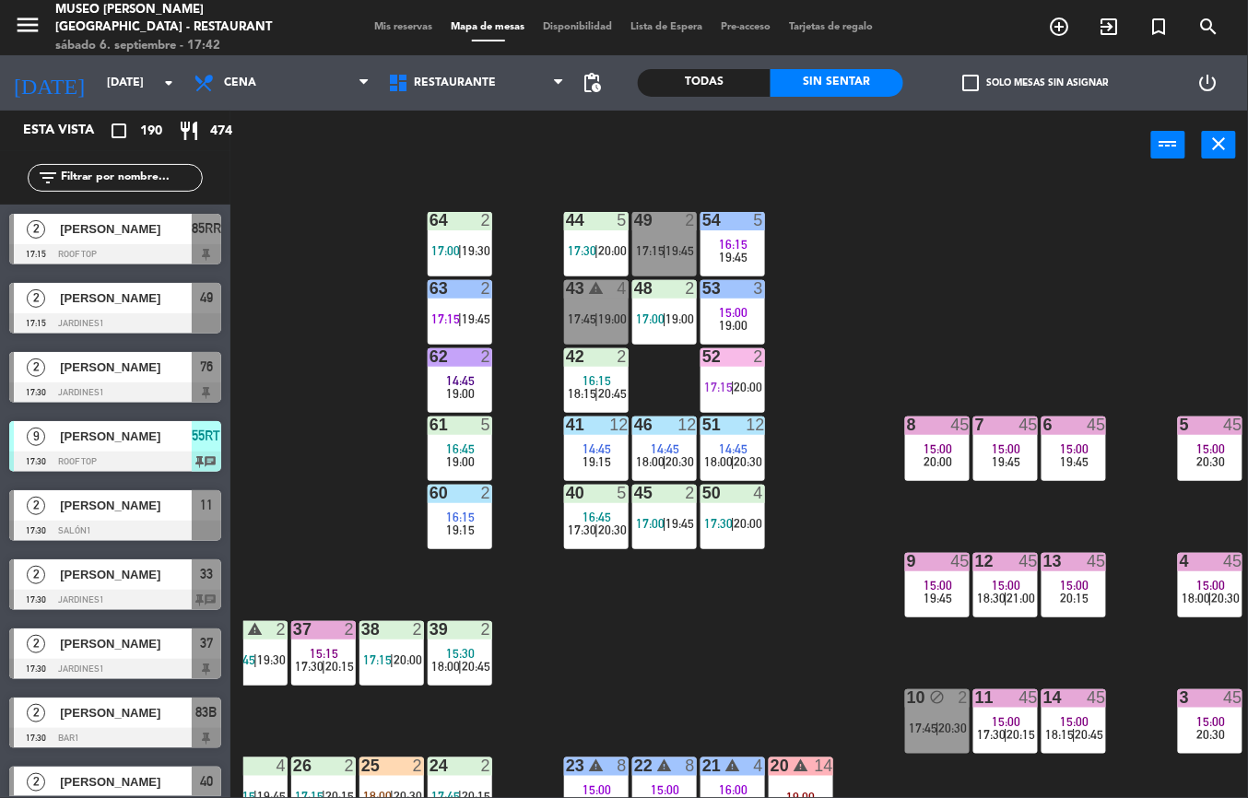
click at [466, 451] on span "16:45" at bounding box center [461, 449] width 29 height 15
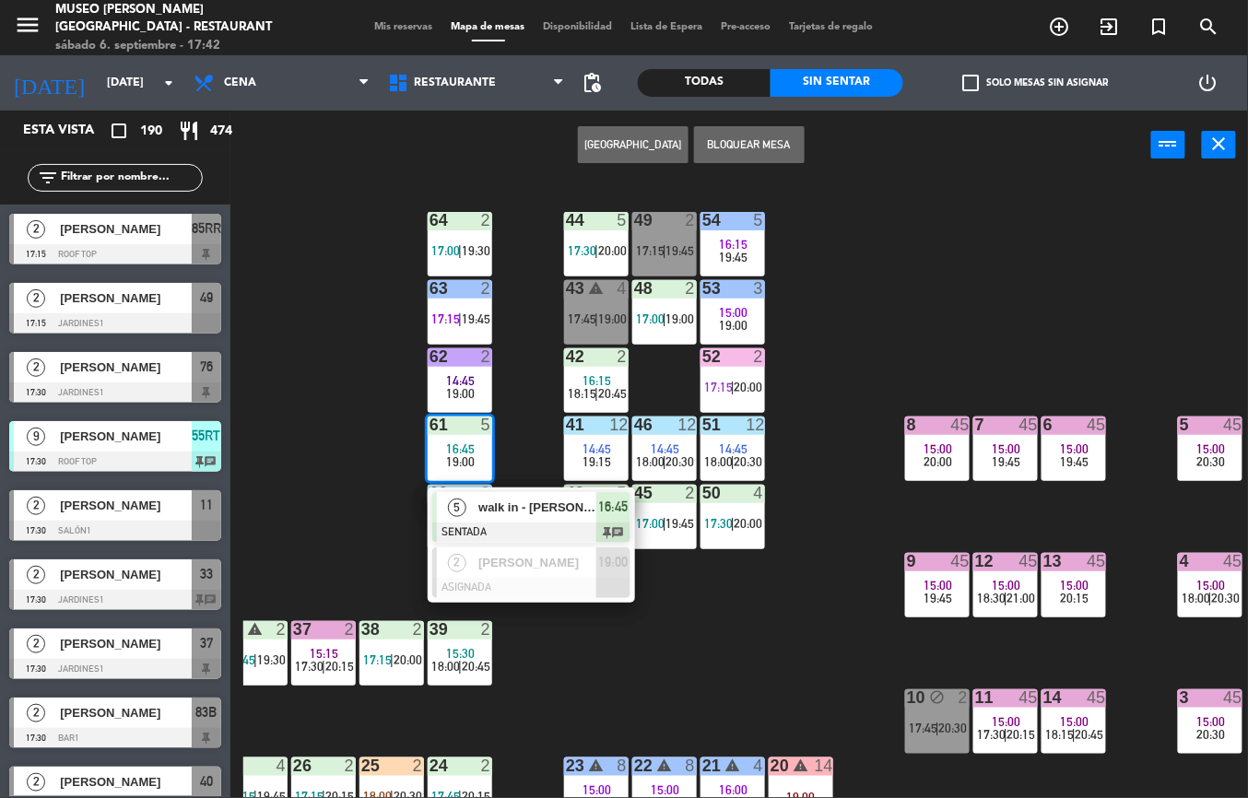
click at [506, 518] on div "walk in - [PERSON_NAME]" at bounding box center [537, 507] width 120 height 30
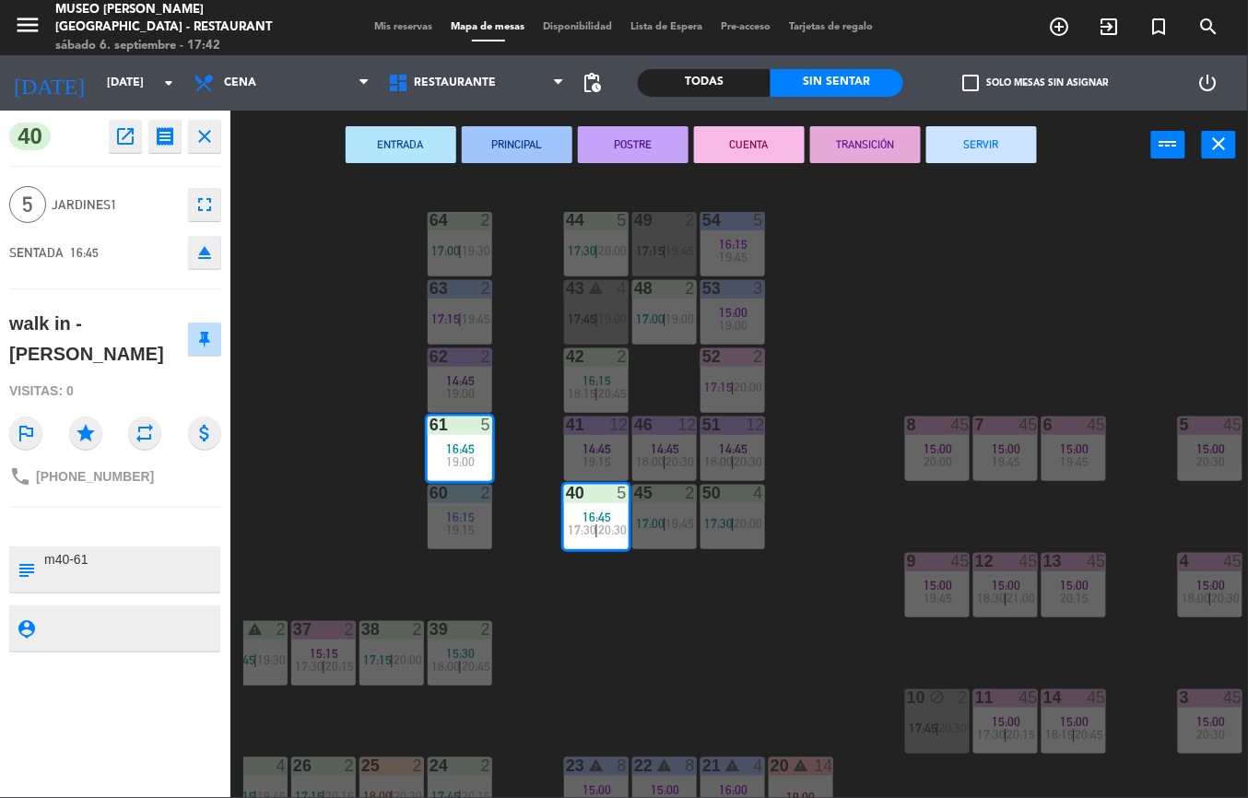
click at [539, 603] on div "44 5 17:30 | 20:00 49 2 17:15 | 19:45 54 5 16:15 19:45 64 2 17:00 | 19:30 48 2 …" at bounding box center [745, 489] width 1005 height 619
click at [466, 439] on div "61 5 16:45 19:00" at bounding box center [460, 449] width 65 height 65
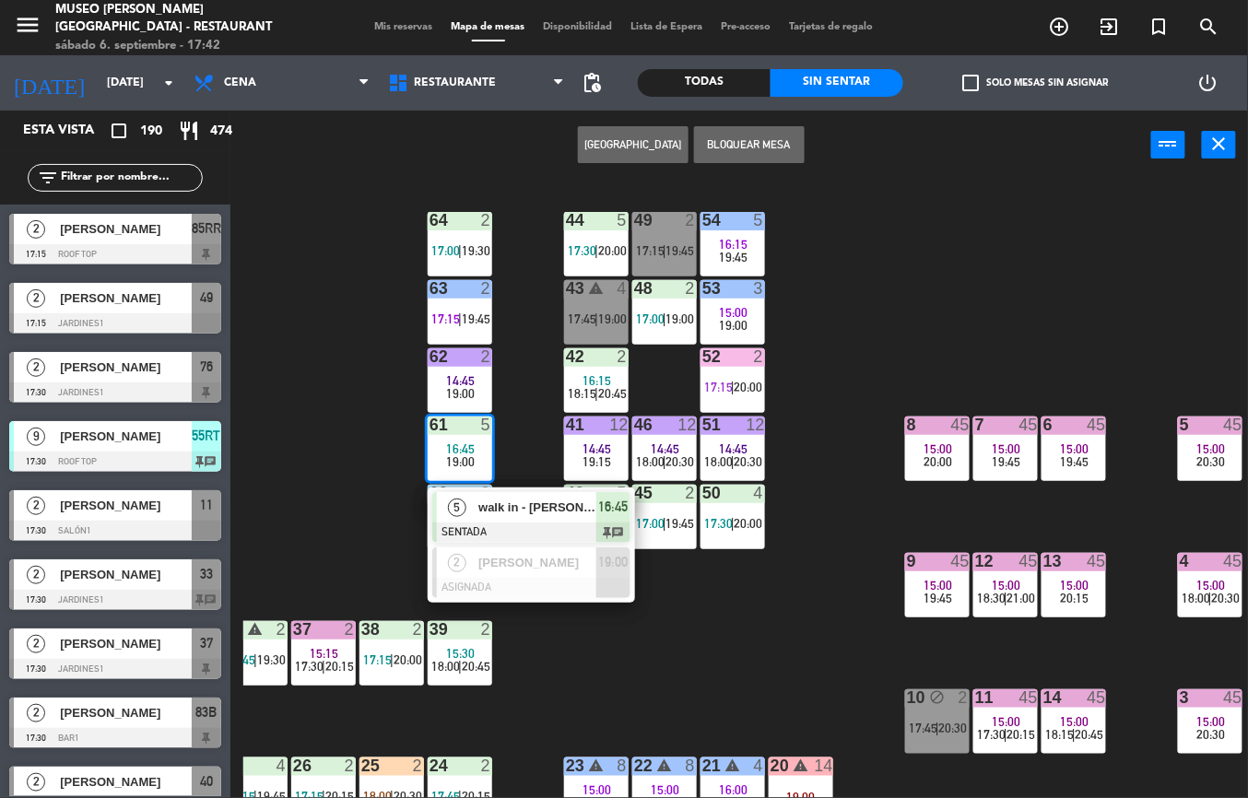
click at [507, 525] on div at bounding box center [531, 533] width 198 height 20
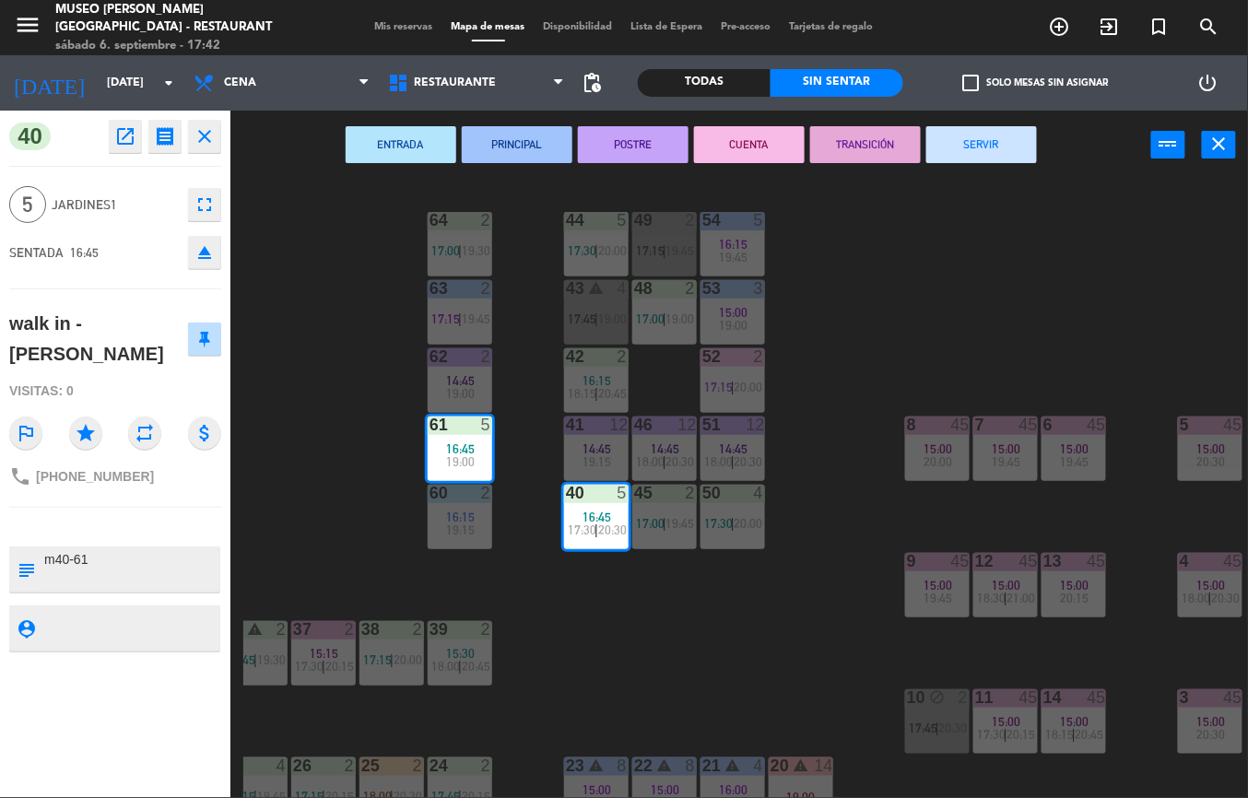
click at [398, 142] on button "ENTRADA" at bounding box center [401, 144] width 111 height 37
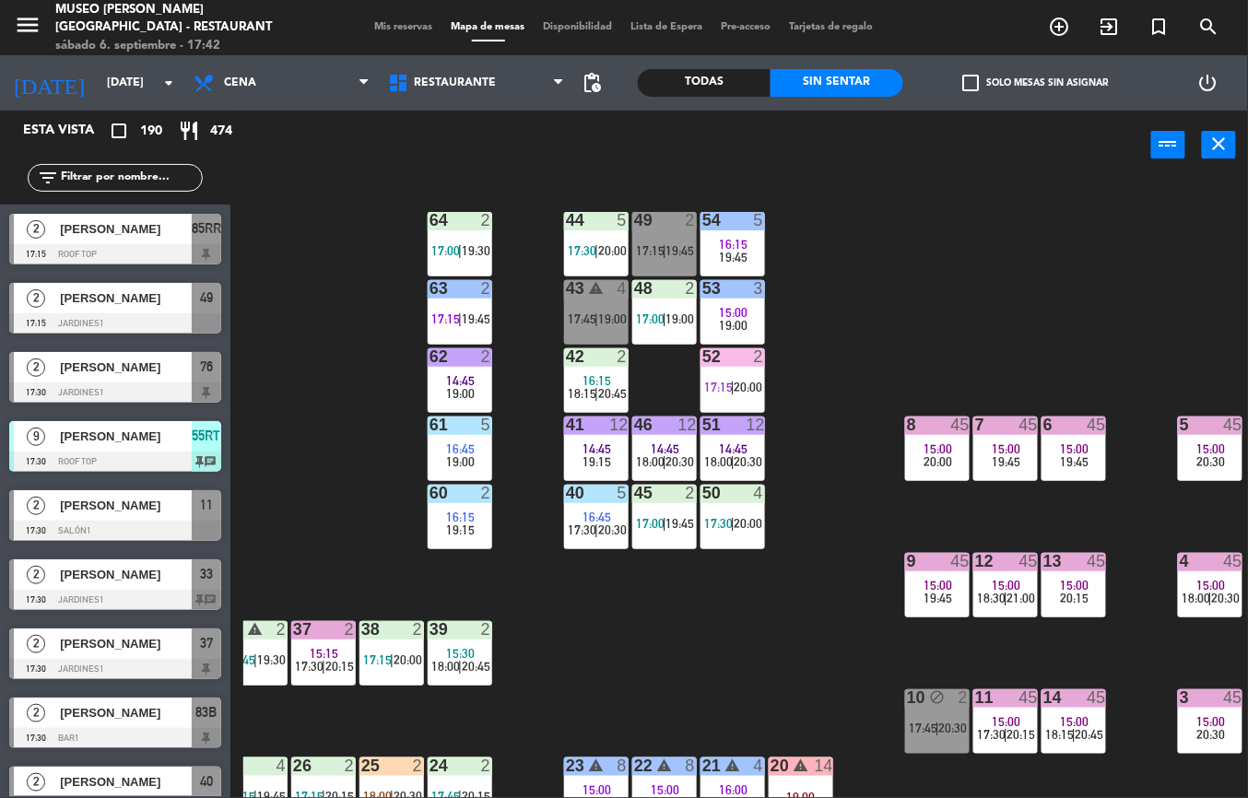
scroll to position [109, 296]
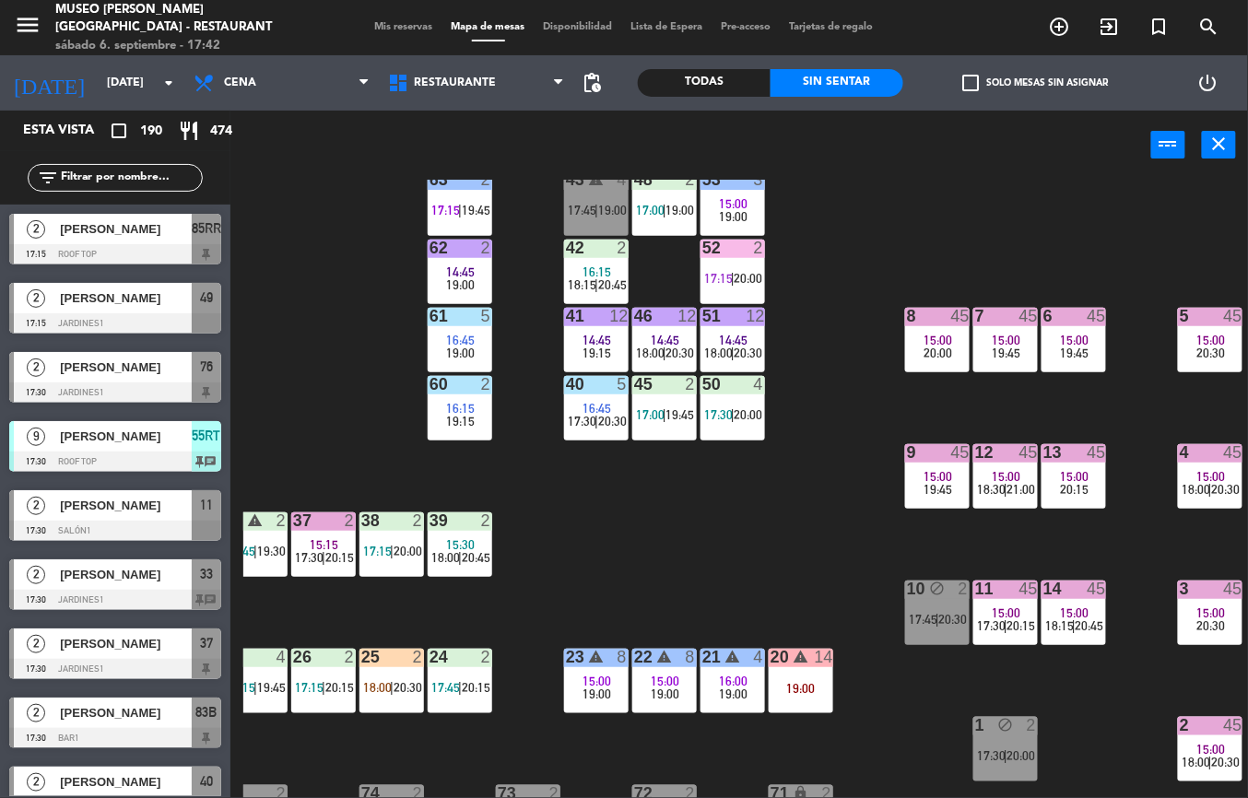
click at [816, 466] on div "44 5 17:30 | 20:00 49 2 17:15 | 19:45 54 5 16:15 19:45 64 2 17:00 | 19:30 48 2 …" at bounding box center [745, 489] width 1005 height 619
click at [815, 470] on div "44 5 17:30 | 20:00 49 2 17:15 | 19:45 54 5 16:15 19:45 64 2 17:00 | 19:30 48 2 …" at bounding box center [745, 489] width 1005 height 619
click at [815, 490] on div "44 5 17:30 | 20:00 49 2 17:15 | 19:45 54 5 16:15 19:45 64 2 17:00 | 19:30 48 2 …" at bounding box center [745, 489] width 1005 height 619
click at [815, 502] on div "44 5 17:30 | 20:00 49 2 17:15 | 19:45 54 5 16:15 19:45 64 2 17:00 | 19:30 48 2 …" at bounding box center [745, 489] width 1005 height 619
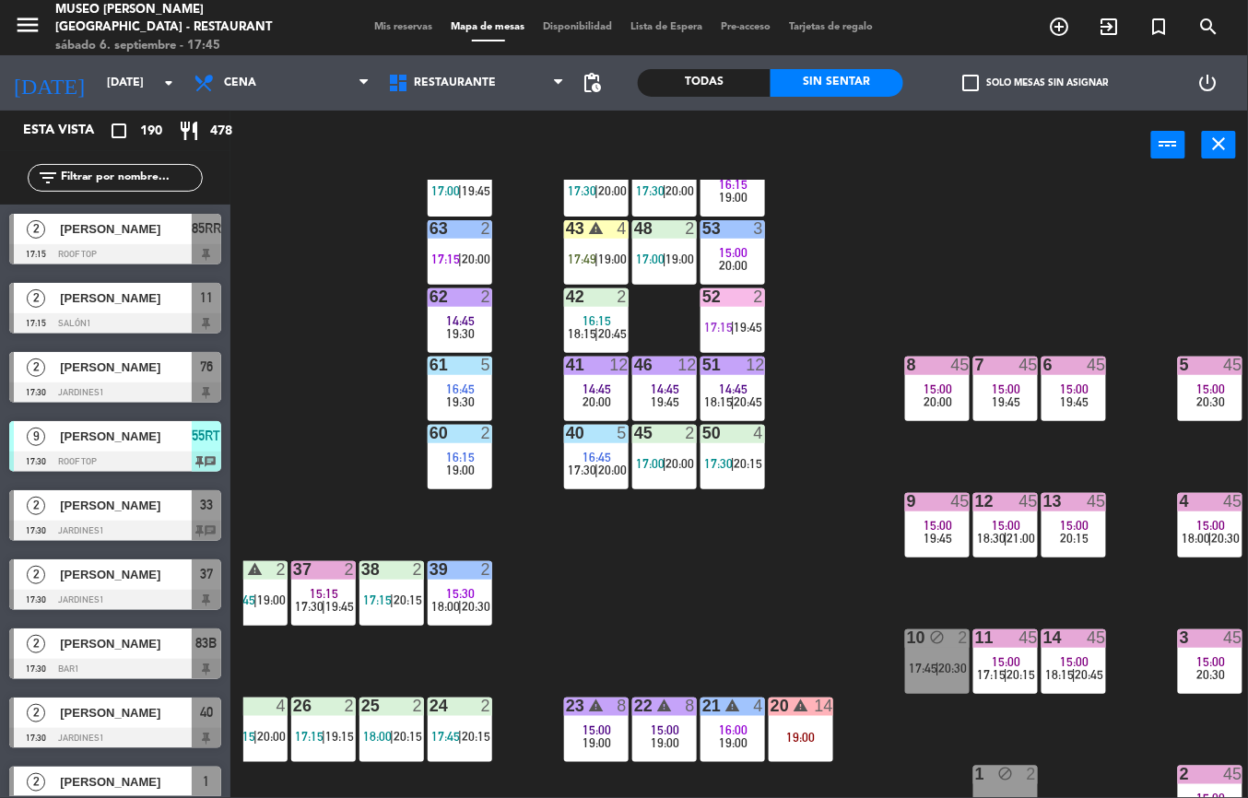
scroll to position [60, 0]
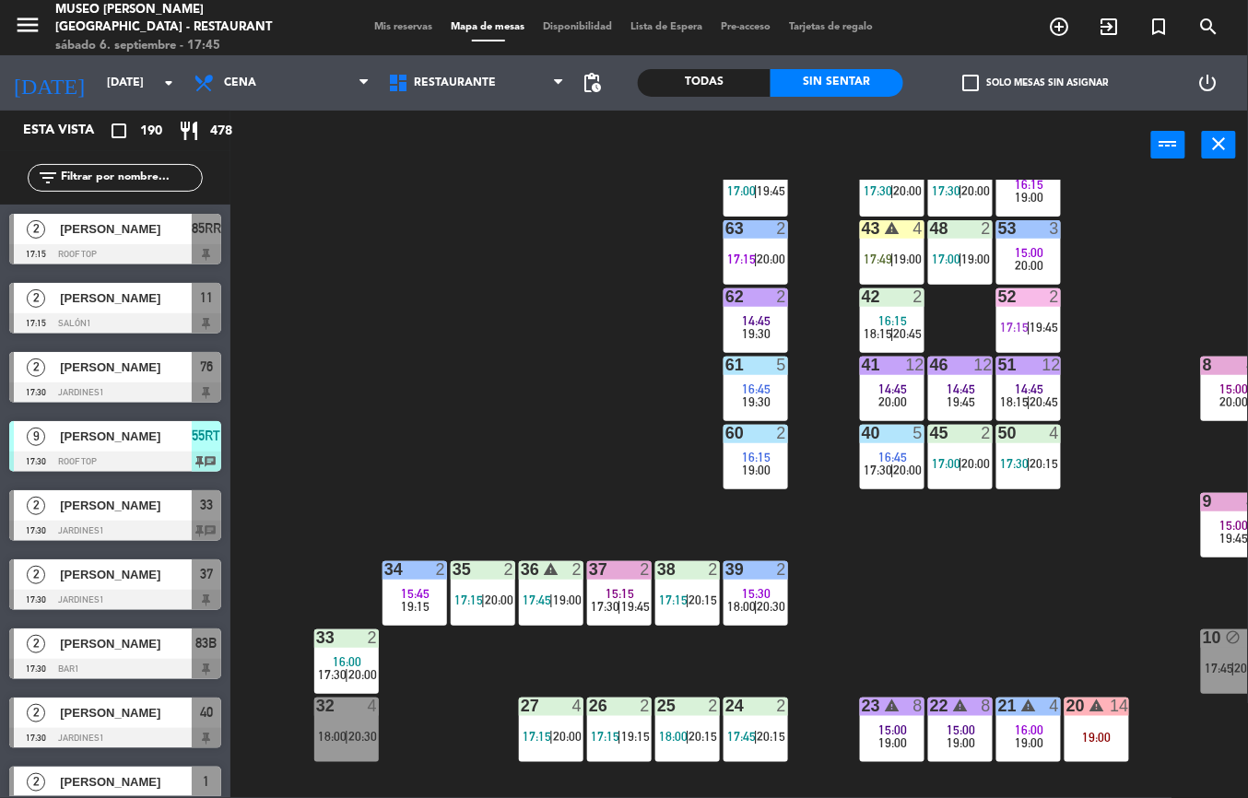
click at [417, 609] on span "19:15" at bounding box center [416, 606] width 29 height 15
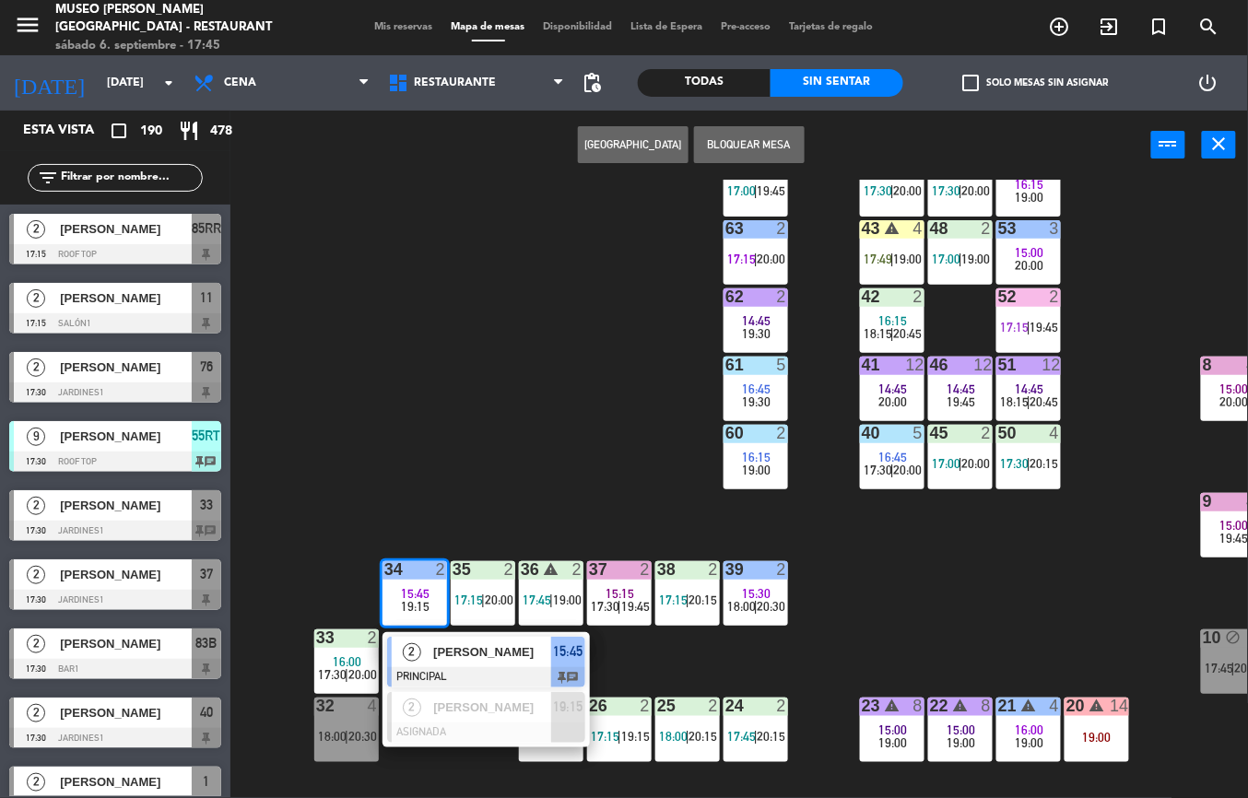
click at [466, 664] on div "[PERSON_NAME]" at bounding box center [491, 652] width 120 height 30
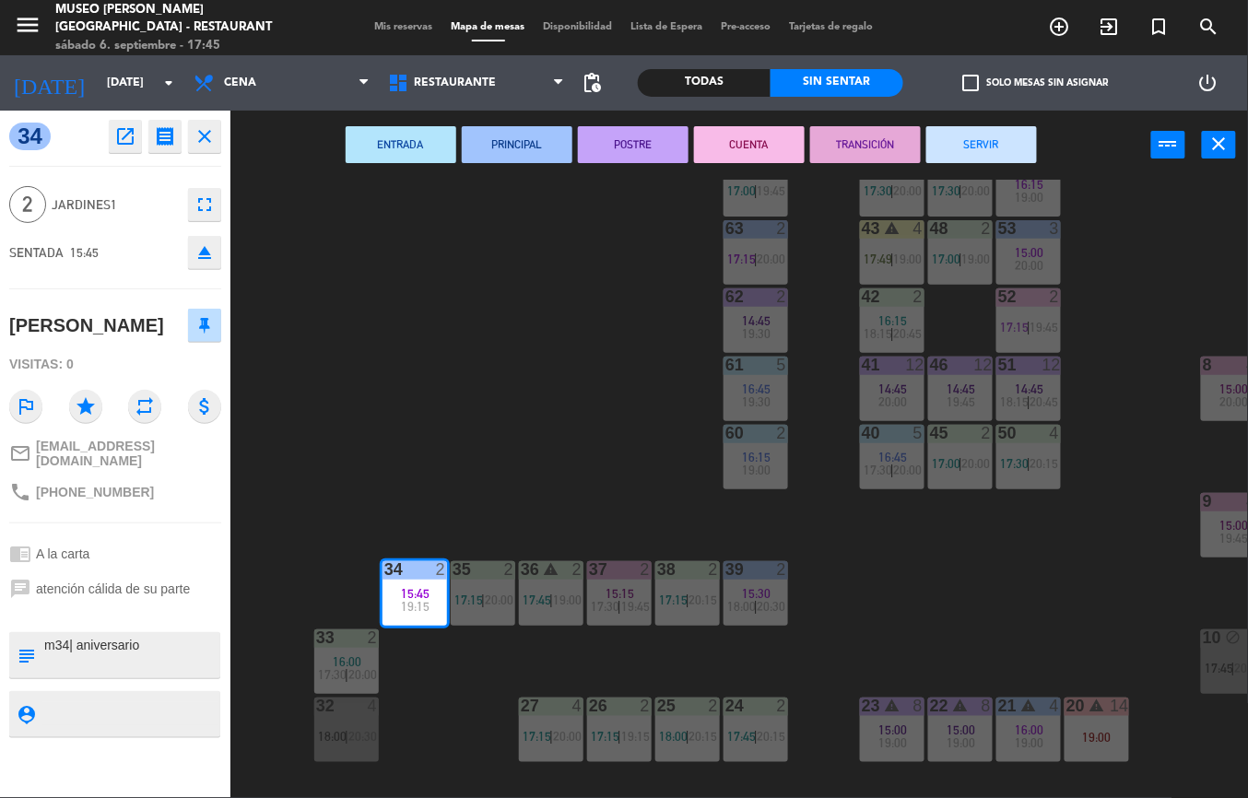
click at [843, 159] on button "TRANSICIÓN" at bounding box center [865, 144] width 111 height 37
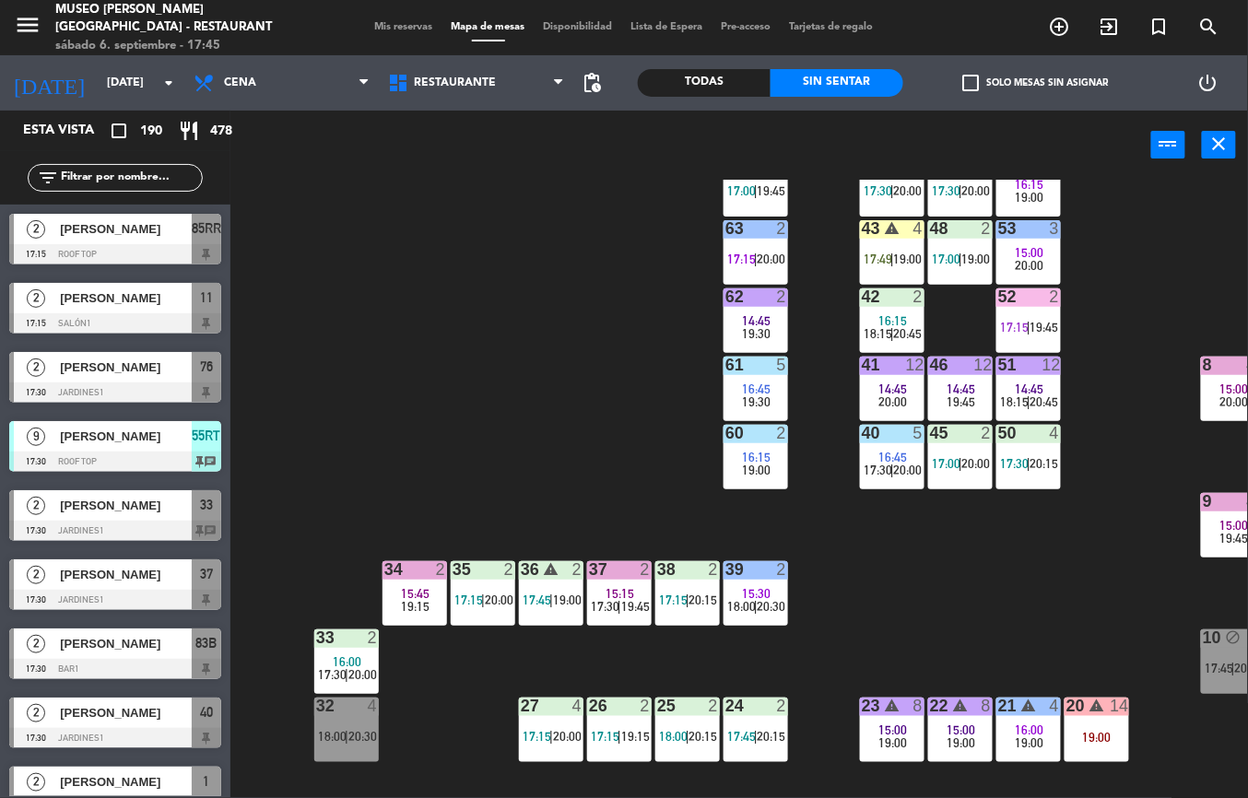
click at [498, 605] on span "20:00" at bounding box center [499, 600] width 29 height 15
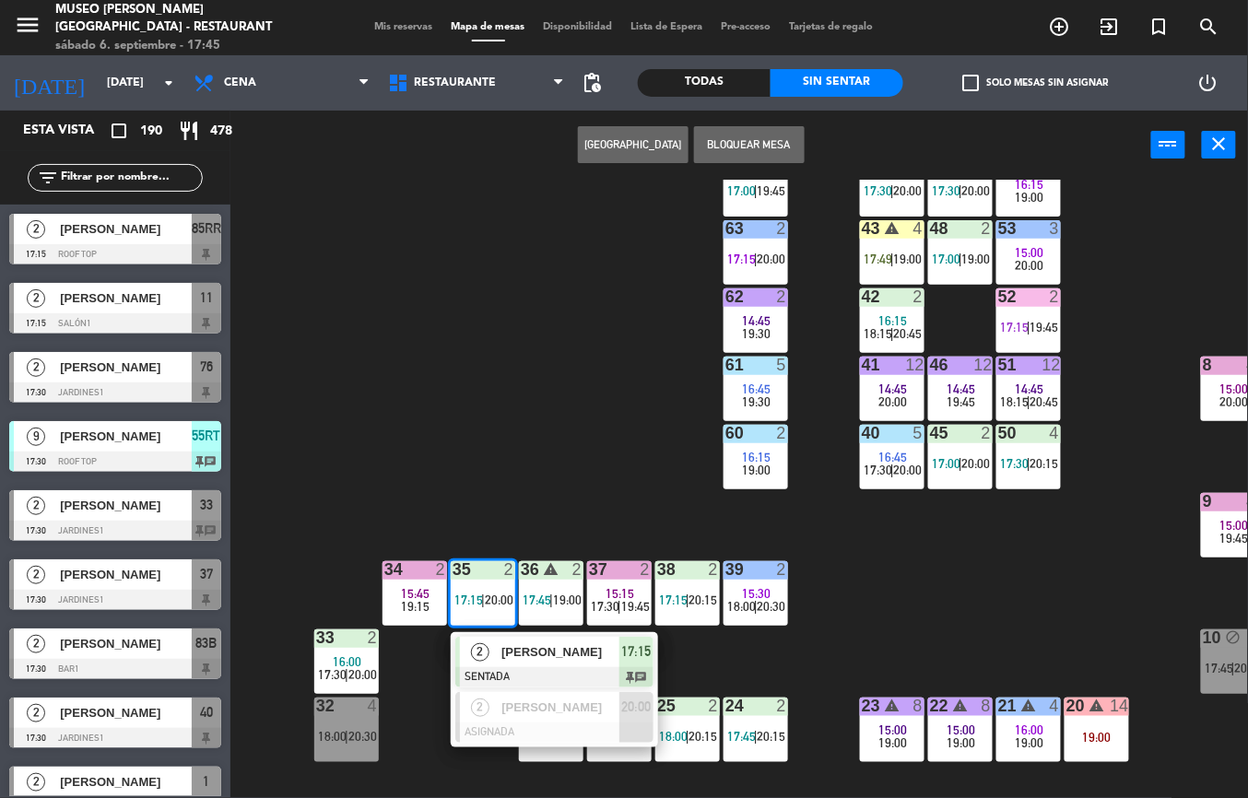
click at [926, 572] on div "44 5 17:30 | 20:00 49 2 17:30 | 20:00 54 5 16:15 19:00 64 2 17:00 | 19:45 48 2 …" at bounding box center [745, 489] width 1005 height 619
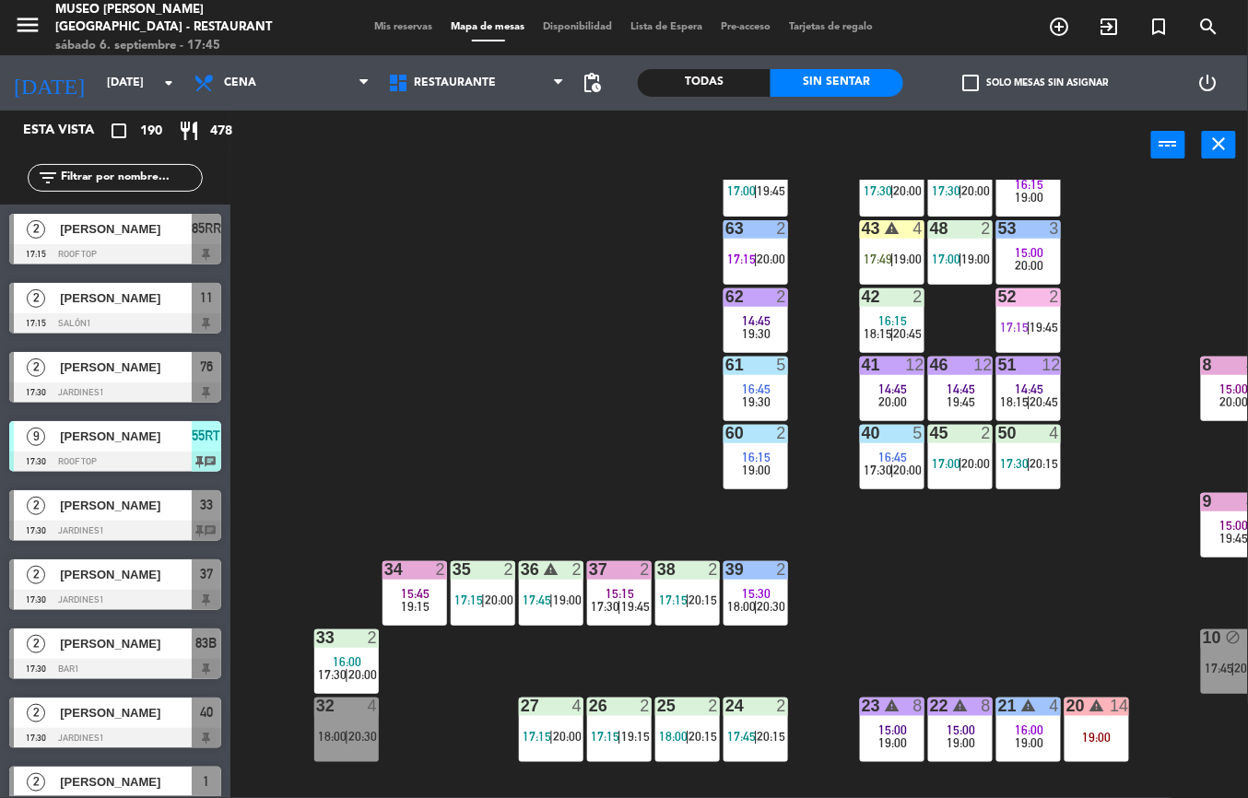
click at [1051, 575] on div "44 5 17:30 | 20:00 49 2 17:30 | 20:00 54 5 16:15 19:00 64 2 17:00 | 19:45 48 2 …" at bounding box center [745, 489] width 1005 height 619
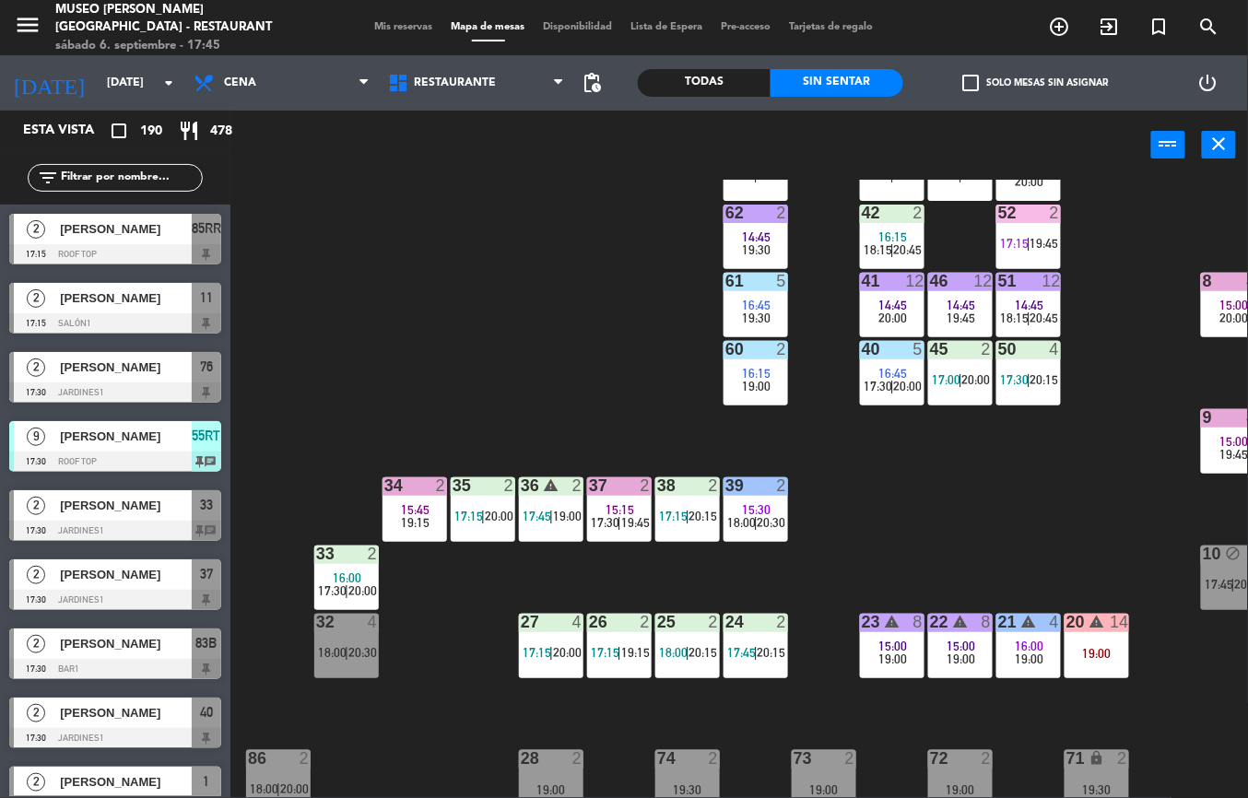
click at [1068, 485] on div "44 5 17:30 | 20:00 49 2 17:30 | 20:00 54 5 16:15 19:00 64 2 17:00 | 19:45 48 2 …" at bounding box center [745, 489] width 1005 height 619
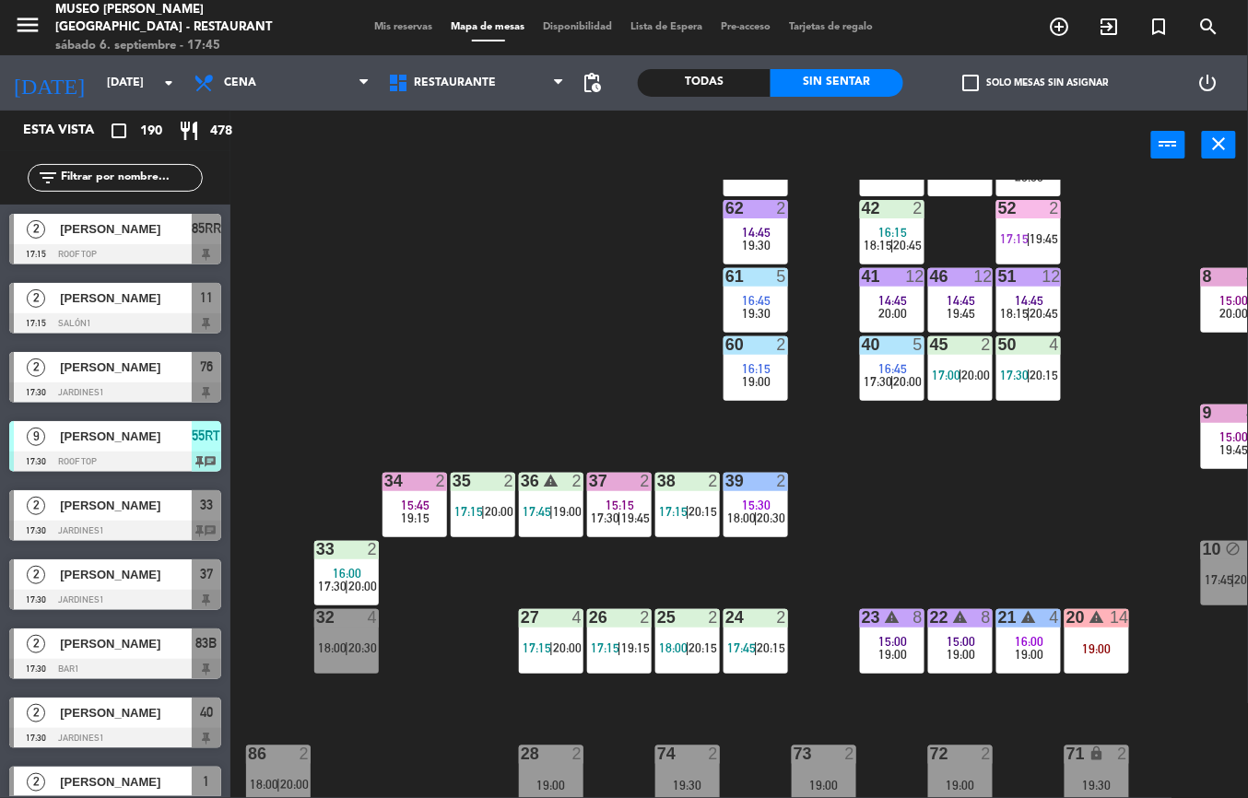
click at [974, 540] on div "44 5 17:30 | 20:00 49 2 17:30 | 20:00 54 5 16:15 19:00 64 2 17:00 | 19:45 48 2 …" at bounding box center [745, 489] width 1005 height 619
click at [874, 693] on div "44 5 17:30 | 20:00 49 2 17:30 | 20:00 54 5 16:15 19:00 64 2 17:00 | 19:45 48 2 …" at bounding box center [745, 489] width 1005 height 619
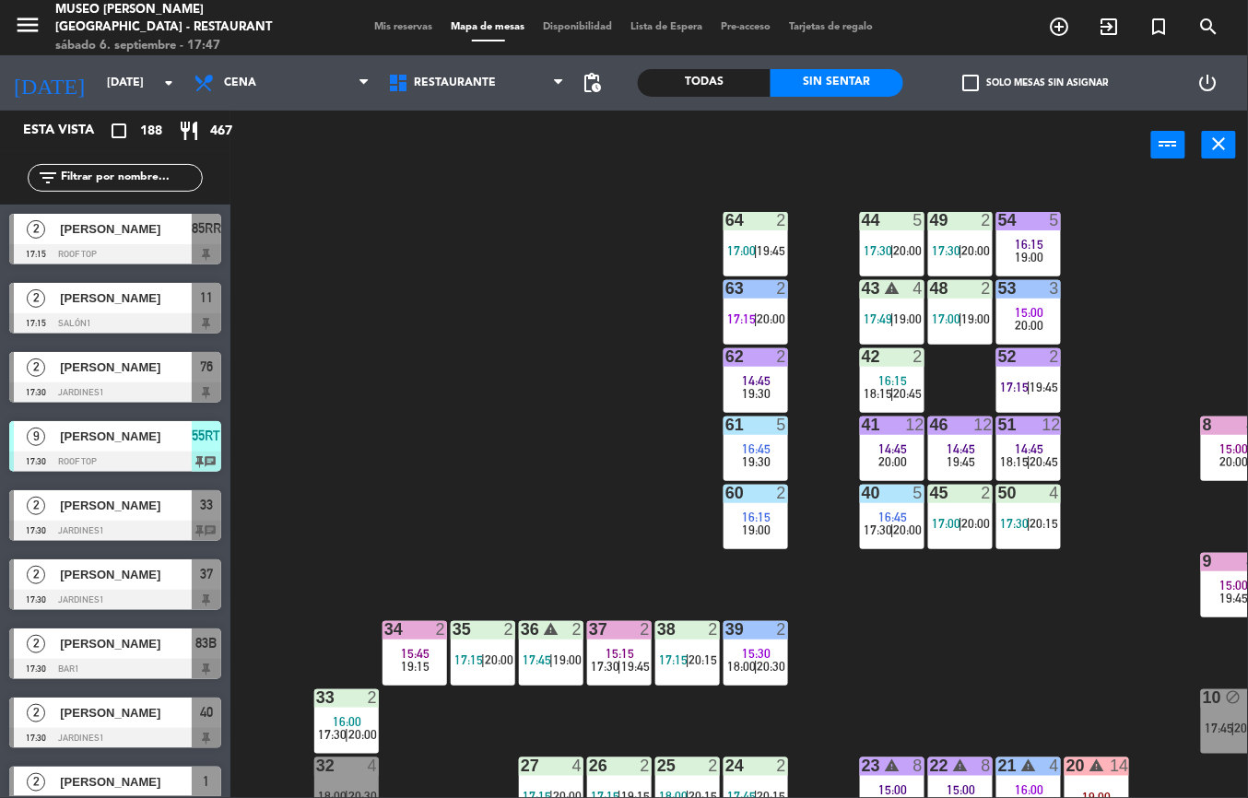
click at [874, 730] on div "44 5 17:30 | 20:00 49 2 17:30 | 20:00 54 5 16:15 19:00 64 2 17:00 | 19:45 48 2 …" at bounding box center [745, 489] width 1005 height 619
click at [753, 458] on span "19:30" at bounding box center [757, 461] width 29 height 15
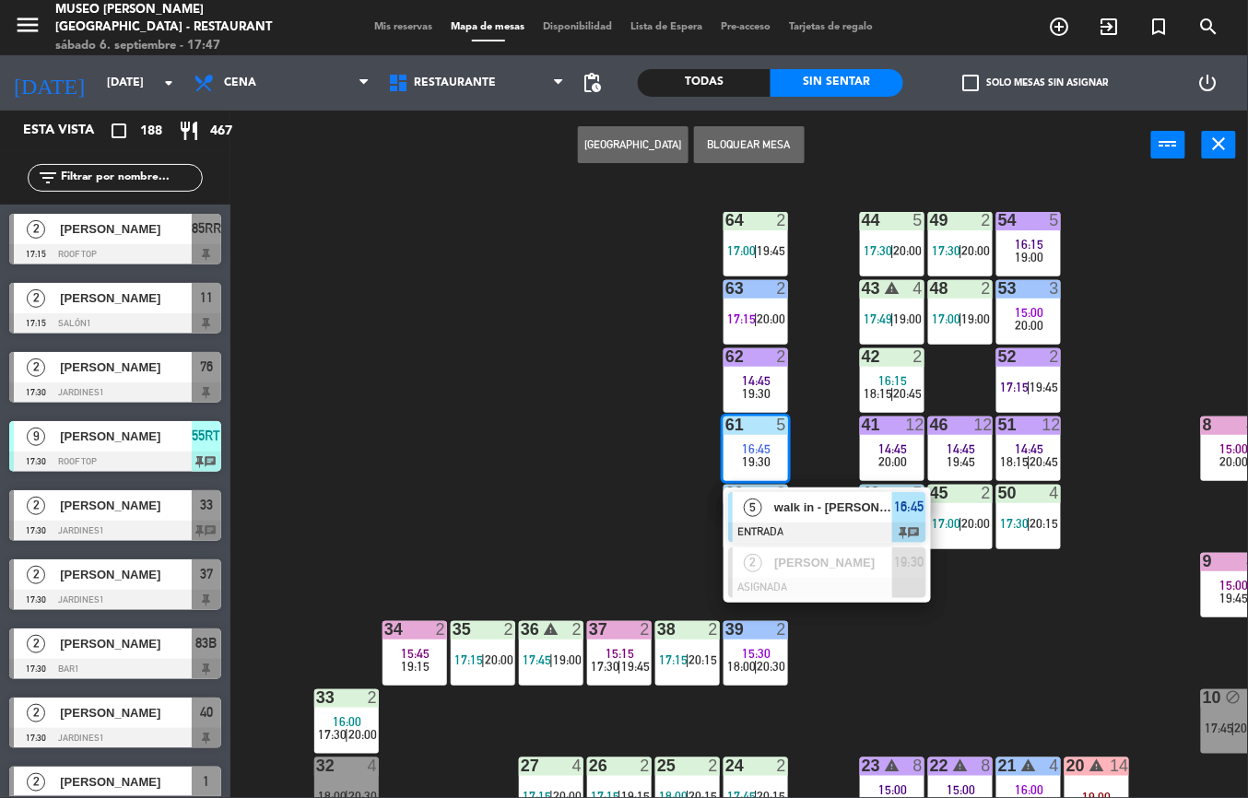
click at [795, 524] on div at bounding box center [827, 533] width 198 height 20
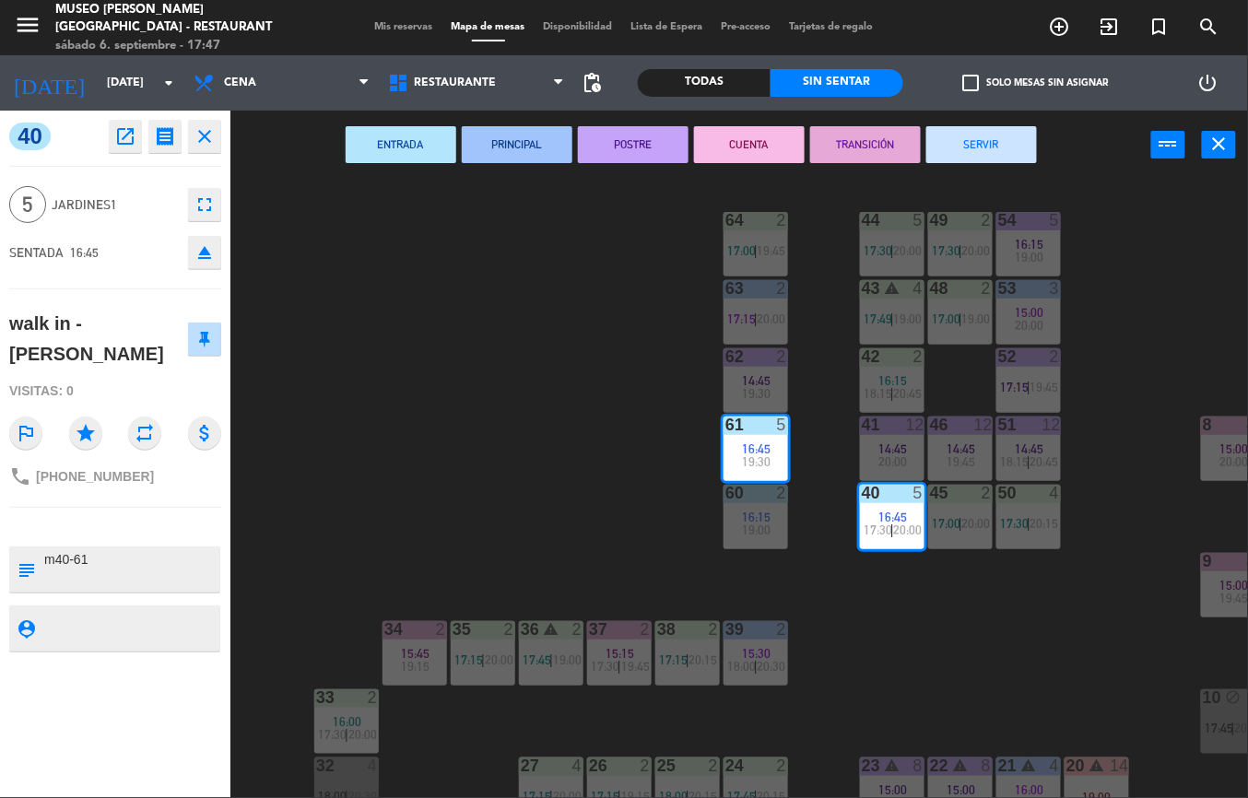
click at [631, 160] on button "POSTRE" at bounding box center [633, 144] width 111 height 37
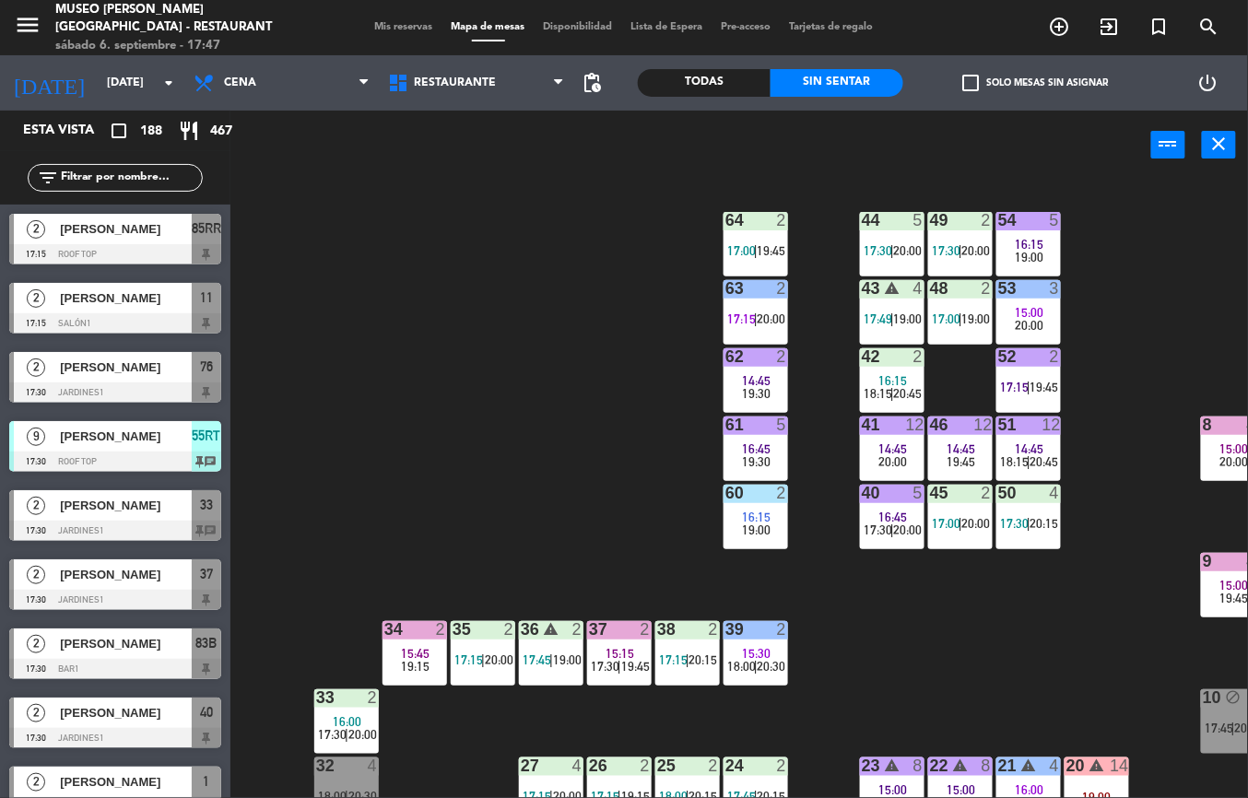
click at [757, 521] on span "16:15" at bounding box center [757, 517] width 29 height 15
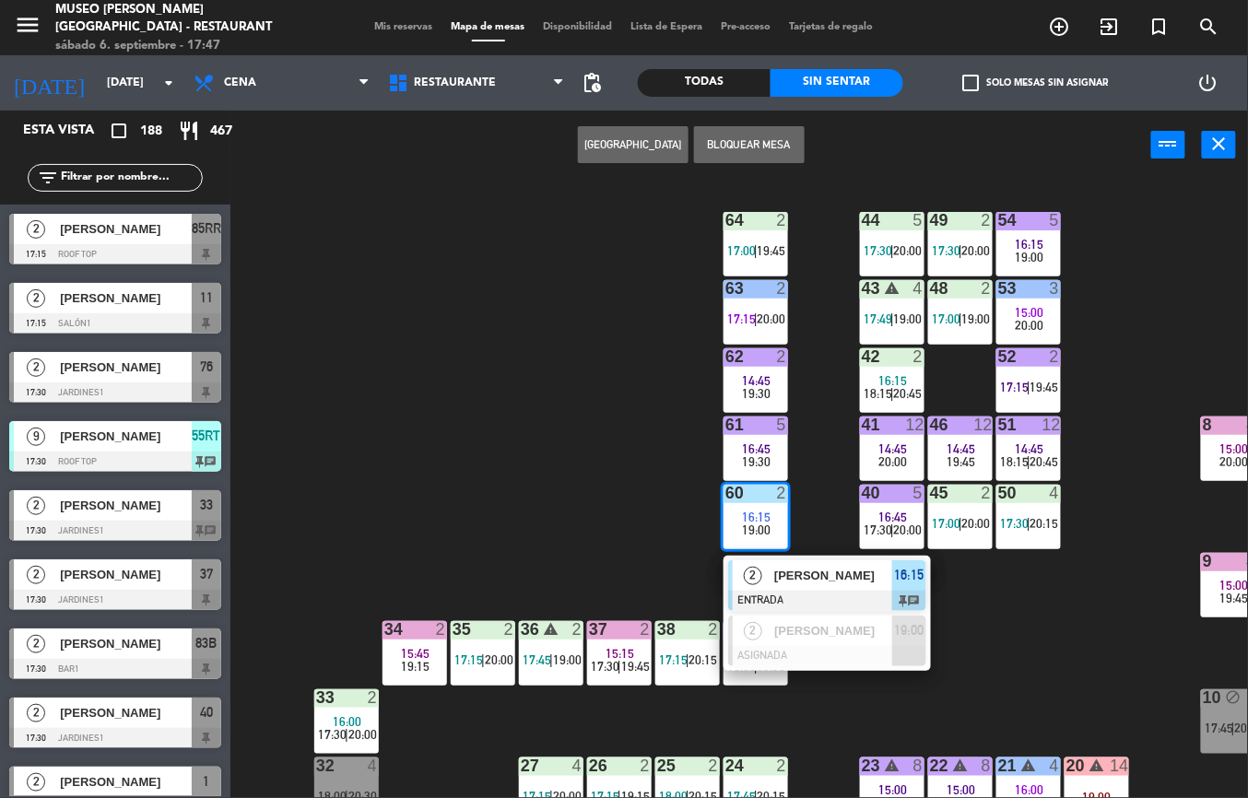
click at [784, 569] on span "[PERSON_NAME]" at bounding box center [833, 575] width 118 height 19
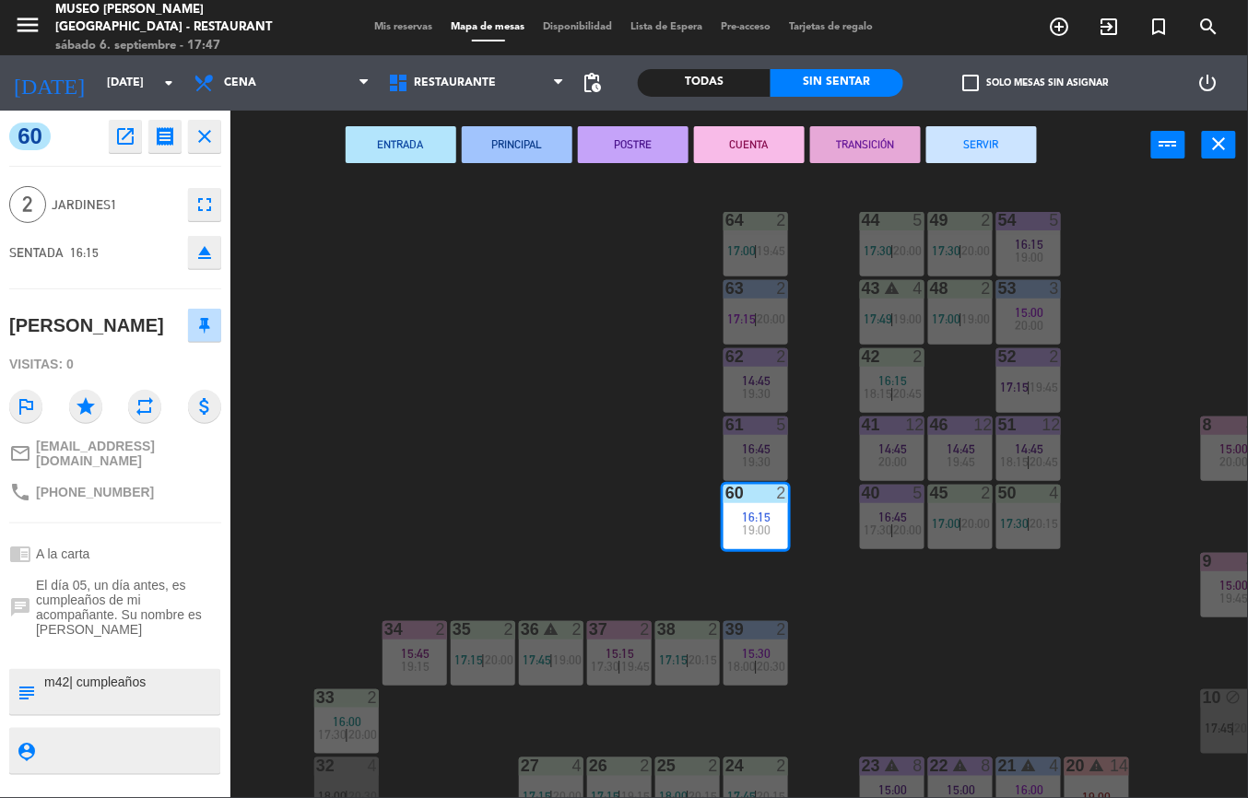
click at [642, 153] on button "POSTRE" at bounding box center [633, 144] width 111 height 37
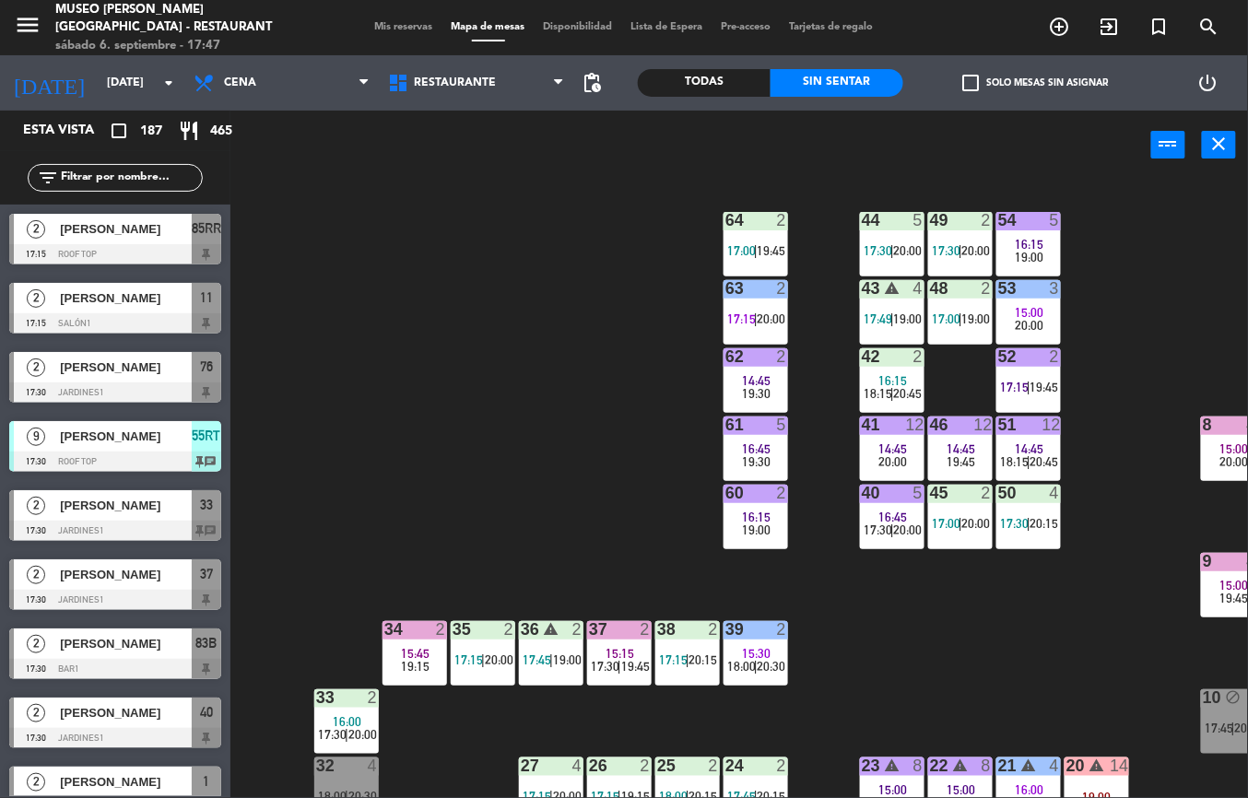
click at [1005, 660] on div "44 5 17:30 | 20:00 49 2 17:30 | 20:00 54 5 16:15 19:00 64 2 17:00 | 19:45 48 2 …" at bounding box center [745, 489] width 1005 height 619
click at [1007, 649] on div "44 5 17:30 | 20:00 49 2 17:30 | 20:00 54 5 16:15 19:00 64 2 17:00 | 19:45 48 2 …" at bounding box center [745, 489] width 1005 height 619
click at [1005, 660] on div "44 5 17:30 | 20:00 49 2 17:30 | 20:00 54 5 16:15 19:00 64 2 17:00 | 19:45 48 2 …" at bounding box center [745, 489] width 1005 height 619
click at [1022, 521] on span "17:30" at bounding box center [1014, 523] width 29 height 15
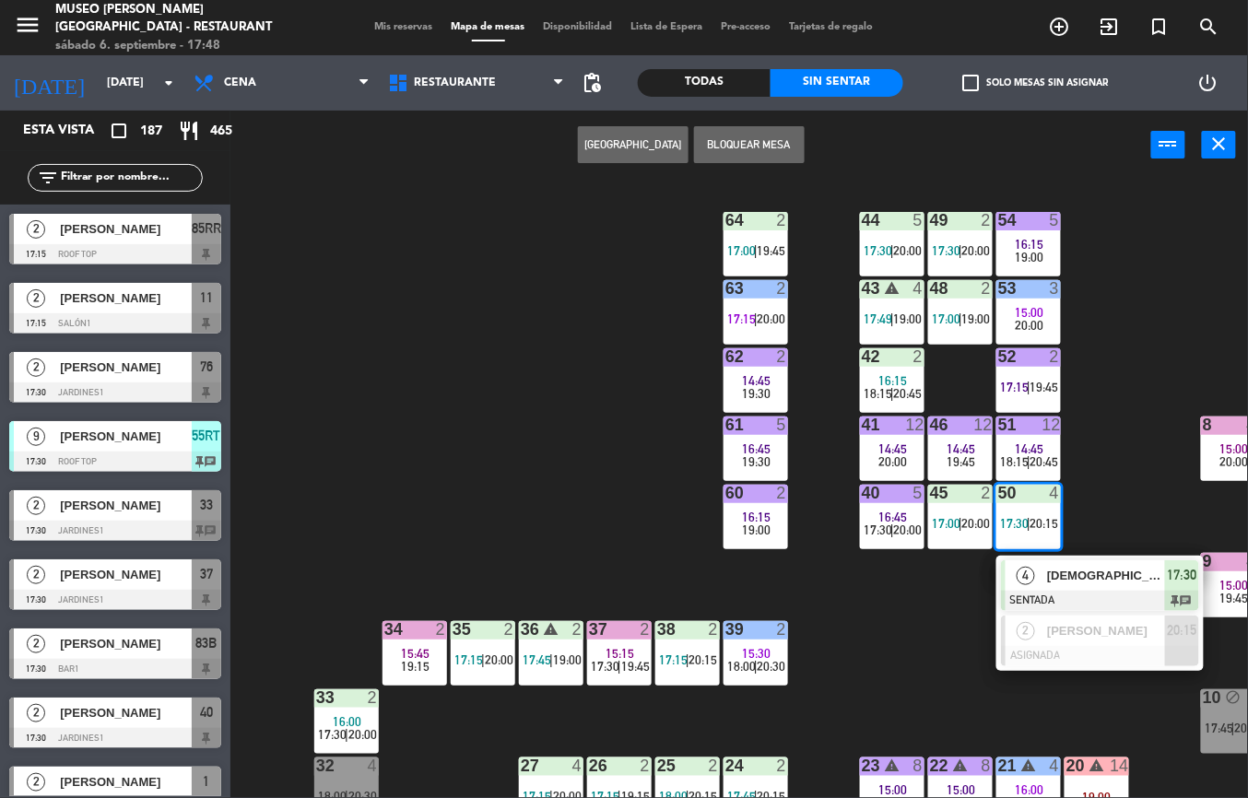
click at [1064, 586] on div "[DEMOGRAPHIC_DATA] Sais" at bounding box center [1105, 576] width 120 height 30
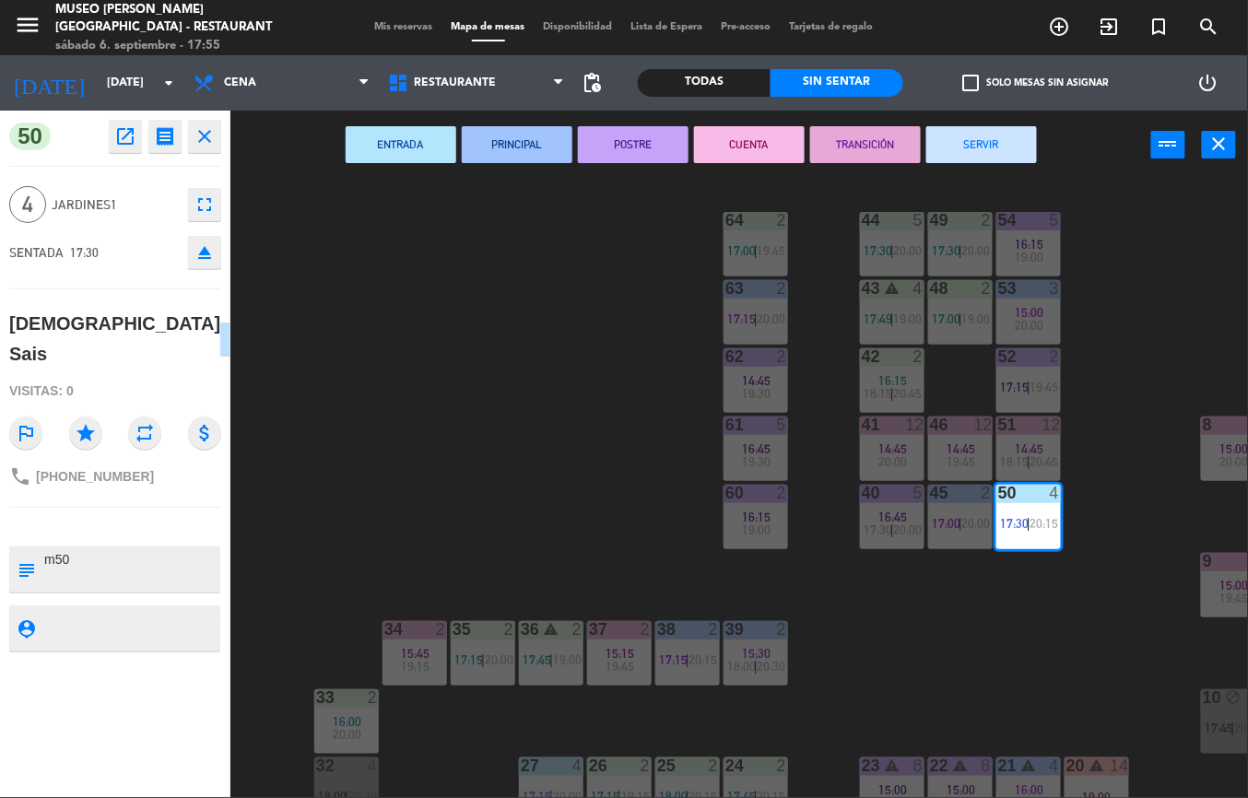
click at [933, 662] on div "44 5 17:30 | 20:00 49 2 17:30 | 20:00 54 5 16:15 19:00 64 2 17:00 | 19:45 48 2 …" at bounding box center [745, 489] width 1005 height 619
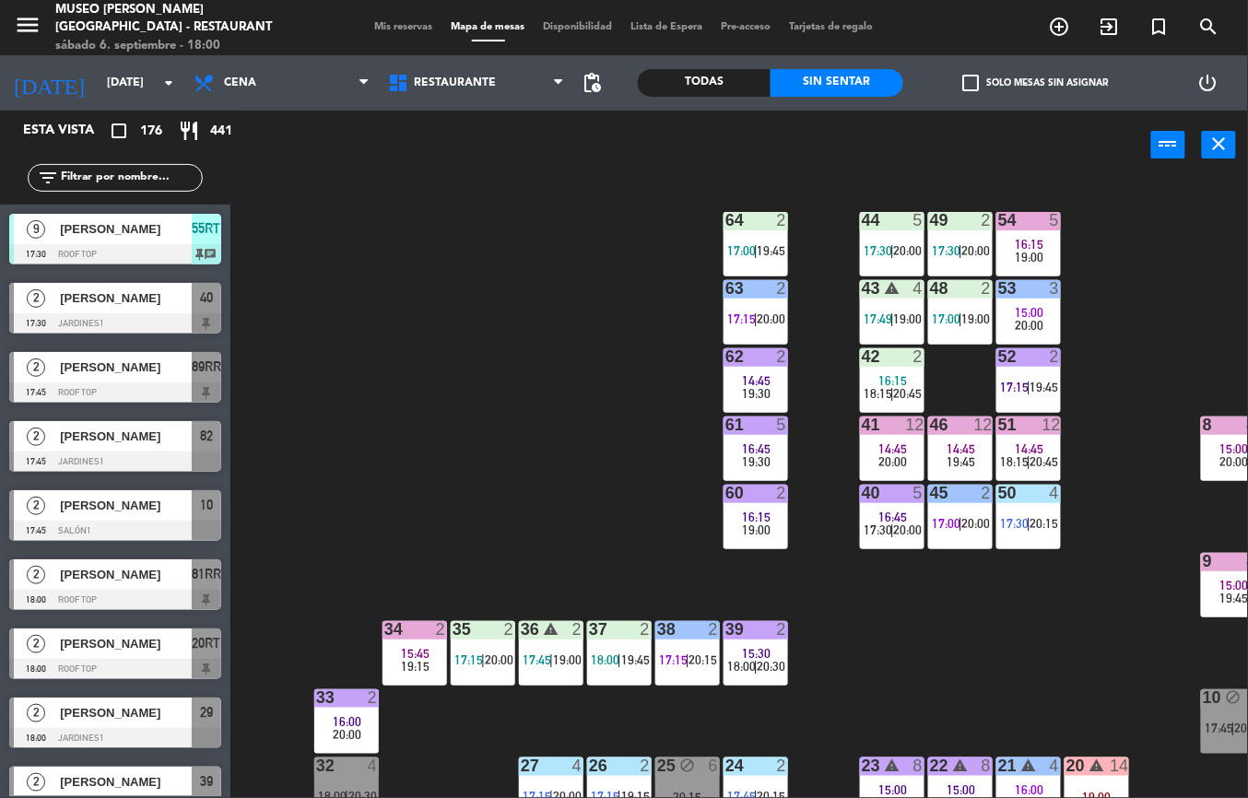
click at [920, 595] on div "44 5 17:30 | 20:00 49 2 17:30 | 20:00 54 5 16:15 19:00 64 2 17:00 | 19:45 48 2 …" at bounding box center [745, 489] width 1005 height 619
click at [916, 623] on div "44 5 17:30 | 20:00 49 2 17:30 | 20:00 54 5 16:15 19:00 64 2 17:00 | 19:45 48 2 …" at bounding box center [745, 489] width 1005 height 619
click at [1030, 426] on div at bounding box center [1028, 425] width 30 height 17
click at [872, 638] on div "44 5 17:30 | 20:00 49 2 17:30 | 20:00 54 5 16:15 19:00 64 2 17:00 | 19:45 48 2 …" at bounding box center [745, 489] width 1005 height 619
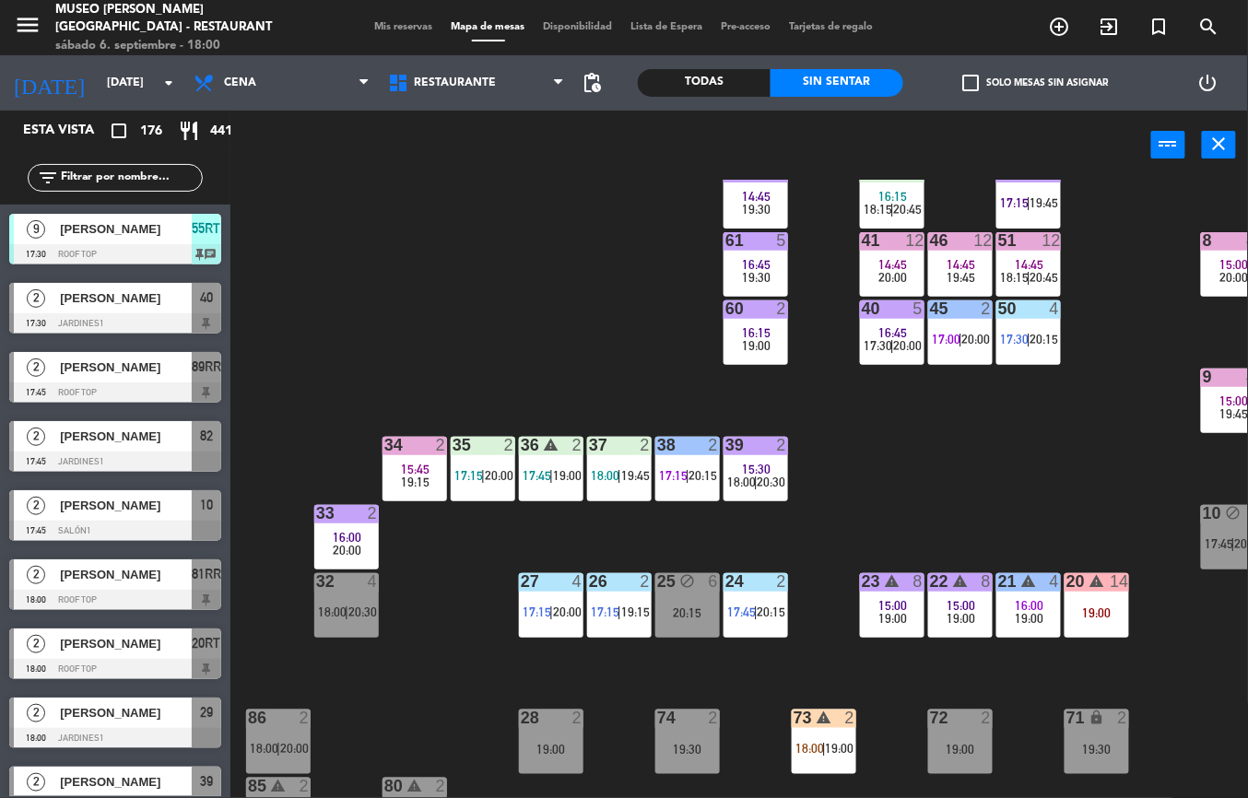
click at [1095, 599] on div "20 warning 14 19:00" at bounding box center [1097, 605] width 65 height 65
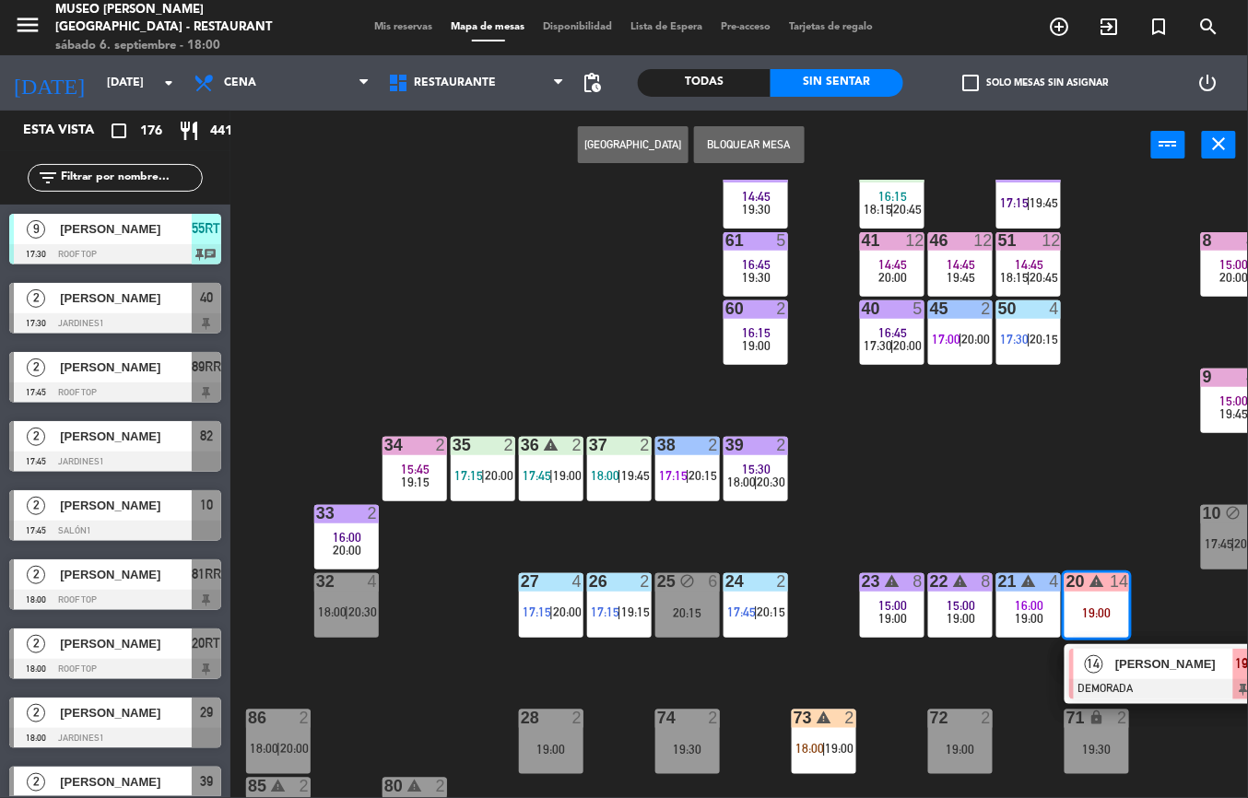
click at [1145, 675] on div "[PERSON_NAME]" at bounding box center [1174, 664] width 120 height 30
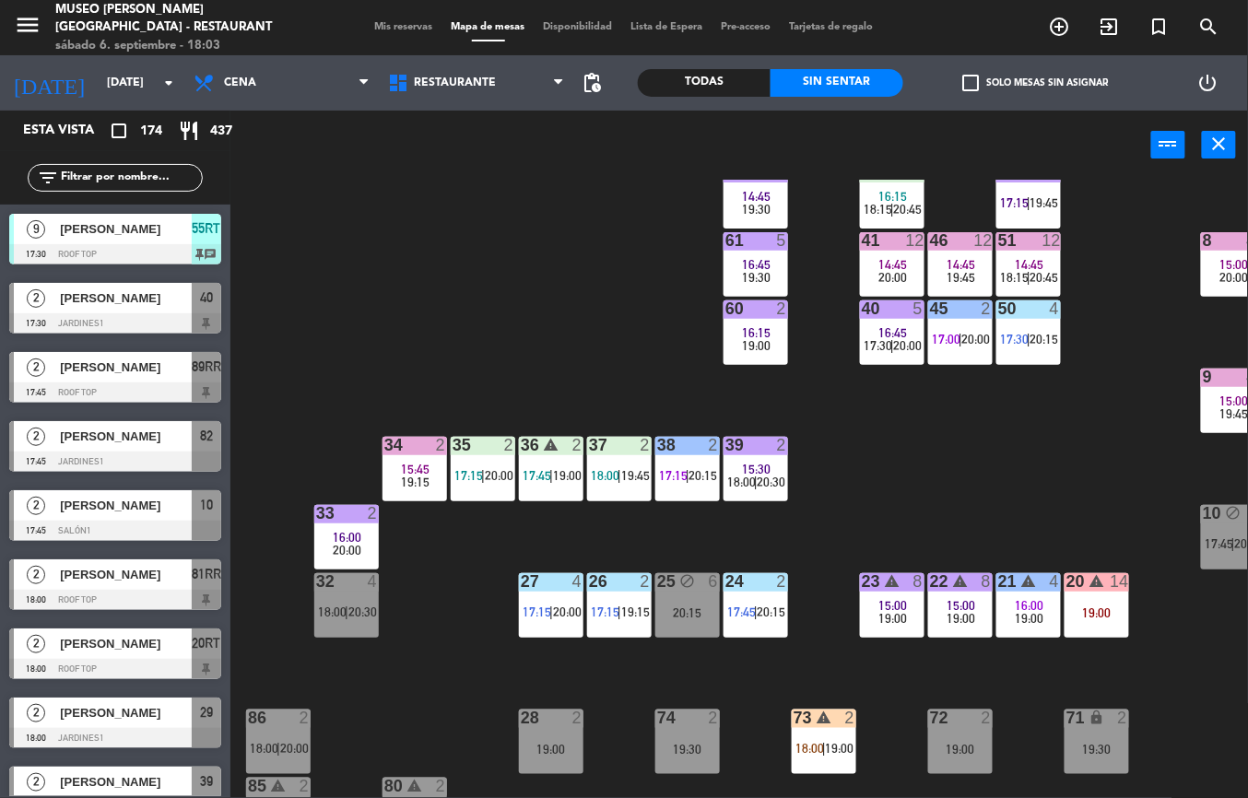
scroll to position [41, 0]
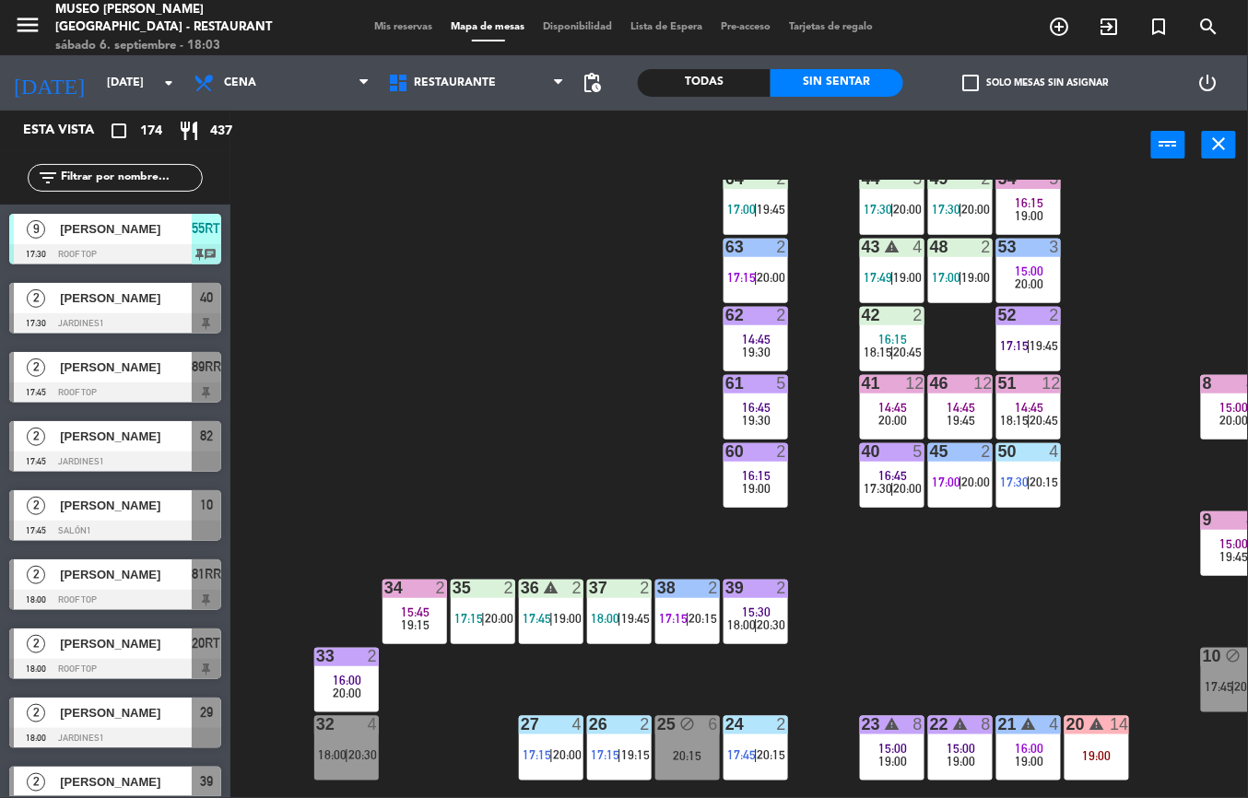
click at [865, 603] on div "44 5 17:30 | 20:00 49 2 17:30 | 20:00 54 5 16:15 19:00 64 2 17:00 | 19:45 48 2 …" at bounding box center [745, 489] width 1005 height 619
click at [937, 420] on div "19:45" at bounding box center [960, 420] width 65 height 13
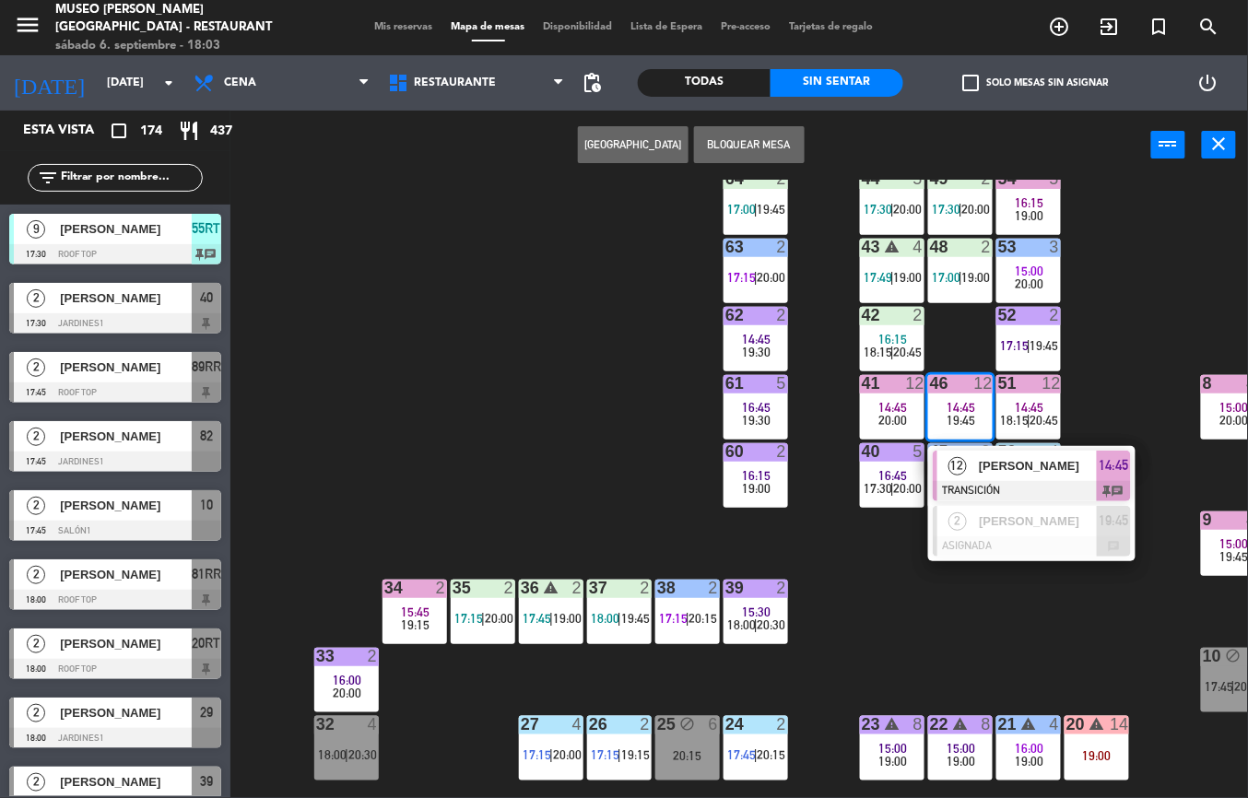
click at [959, 406] on span "14:45" at bounding box center [962, 407] width 29 height 15
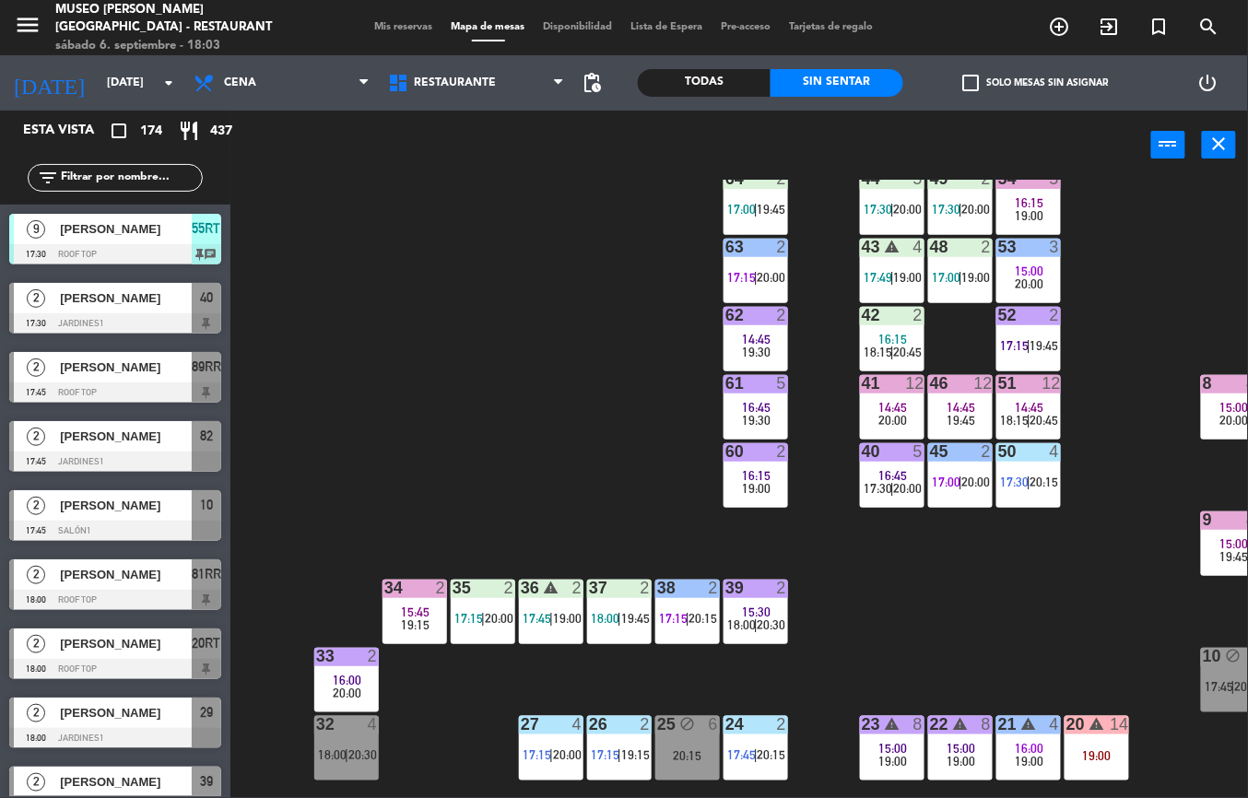
click at [977, 480] on span "20:00" at bounding box center [976, 482] width 29 height 15
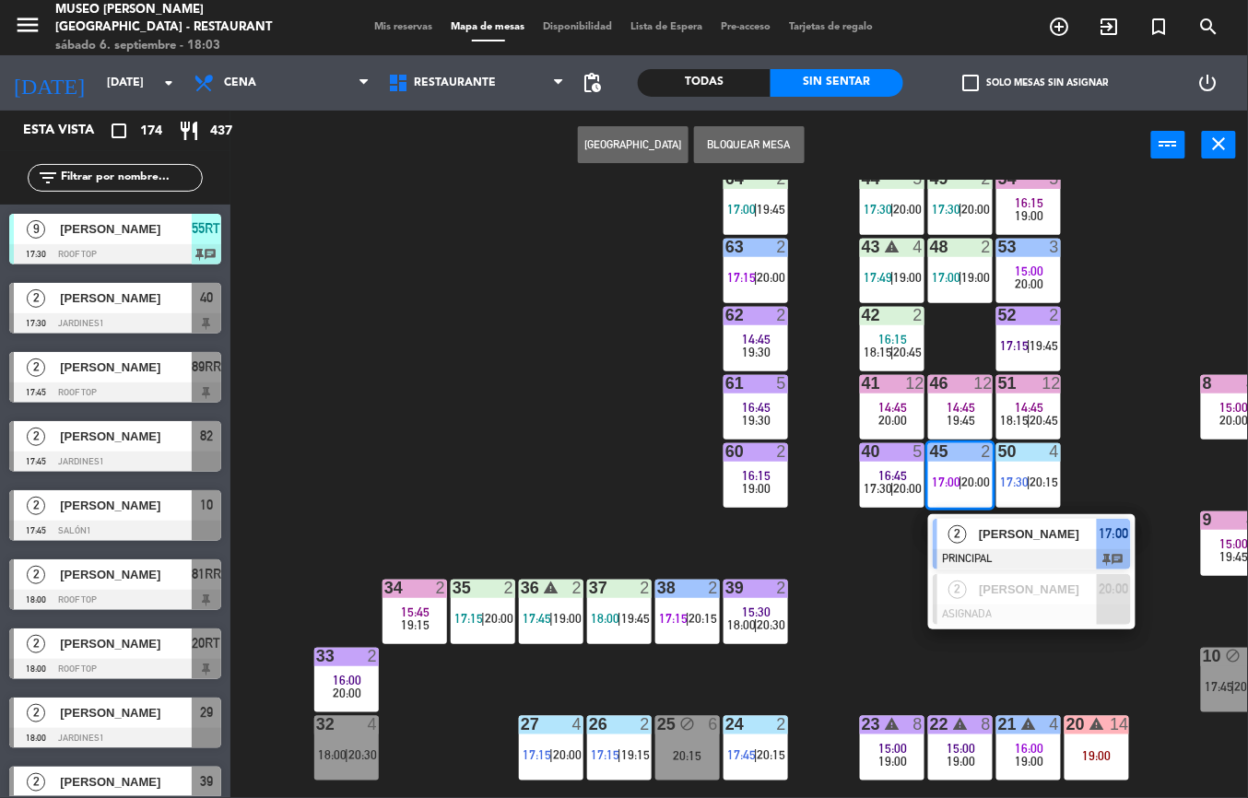
click at [893, 592] on div "44 5 17:30 | 20:00 49 2 17:30 | 20:00 54 5 16:15 19:00 64 2 17:00 | 19:45 48 2 …" at bounding box center [745, 489] width 1005 height 619
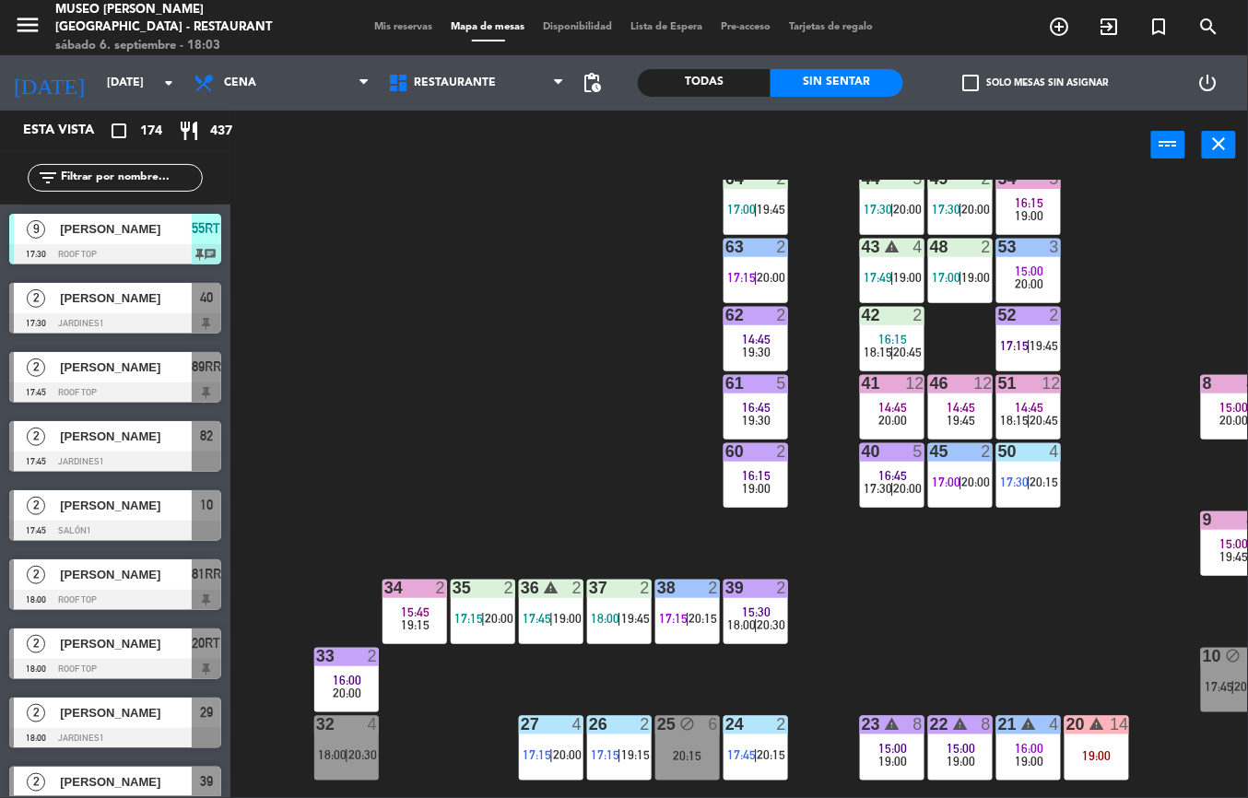
click at [952, 410] on span "14:45" at bounding box center [962, 407] width 29 height 15
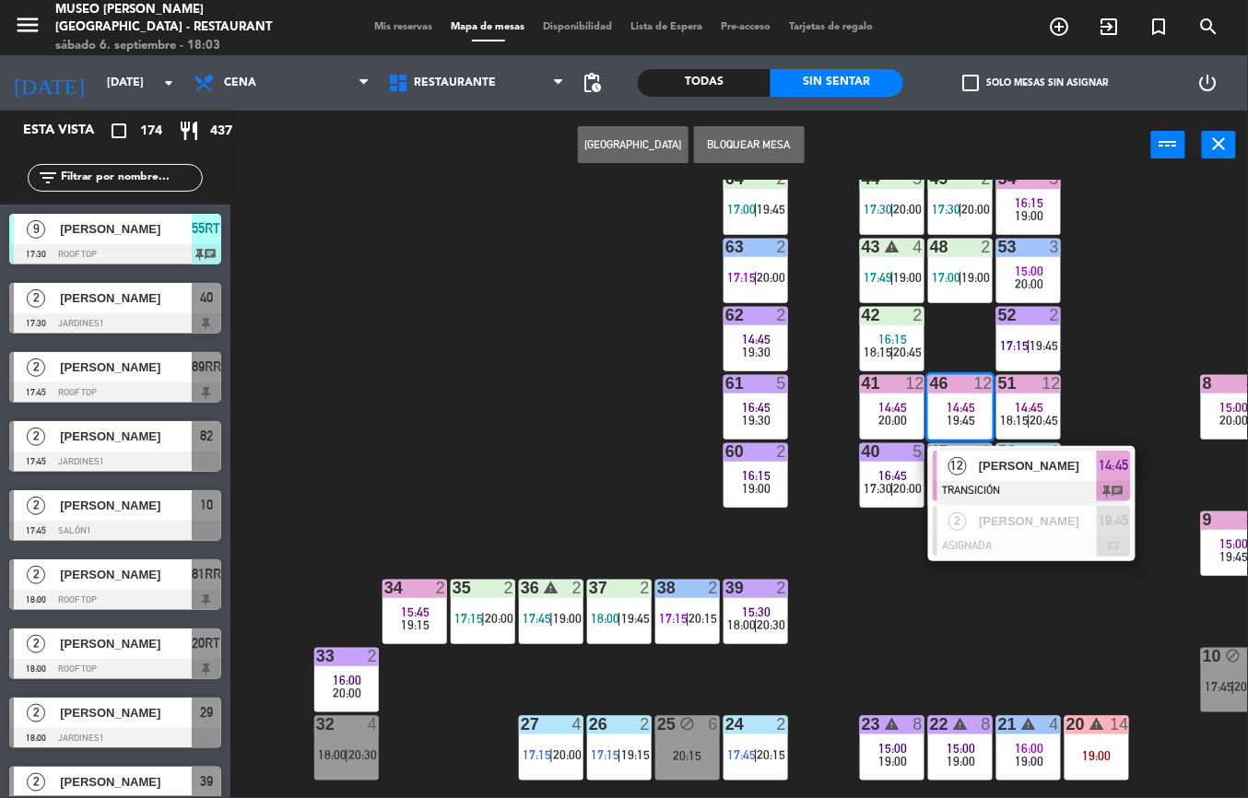
click at [968, 470] on div "12" at bounding box center [958, 466] width 40 height 30
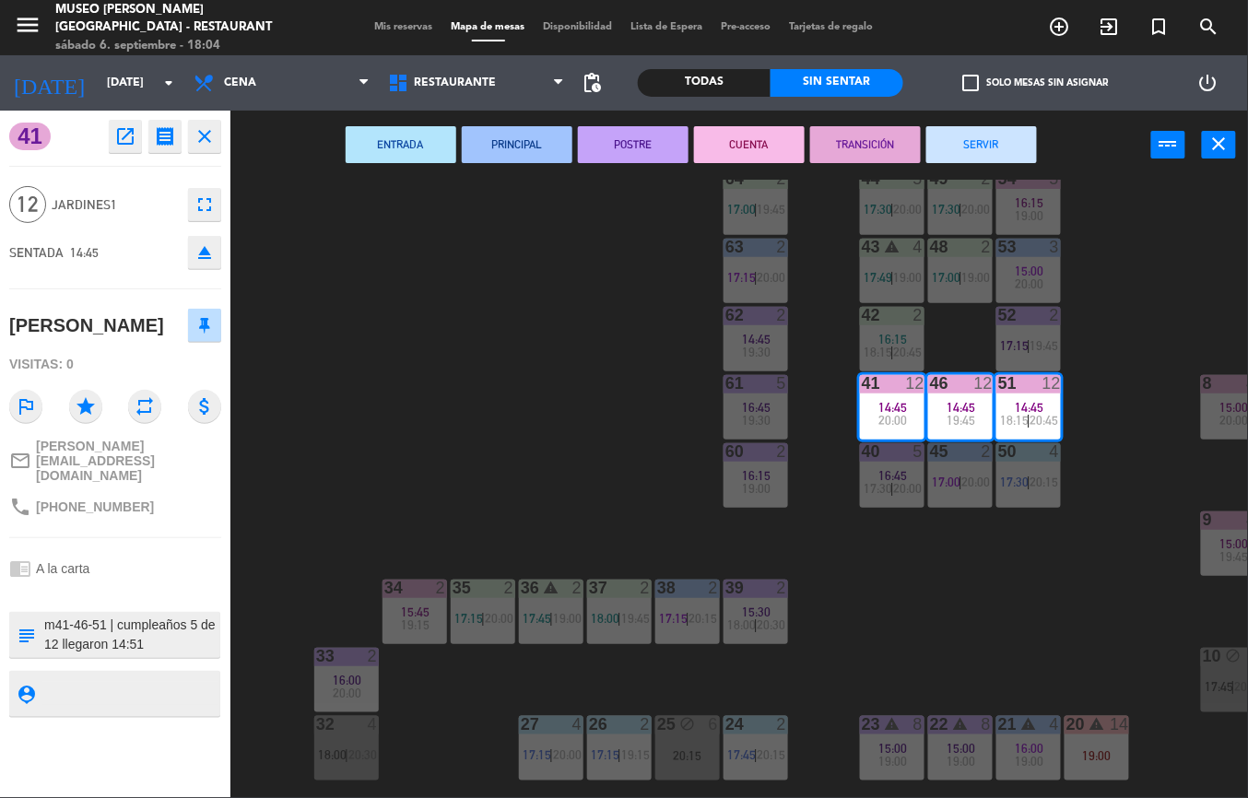
click at [964, 138] on button "SERVIR" at bounding box center [982, 144] width 111 height 37
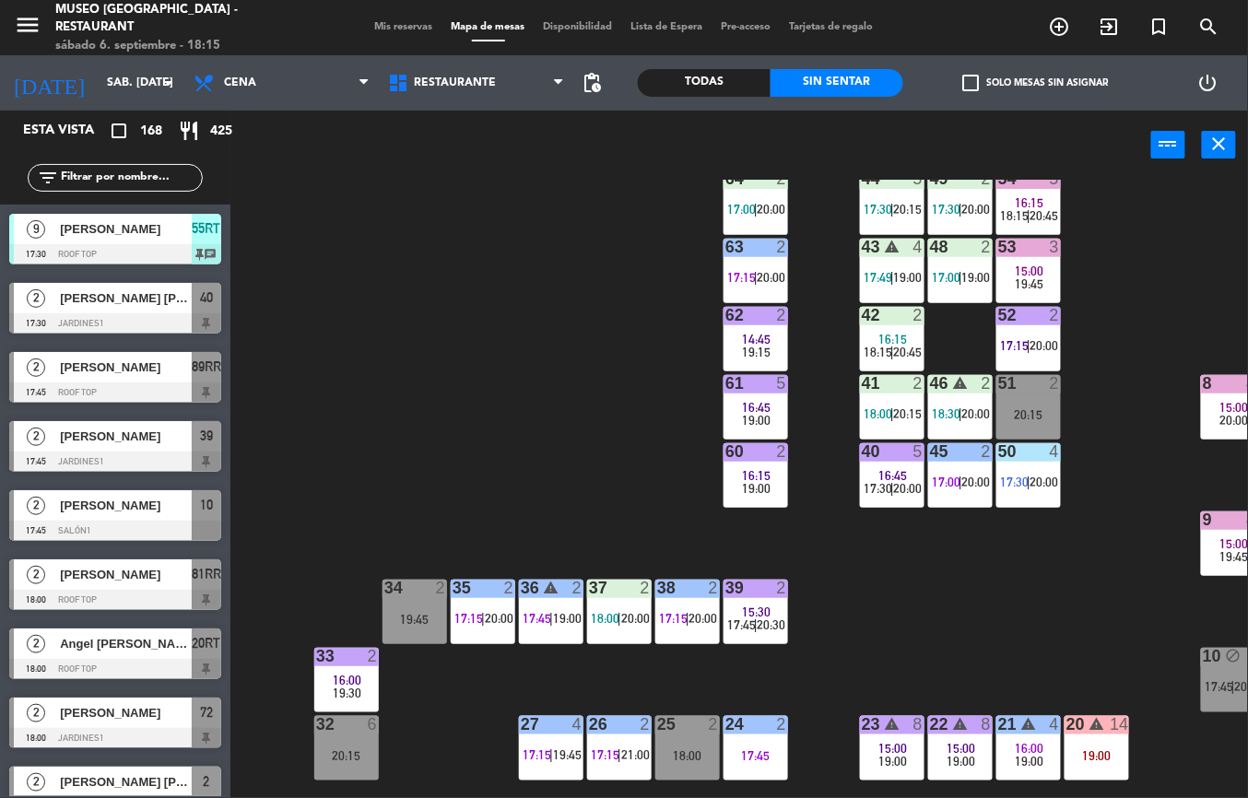
scroll to position [194, 0]
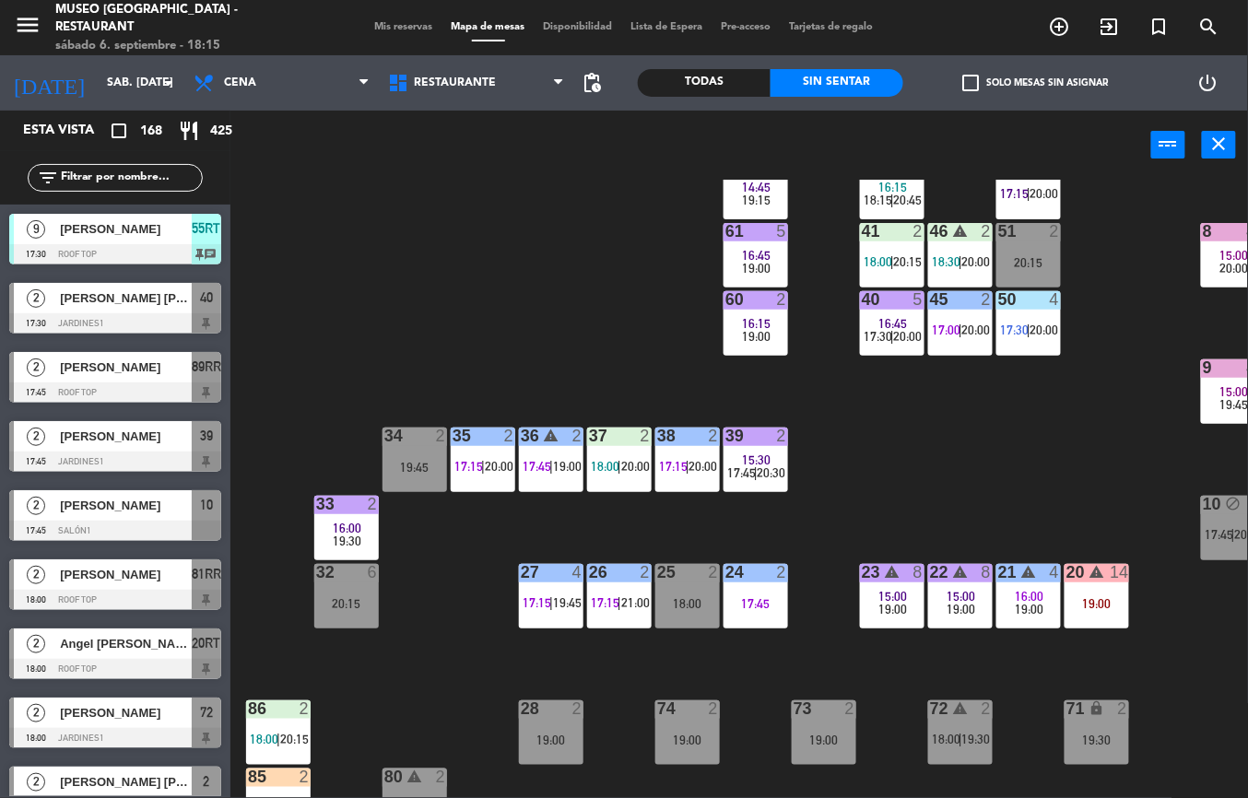
click at [1111, 607] on div "19:00" at bounding box center [1097, 603] width 65 height 13
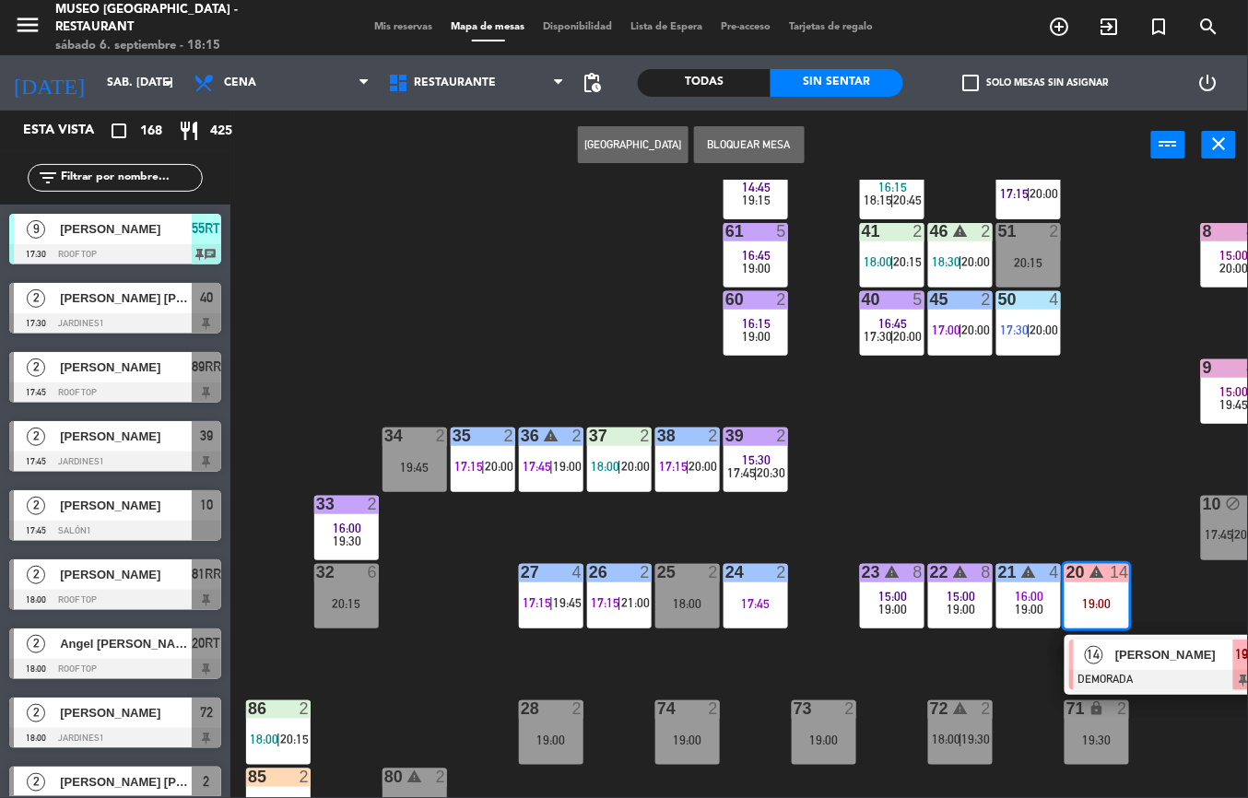
click at [1068, 443] on div "44 5 17:30 | 20:15 49 2 17:30 | 20:00 54 5 16:15 18:15 | 20:45 64 2 17:00 | 20:…" at bounding box center [745, 489] width 1005 height 619
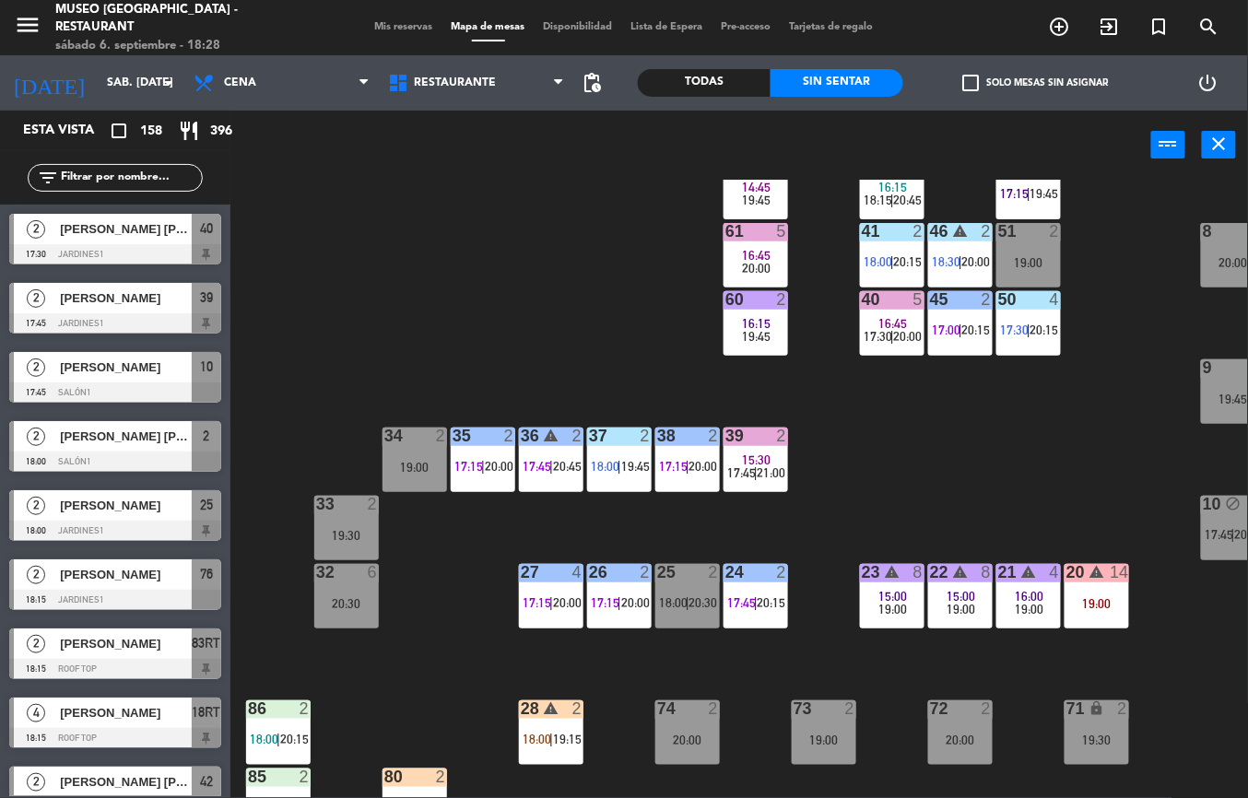
click at [952, 479] on div "44 5 17:30 | 20:00 49 2 17:30 | 20:00 54 5 64 2 17:00 | 20:00 48 2 17:00 | 19:0…" at bounding box center [745, 489] width 1005 height 619
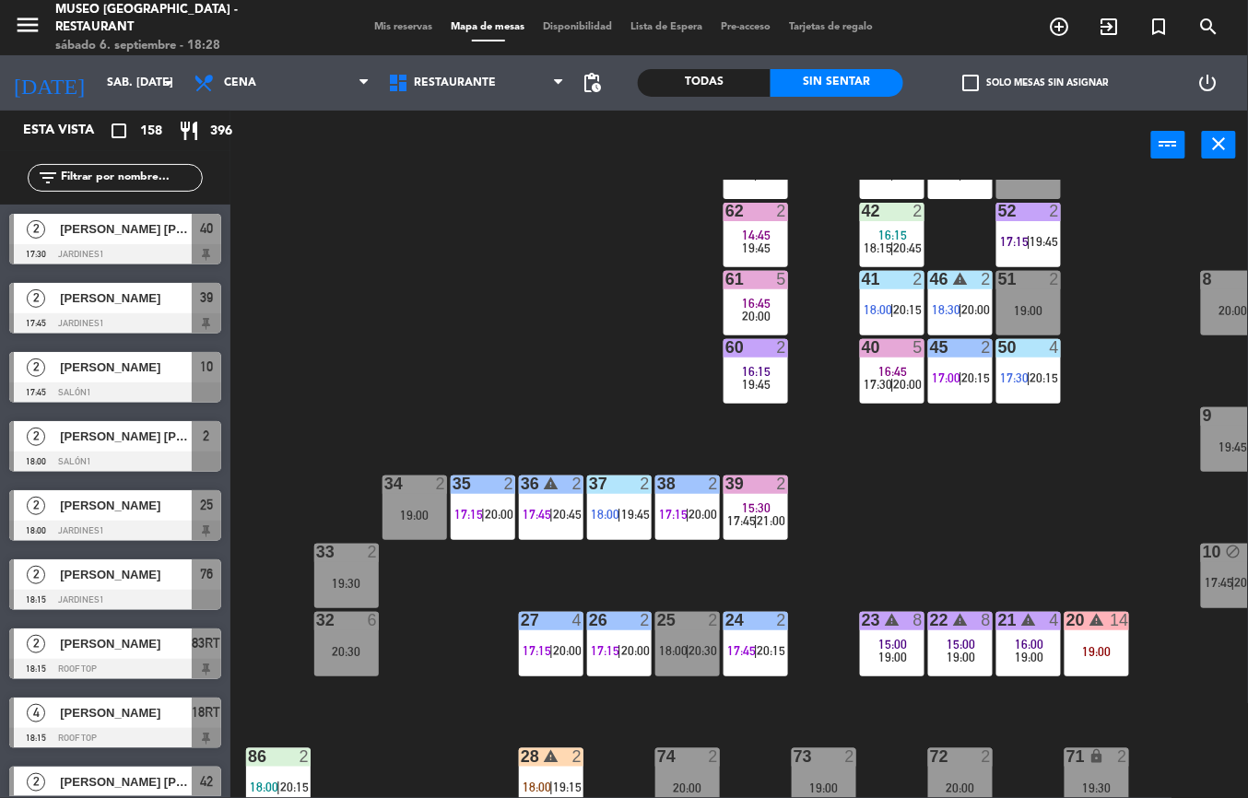
click at [863, 341] on div "40" at bounding box center [862, 347] width 1 height 17
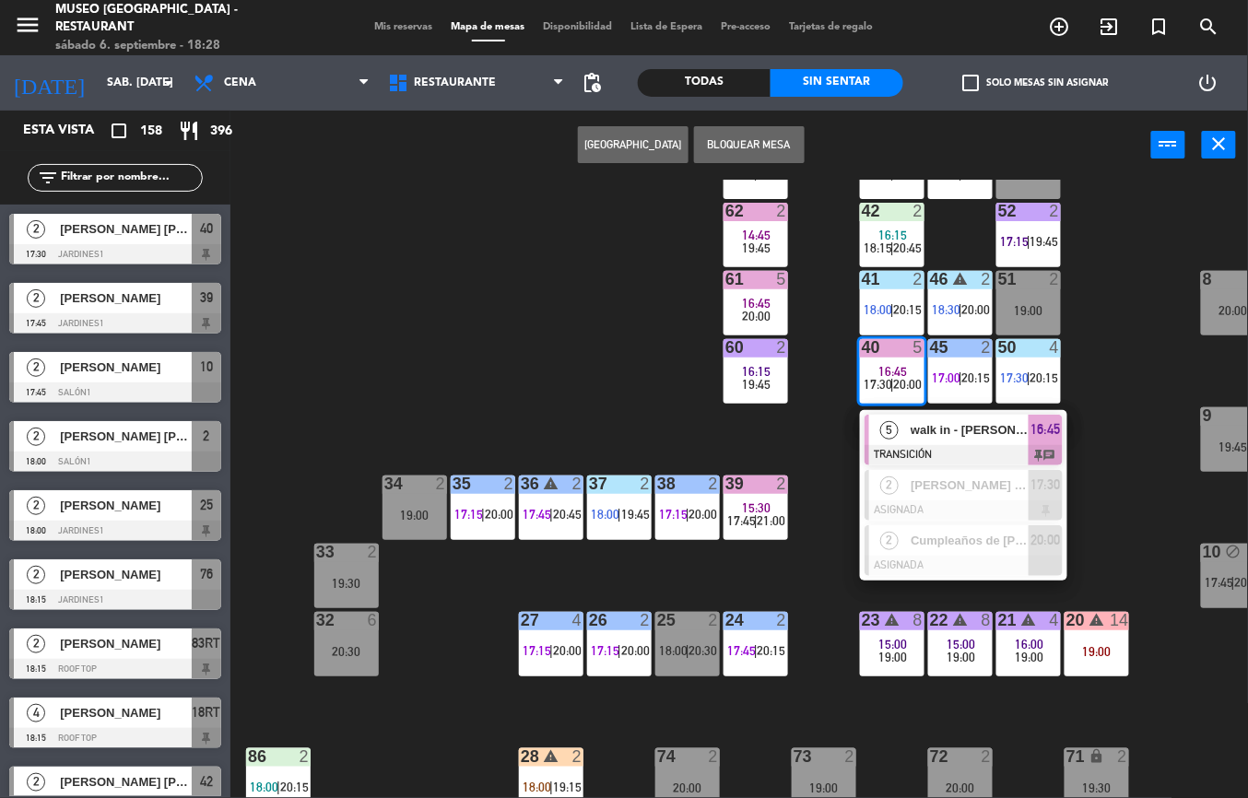
click at [588, 359] on div "44 5 17:30 | 20:00 49 2 17:30 | 20:00 54 5 64 2 17:00 | 20:00 48 2 17:00 | 19:0…" at bounding box center [745, 489] width 1005 height 619
click at [596, 363] on div "44 5 17:30 | 20:00 49 2 17:30 | 20:00 54 5 64 2 17:00 | 20:00 48 2 17:00 | 19:0…" at bounding box center [745, 489] width 1005 height 619
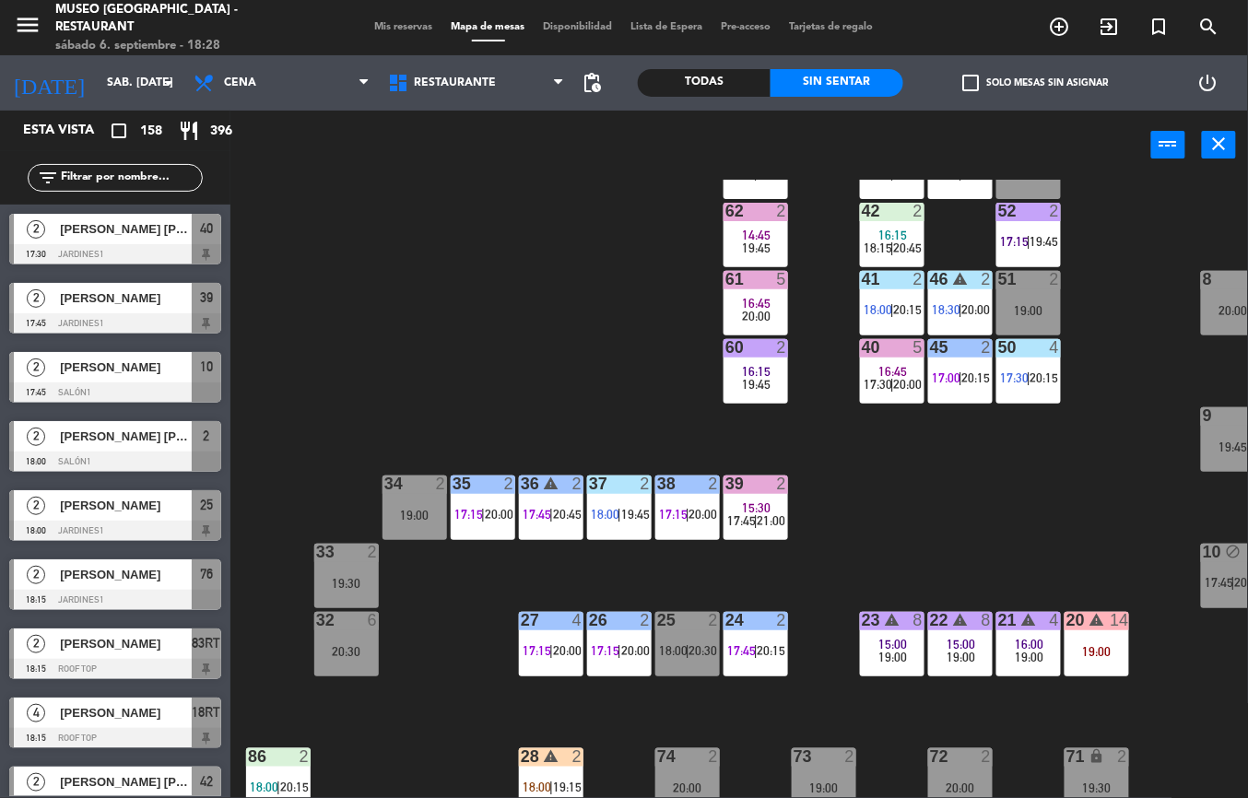
click at [885, 289] on div "41 2" at bounding box center [892, 280] width 65 height 18
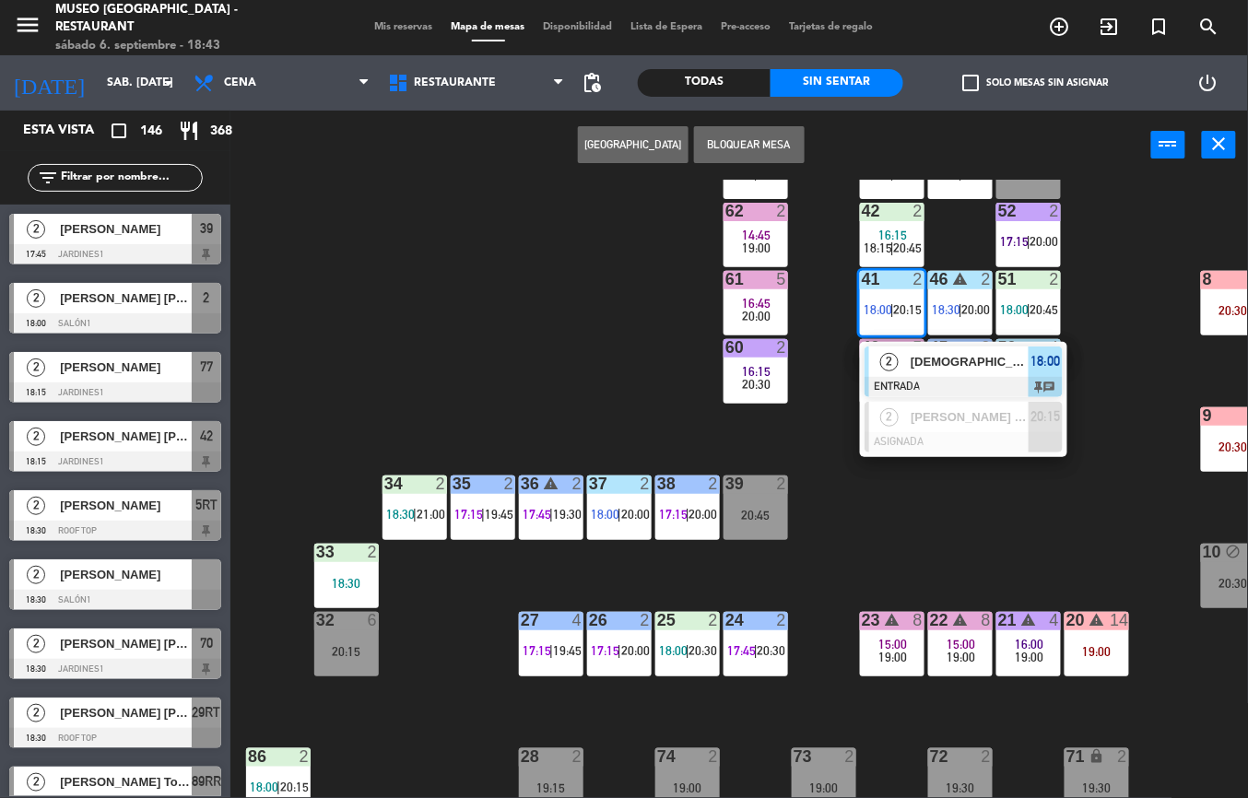
click at [684, 509] on span "17:15" at bounding box center [673, 514] width 29 height 15
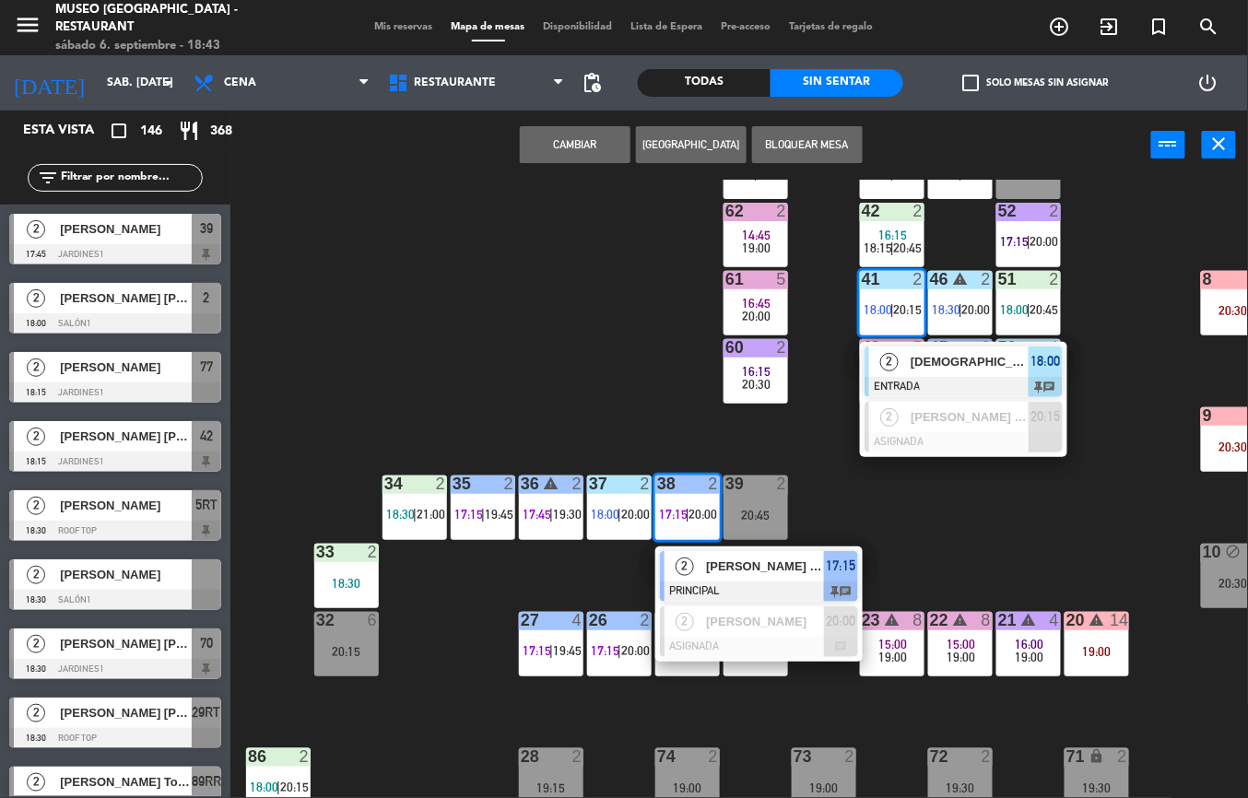
click at [749, 575] on span "Elias Daniel Marcos Bernardo" at bounding box center [765, 566] width 118 height 19
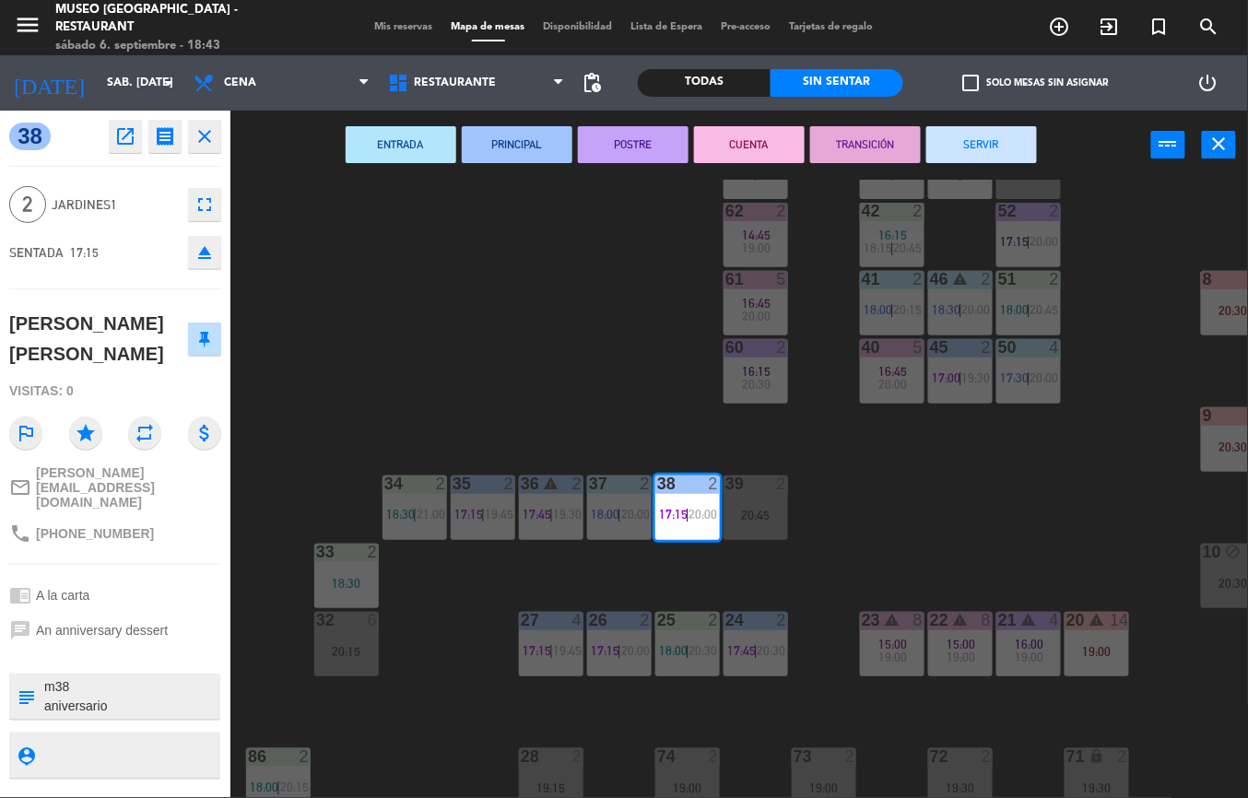
click at [879, 148] on button "TRANSICIÓN" at bounding box center [865, 144] width 111 height 37
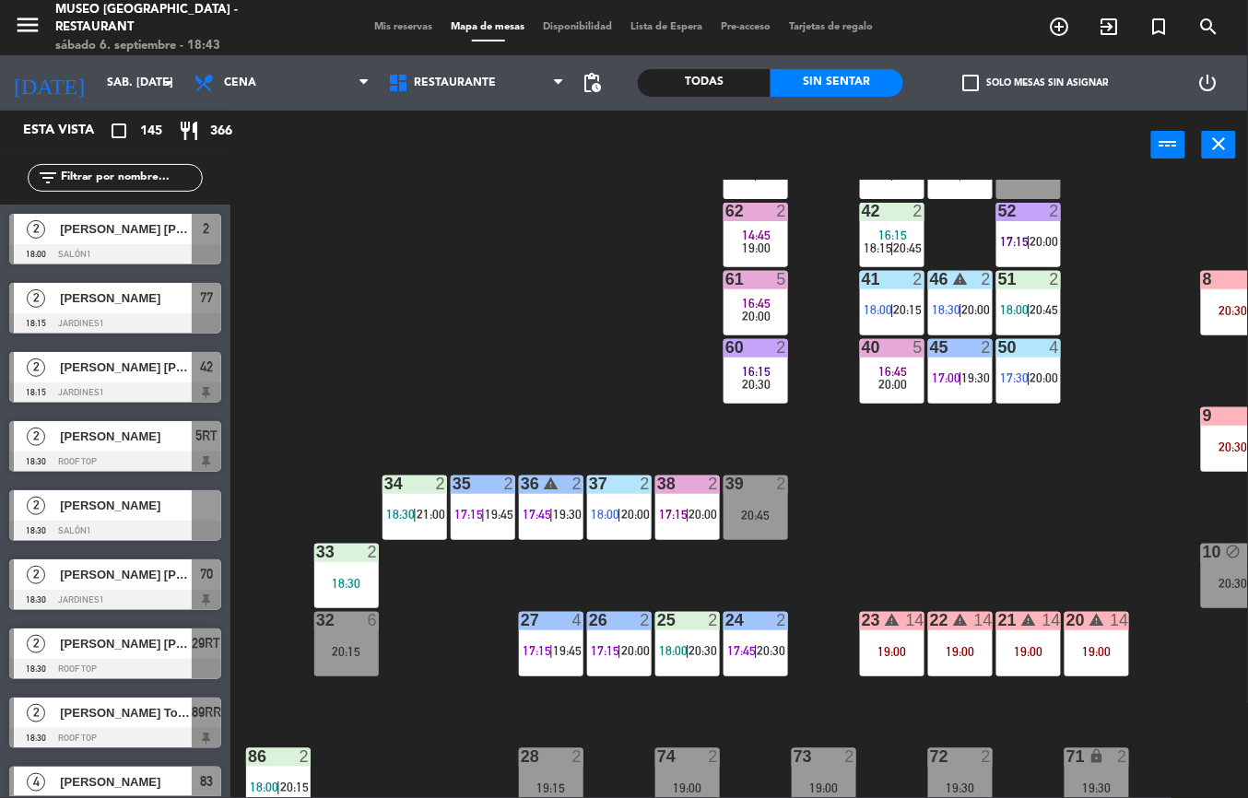
click at [1010, 650] on div "44 5 17:30 | 20:00 49 2 17:30 | 20:00 54 4 18:38 64 2 17:00 | 19:45 48 2 17:00 …" at bounding box center [745, 489] width 1005 height 619
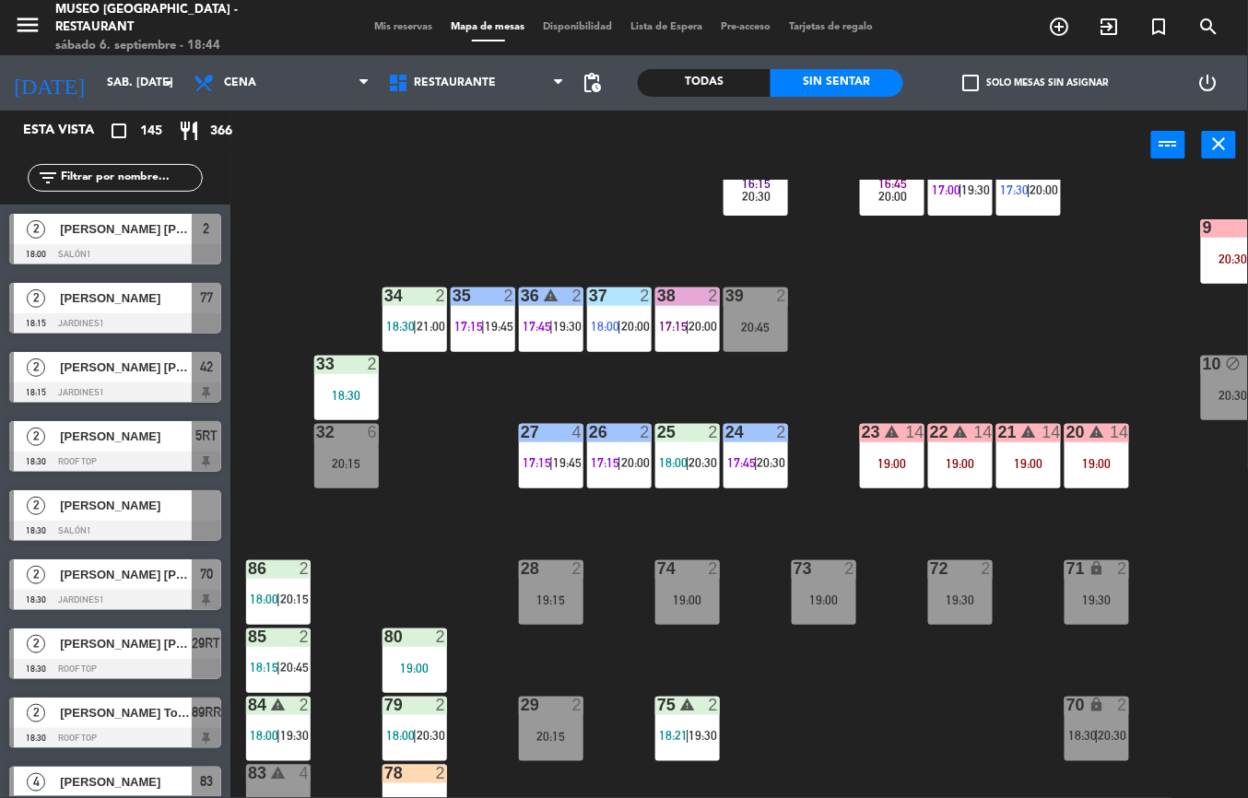
click at [1031, 468] on div "19:00" at bounding box center [1029, 463] width 65 height 13
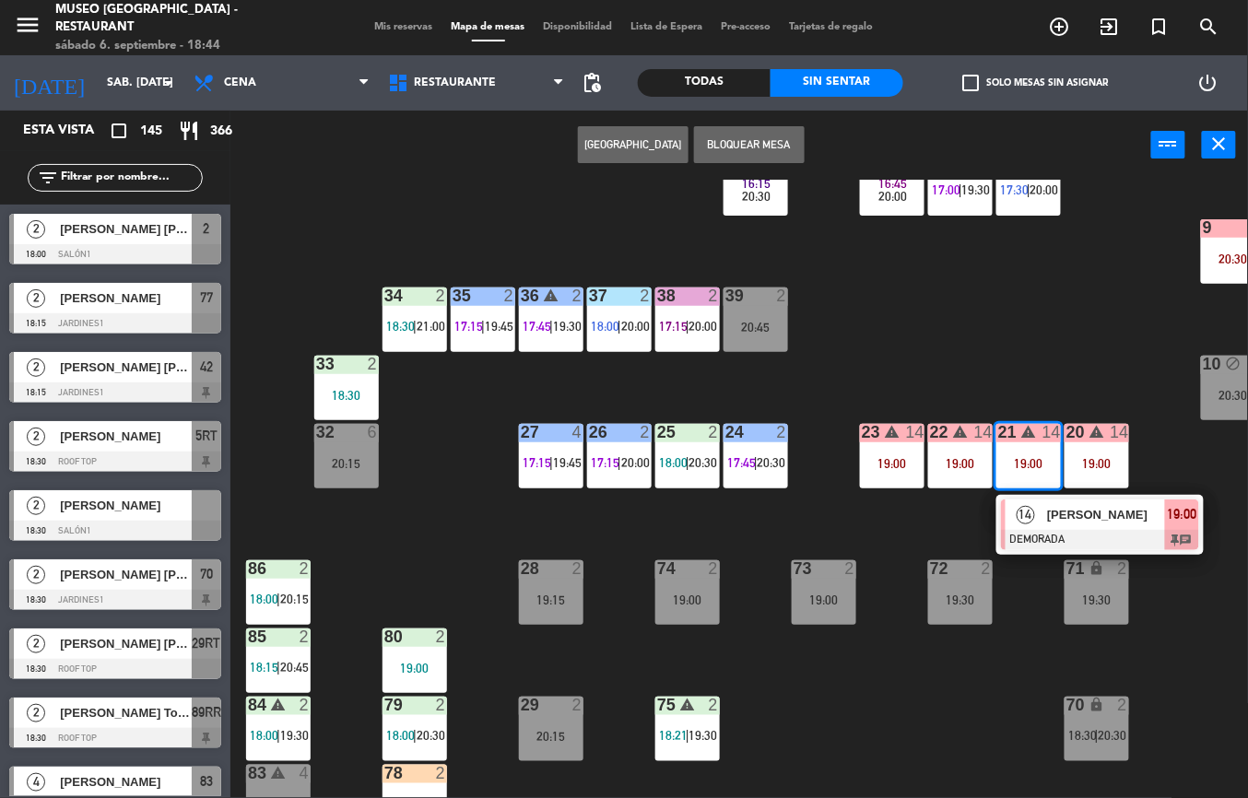
click at [1115, 539] on div at bounding box center [1100, 540] width 198 height 20
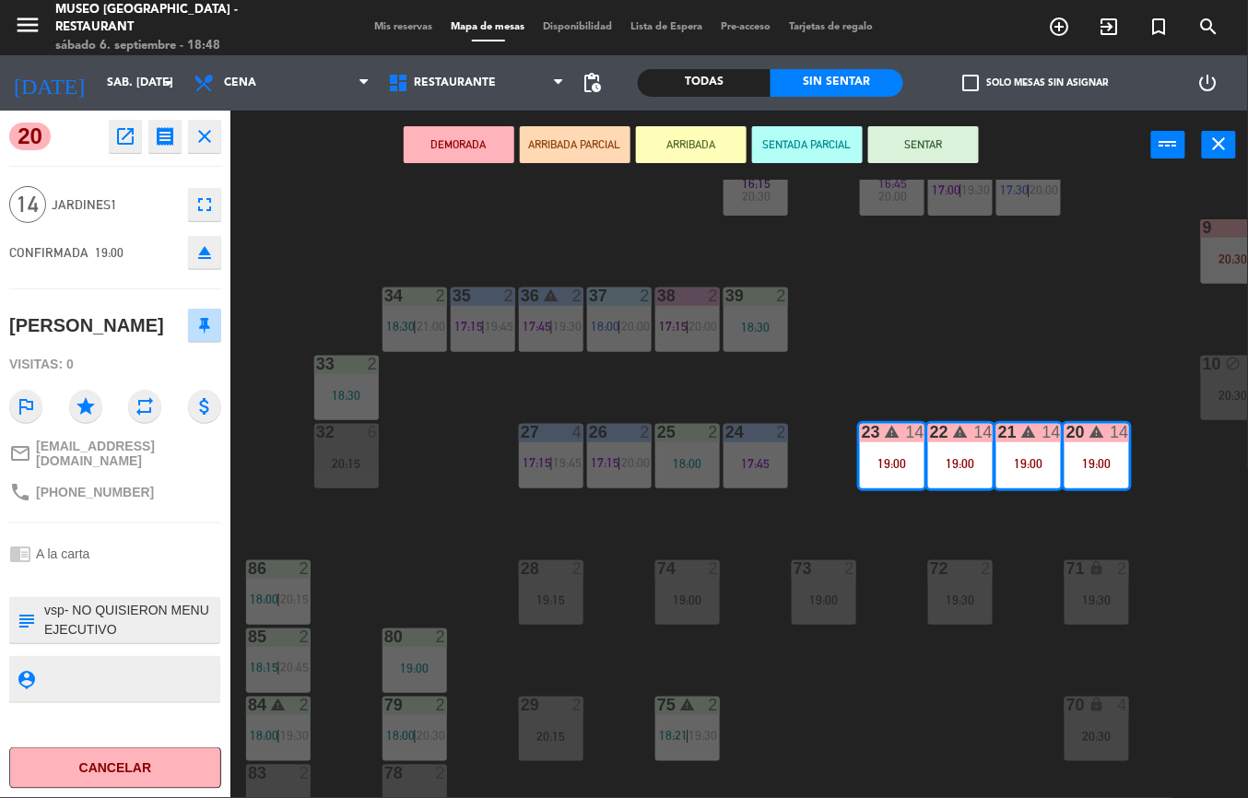
click at [458, 539] on div "44 5 17:30 | 20:00 49 2 17:30 | 20:00 54 4 18:38 64 2 17:00 | 19:45 48 2 17:00 …" at bounding box center [745, 489] width 1005 height 619
click at [679, 332] on span "17:15" at bounding box center [673, 326] width 29 height 15
click at [684, 325] on span "17:15" at bounding box center [673, 326] width 29 height 15
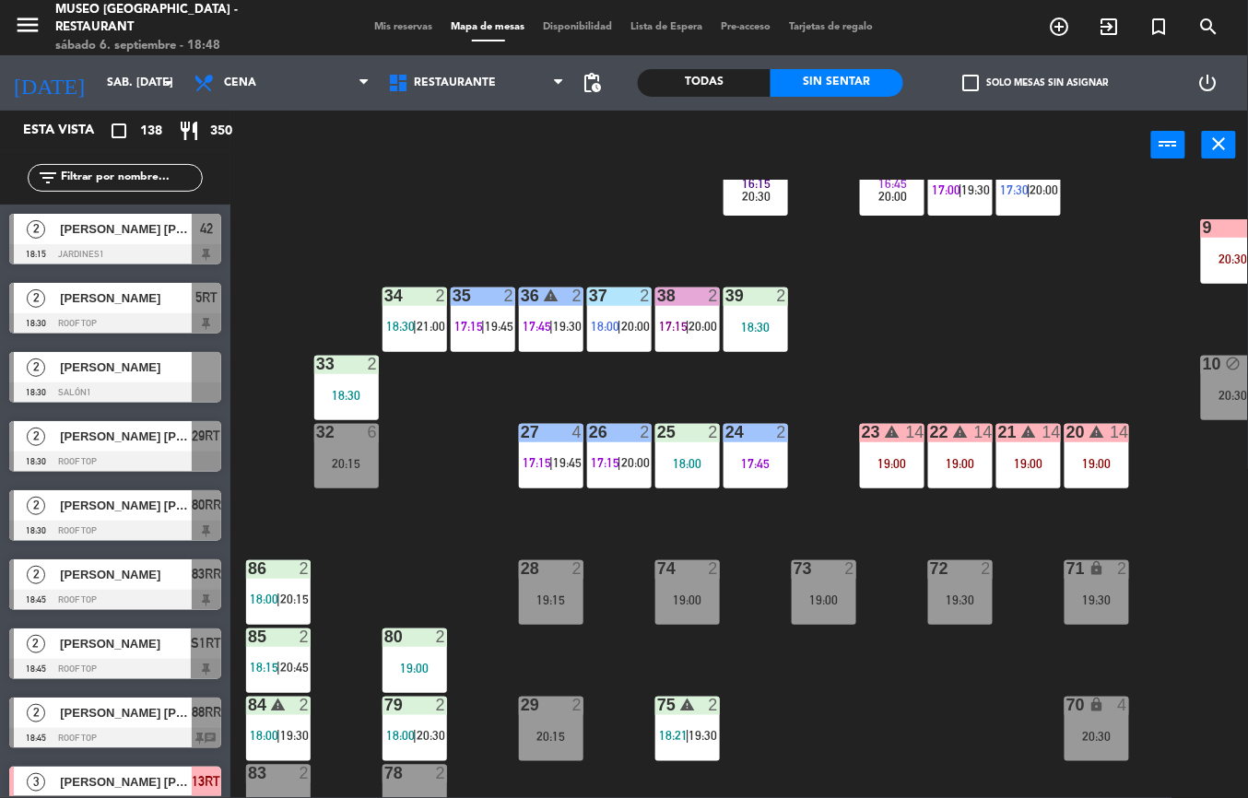
click at [749, 376] on div "44 5 17:30 | 20:00 49 2 17:30 | 20:00 54 4 18:38 64 2 17:00 | 19:45 48 2 17:00 …" at bounding box center [745, 489] width 1005 height 619
click at [684, 332] on span "17:15" at bounding box center [673, 326] width 29 height 15
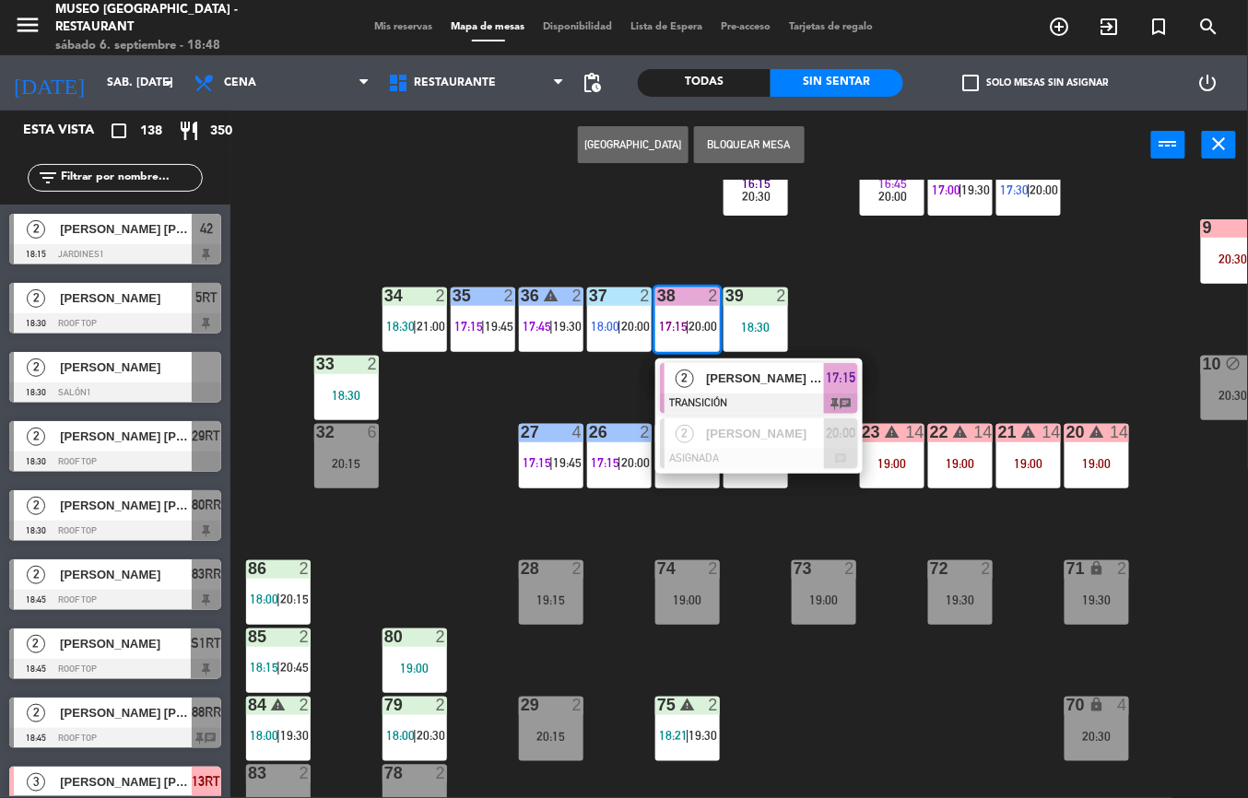
click at [710, 399] on div at bounding box center [759, 404] width 198 height 20
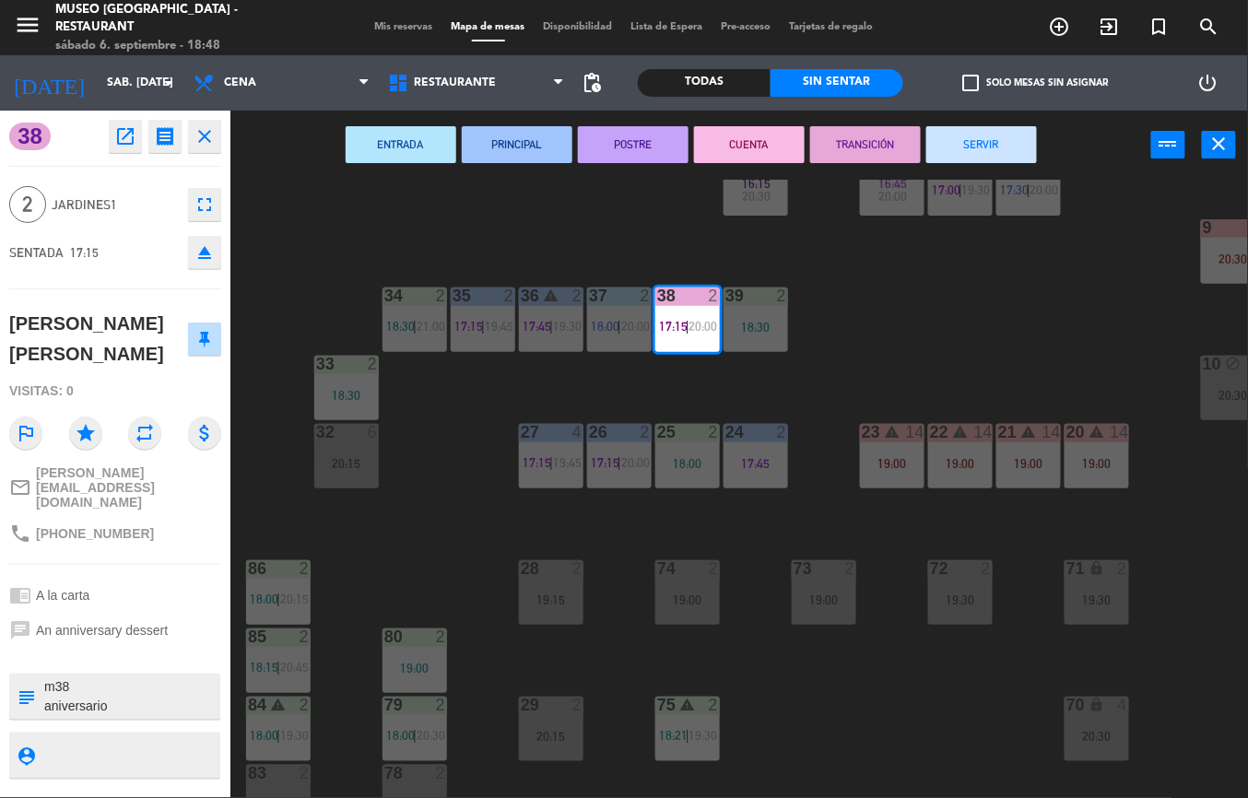
click at [979, 136] on button "SERVIR" at bounding box center [982, 144] width 111 height 37
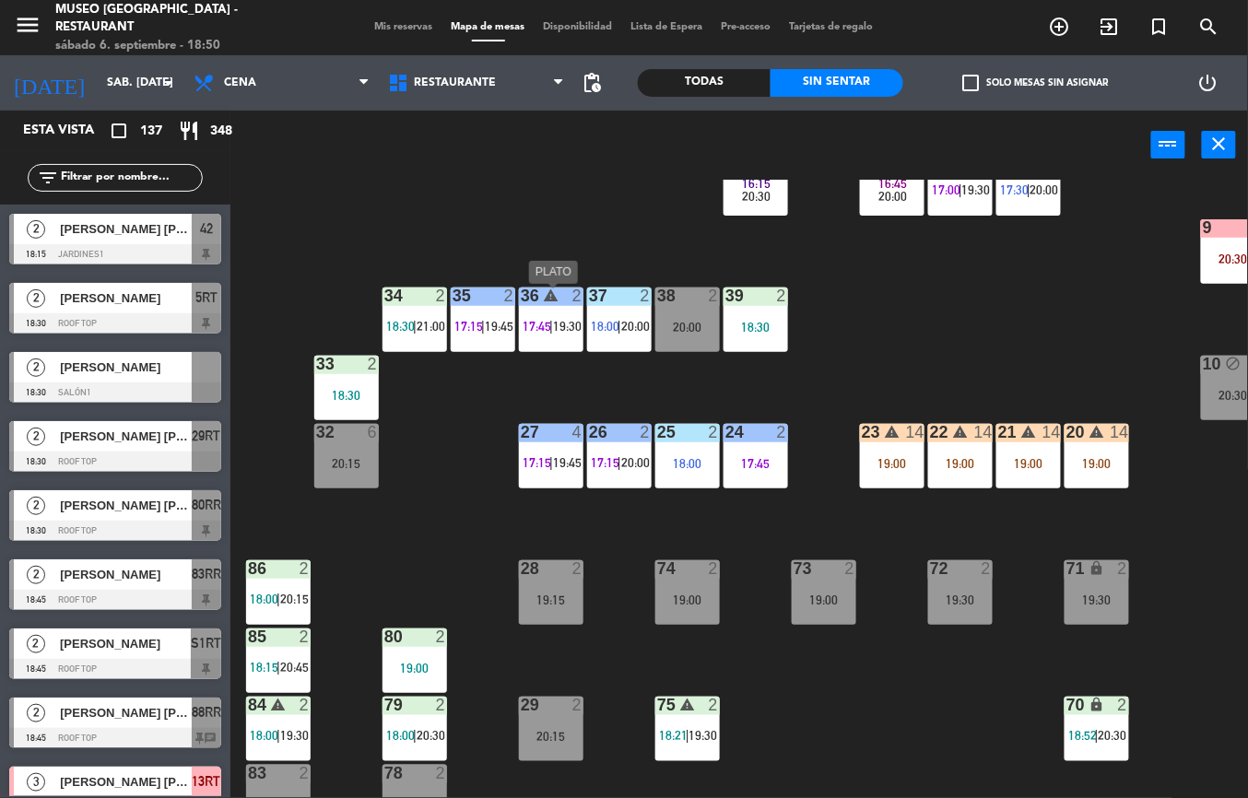
scroll to position [468, 0]
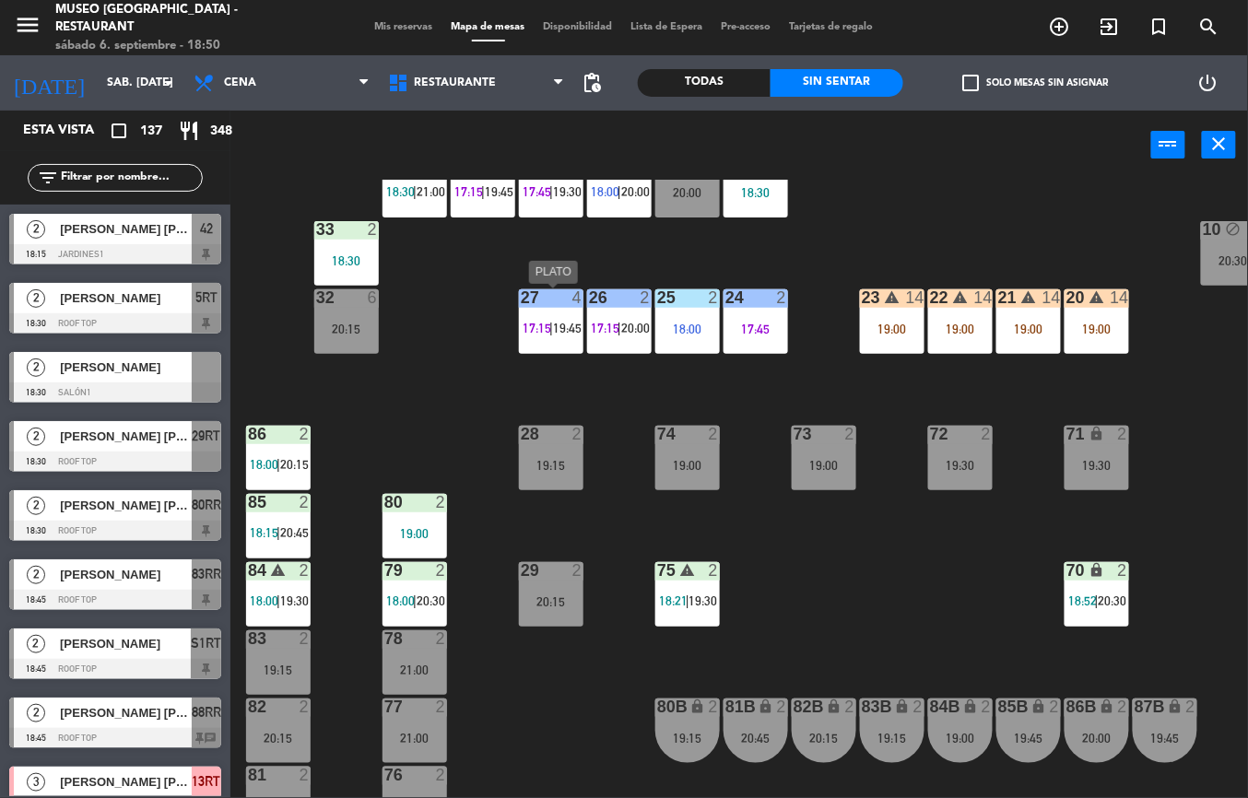
click at [773, 348] on div "24 2 17:45" at bounding box center [756, 321] width 65 height 65
click at [815, 565] on div "44 5 17:30 | 20:00 49 2 17:30 | 20:00 54 4 18:38 64 2 17:00 | 19:45 48 2 17:00 …" at bounding box center [745, 489] width 1005 height 619
click at [811, 677] on div "44 5 17:30 | 20:00 49 2 17:30 | 20:00 54 4 18:38 64 2 17:00 | 19:45 48 2 17:00 …" at bounding box center [745, 489] width 1005 height 619
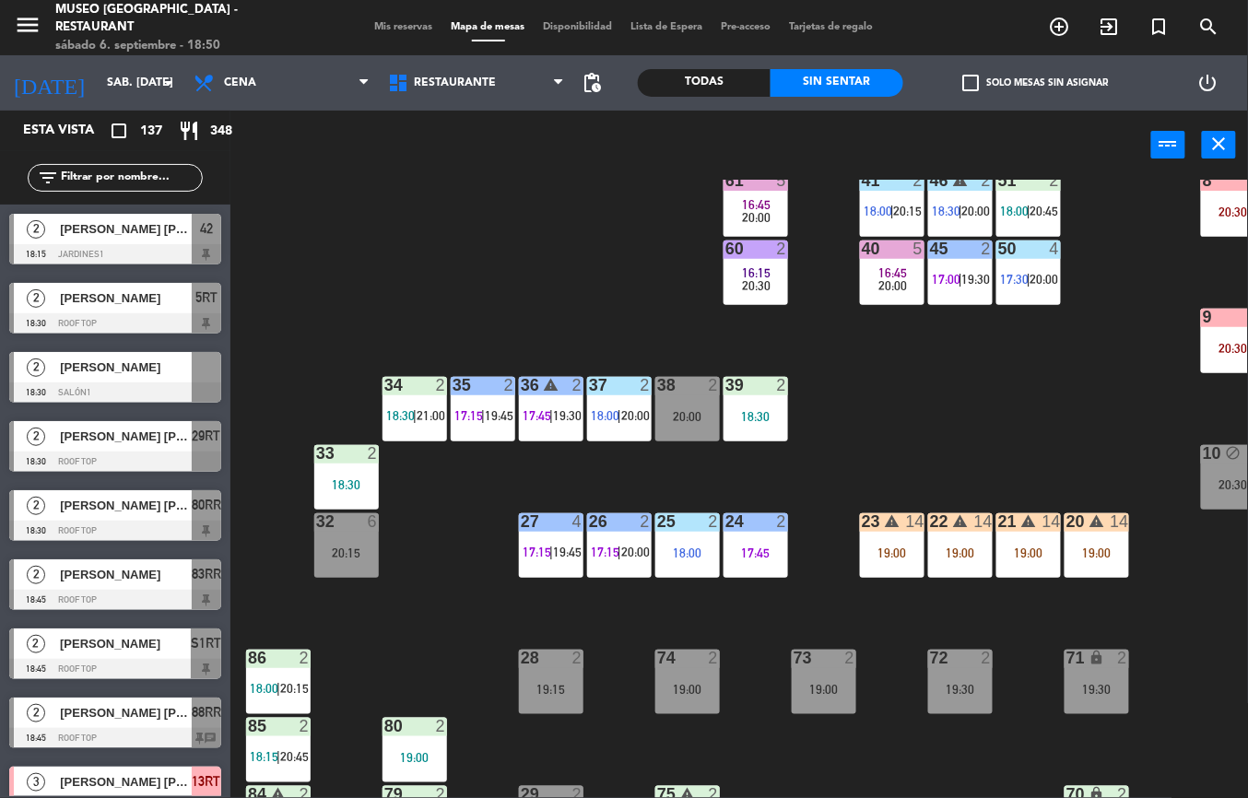
click at [960, 211] on span "|" at bounding box center [961, 211] width 4 height 15
click at [923, 510] on div "44 5 17:30 | 20:00 49 2 17:30 | 20:00 54 4 18:38 64 2 17:00 | 19:45 48 2 17:00 …" at bounding box center [745, 489] width 1005 height 619
click at [922, 511] on div "44 5 17:30 | 20:00 49 2 17:30 | 20:00 54 4 18:38 64 2 17:00 | 19:45 48 2 17:00 …" at bounding box center [745, 489] width 1005 height 619
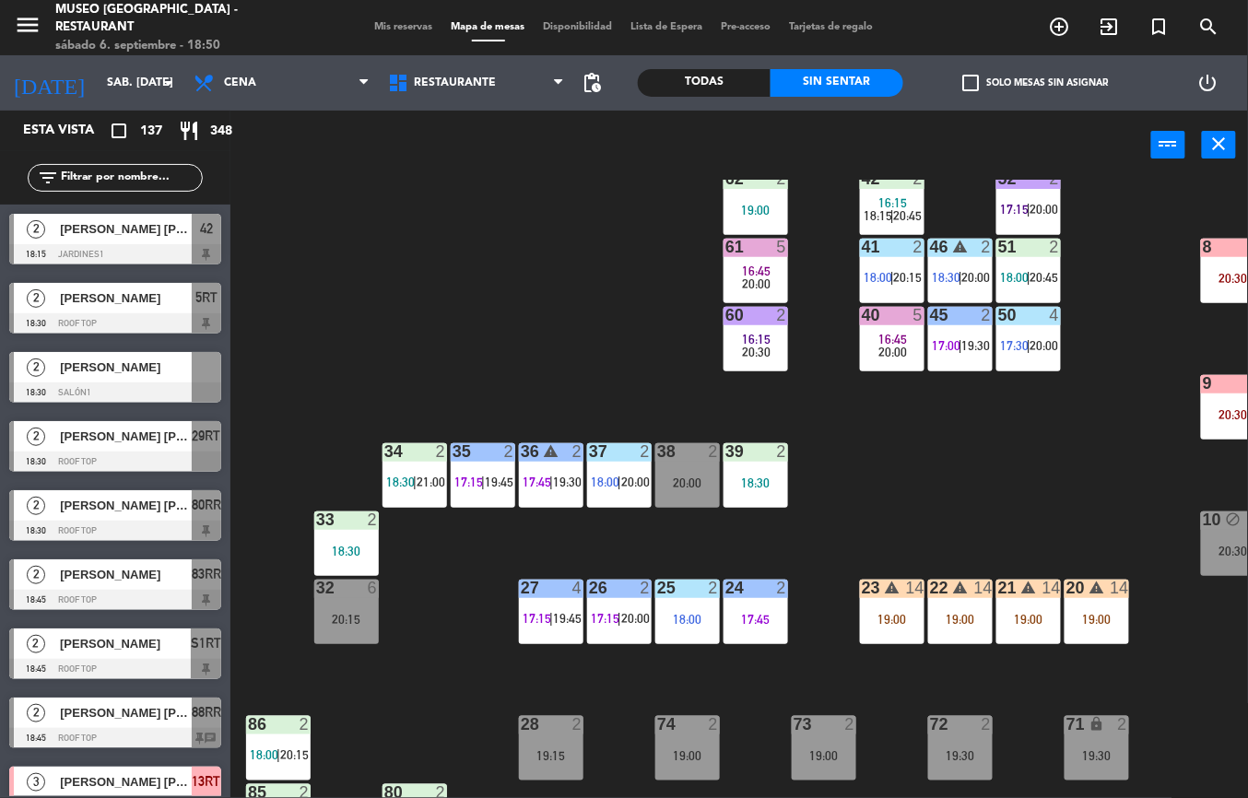
click at [1029, 502] on div "44 5 17:30 | 20:00 49 2 17:30 | 20:00 54 4 18:38 64 2 17:00 | 19:45 48 2 17:00 …" at bounding box center [745, 489] width 1005 height 619
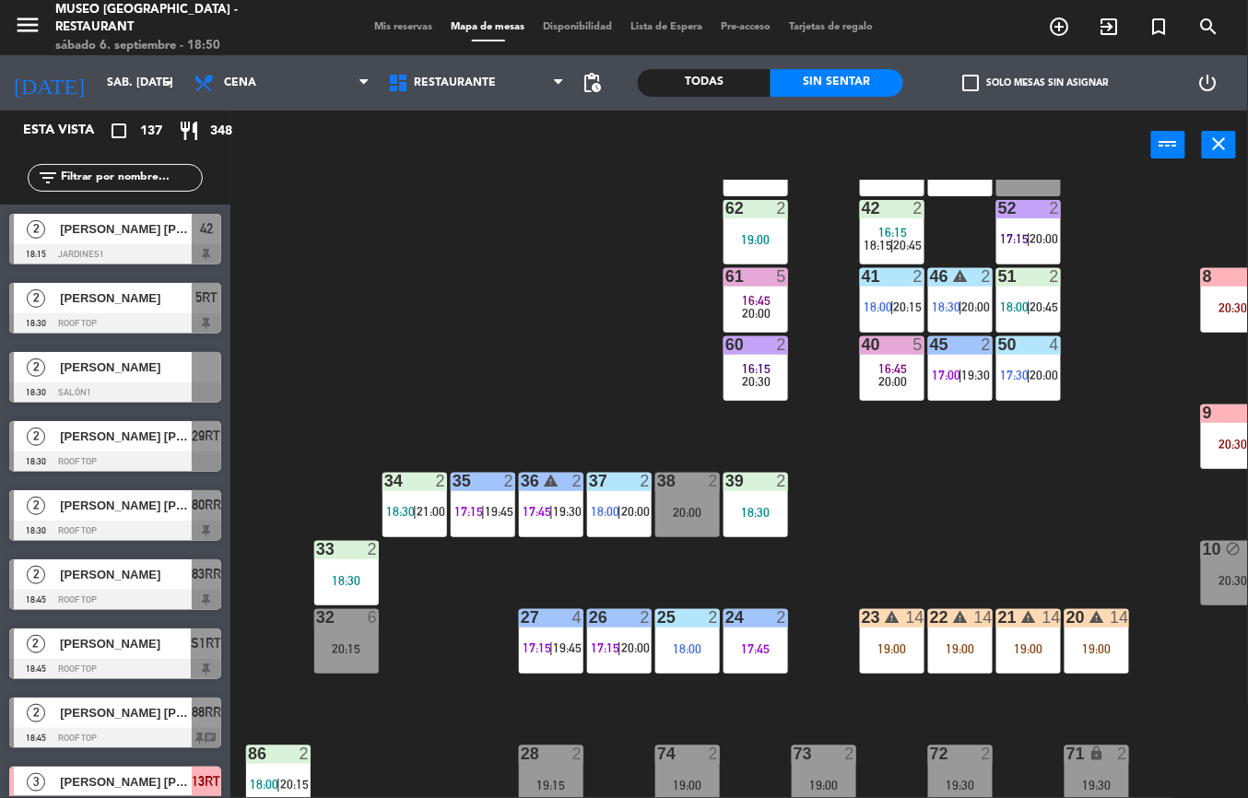
click at [1064, 548] on div "44 5 17:30 | 20:00 49 2 17:30 | 20:00 54 4 18:38 64 2 17:00 | 19:45 48 2 17:00 …" at bounding box center [745, 489] width 1005 height 619
click at [1029, 302] on span "|" at bounding box center [1029, 307] width 4 height 15
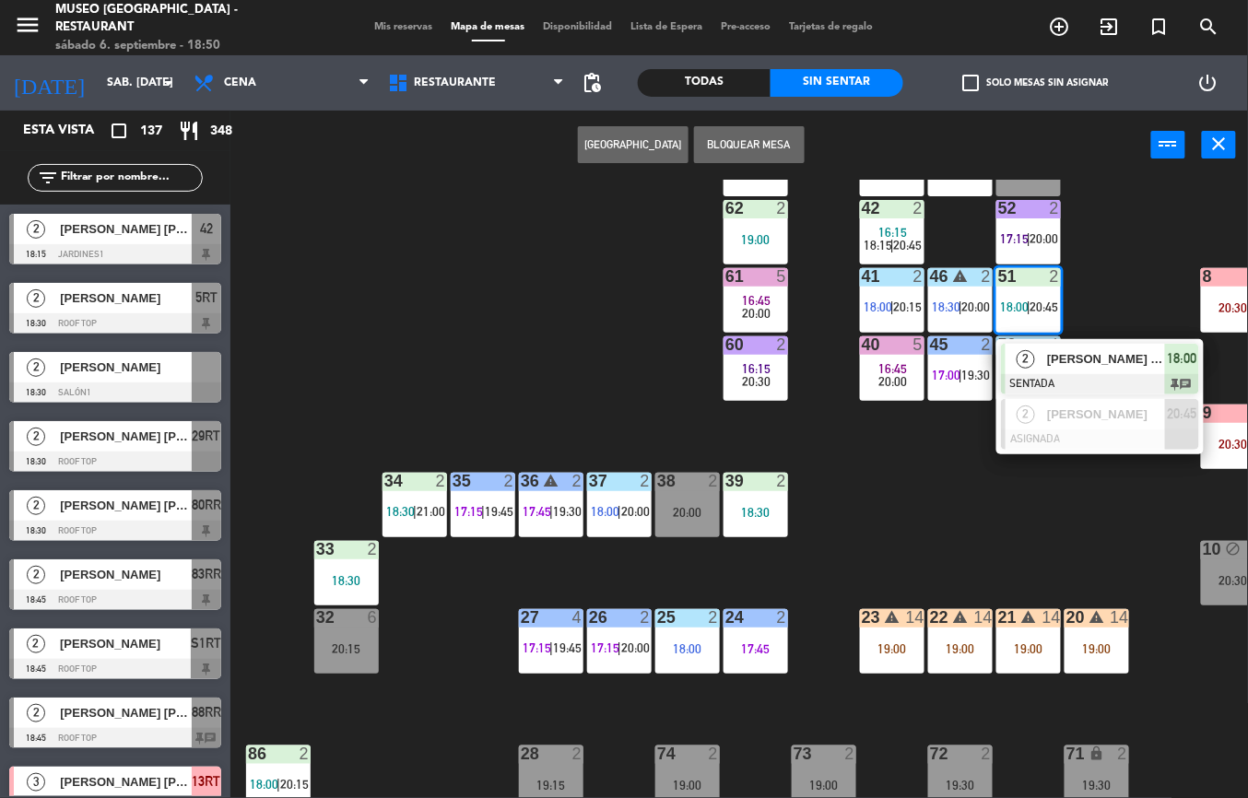
click at [1037, 372] on div "2" at bounding box center [1026, 359] width 40 height 30
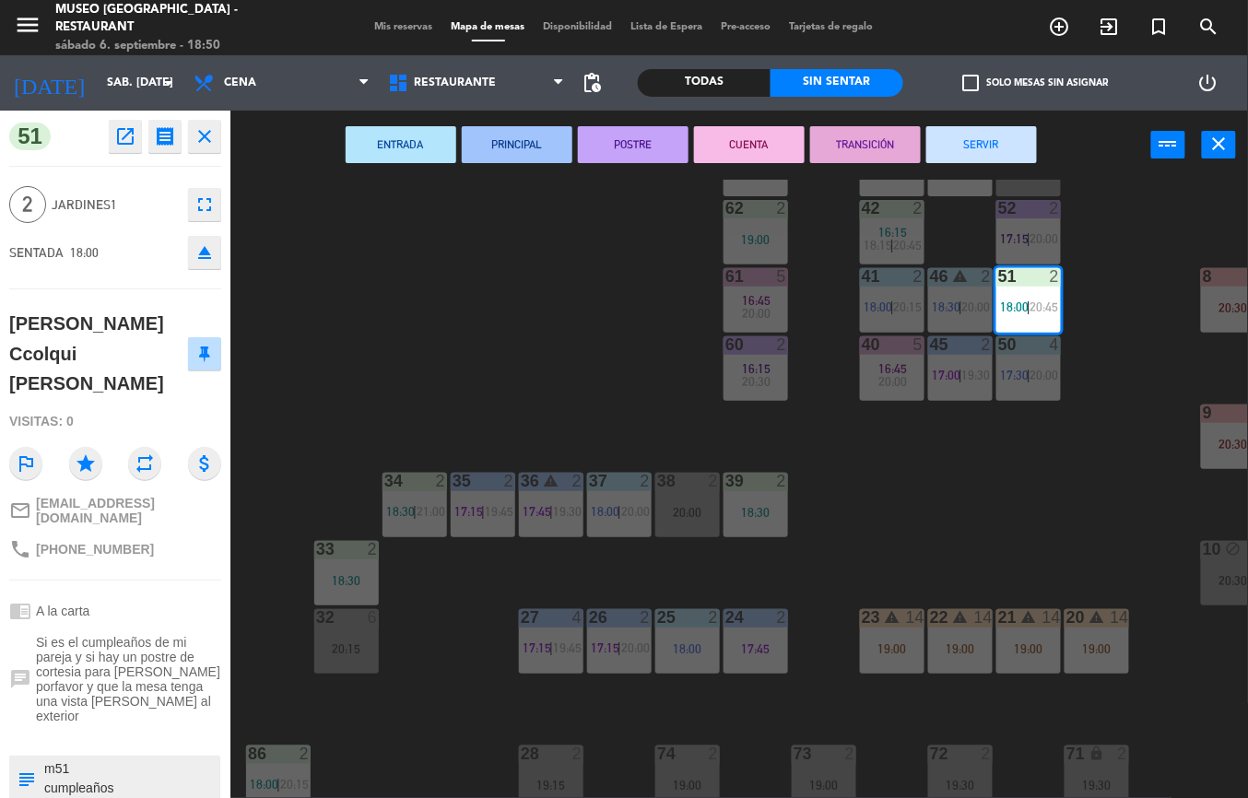
click at [507, 144] on button "PRINCIPAL" at bounding box center [517, 144] width 111 height 37
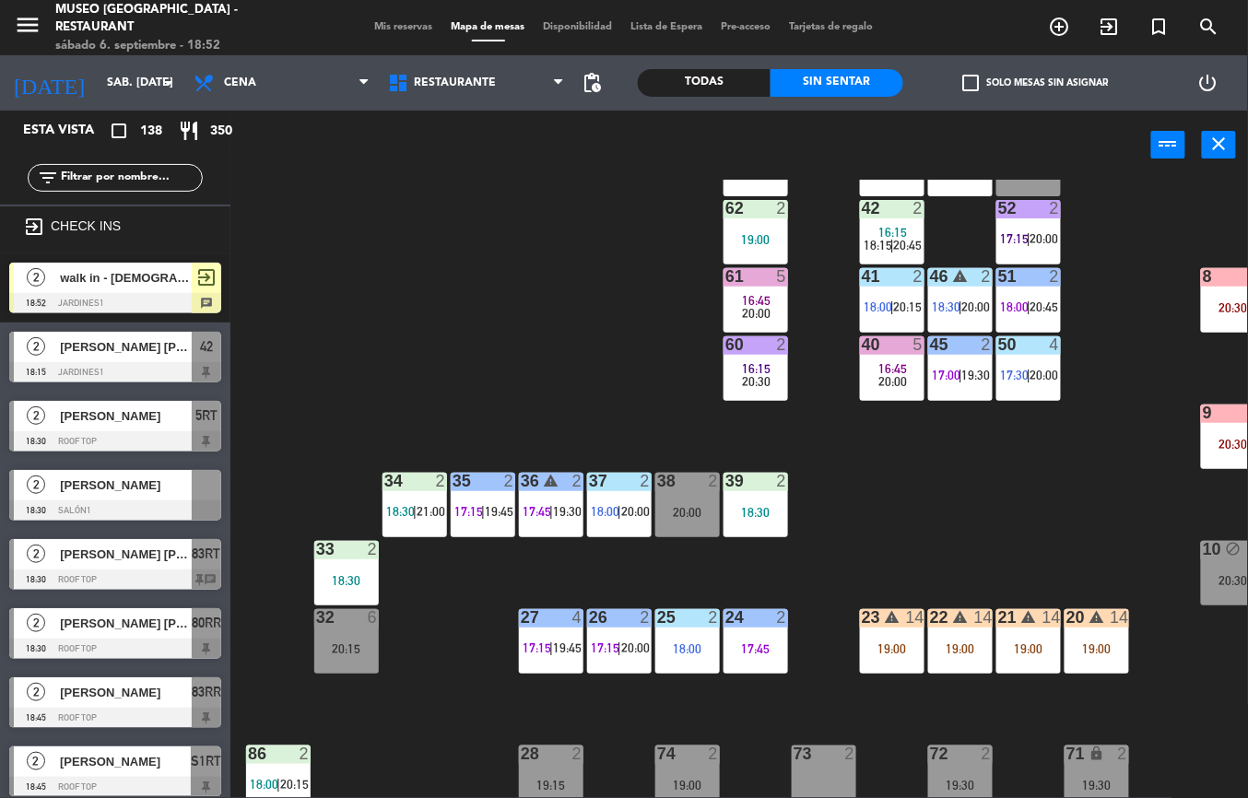
click at [753, 307] on span "20:00" at bounding box center [757, 313] width 29 height 15
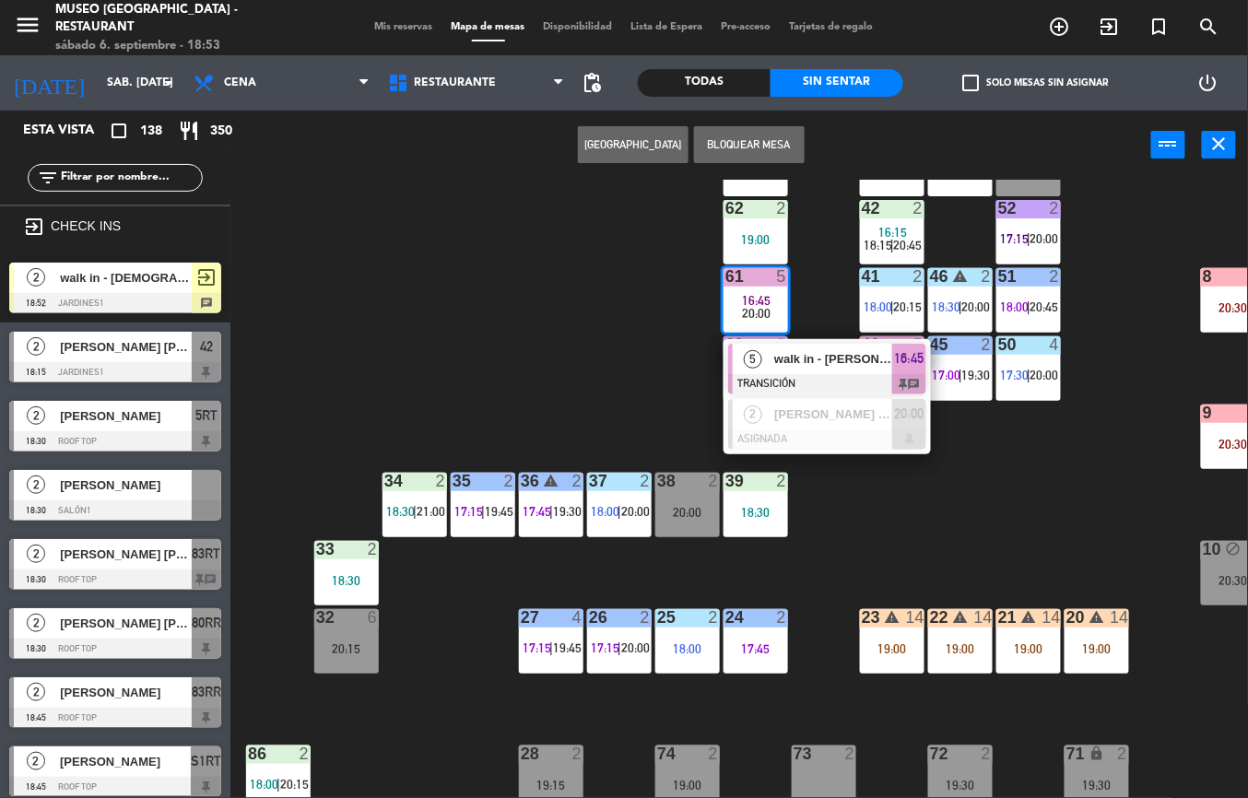
click at [785, 369] on span "walk in - [PERSON_NAME]" at bounding box center [833, 358] width 118 height 19
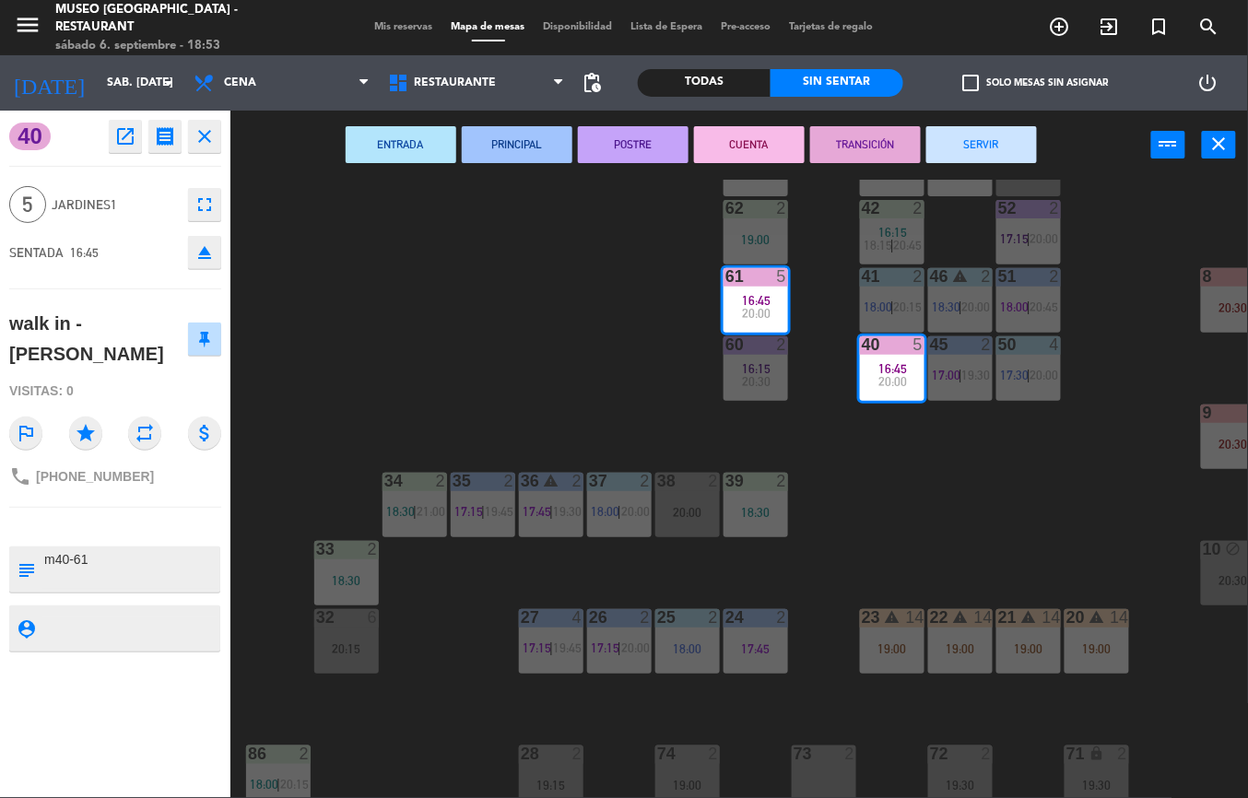
click at [960, 148] on button "SERVIR" at bounding box center [982, 144] width 111 height 37
